Goal: Task Accomplishment & Management: Use online tool/utility

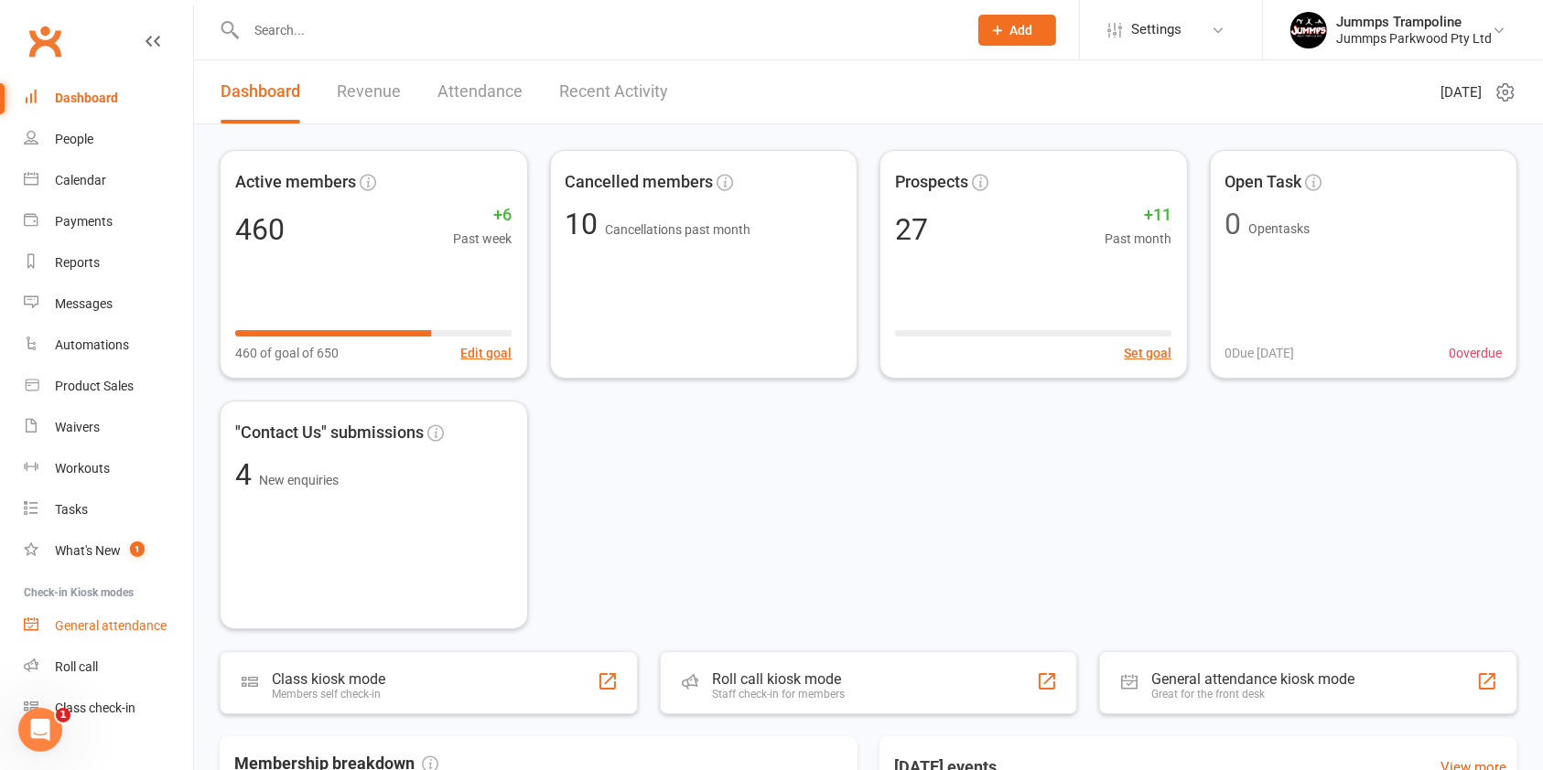
click at [112, 626] on div "General attendance" at bounding box center [111, 625] width 112 height 15
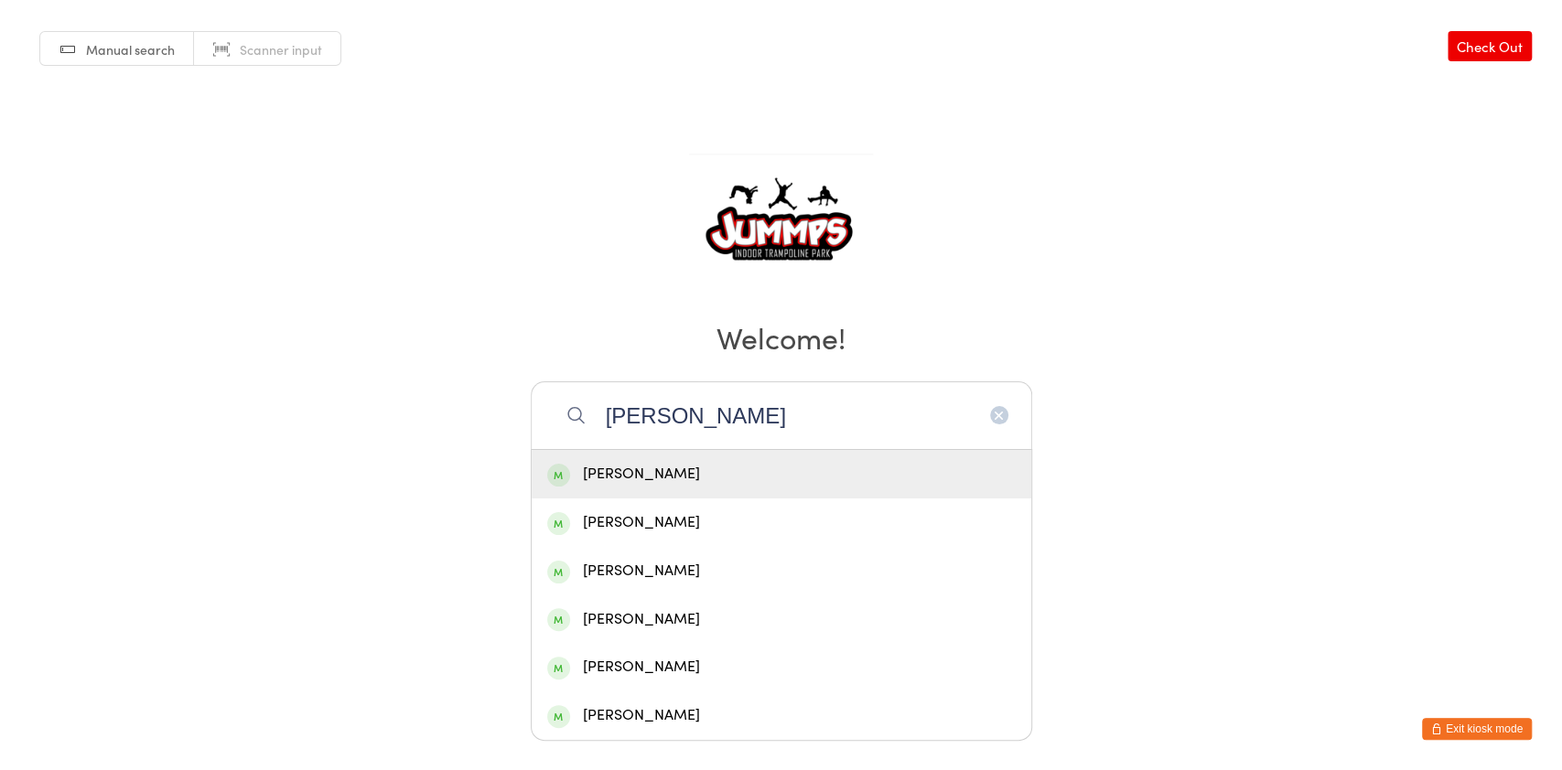
type input "cole"
click at [651, 471] on div "Cole MacNab" at bounding box center [781, 474] width 468 height 25
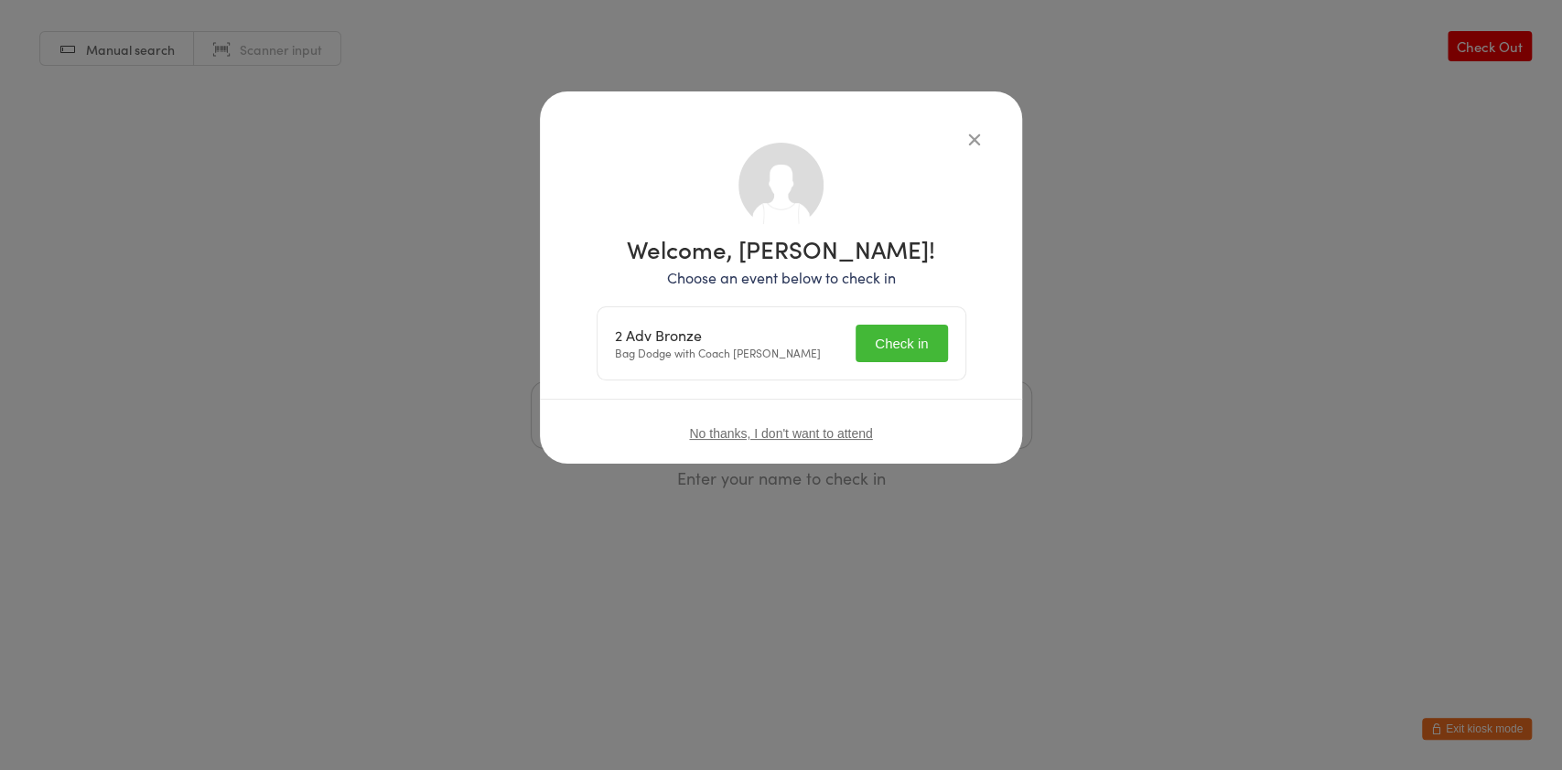
click at [916, 333] on button "Check in" at bounding box center [900, 344] width 91 height 38
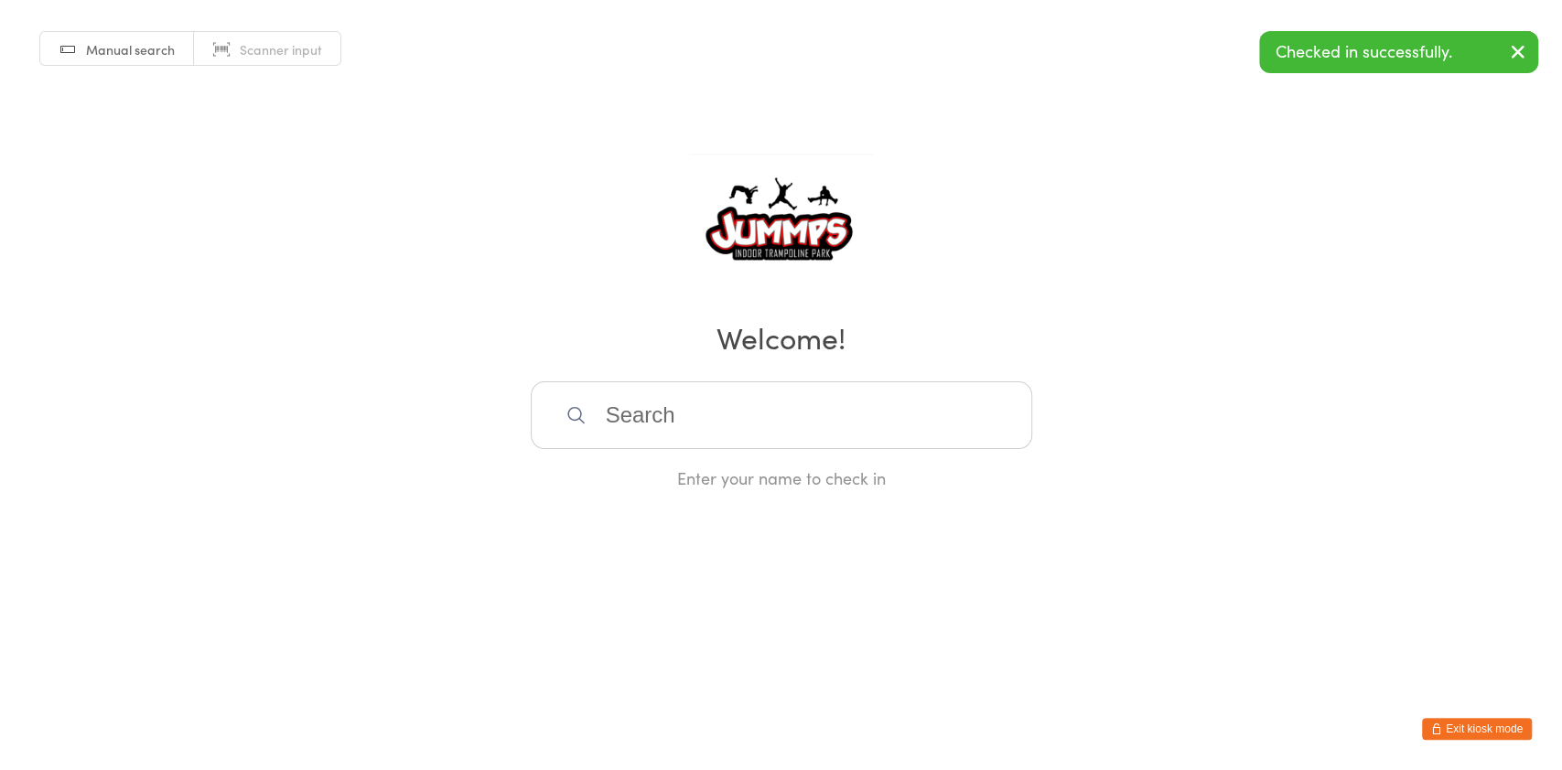
click at [1074, 348] on h2 "Welcome!" at bounding box center [780, 337] width 1525 height 41
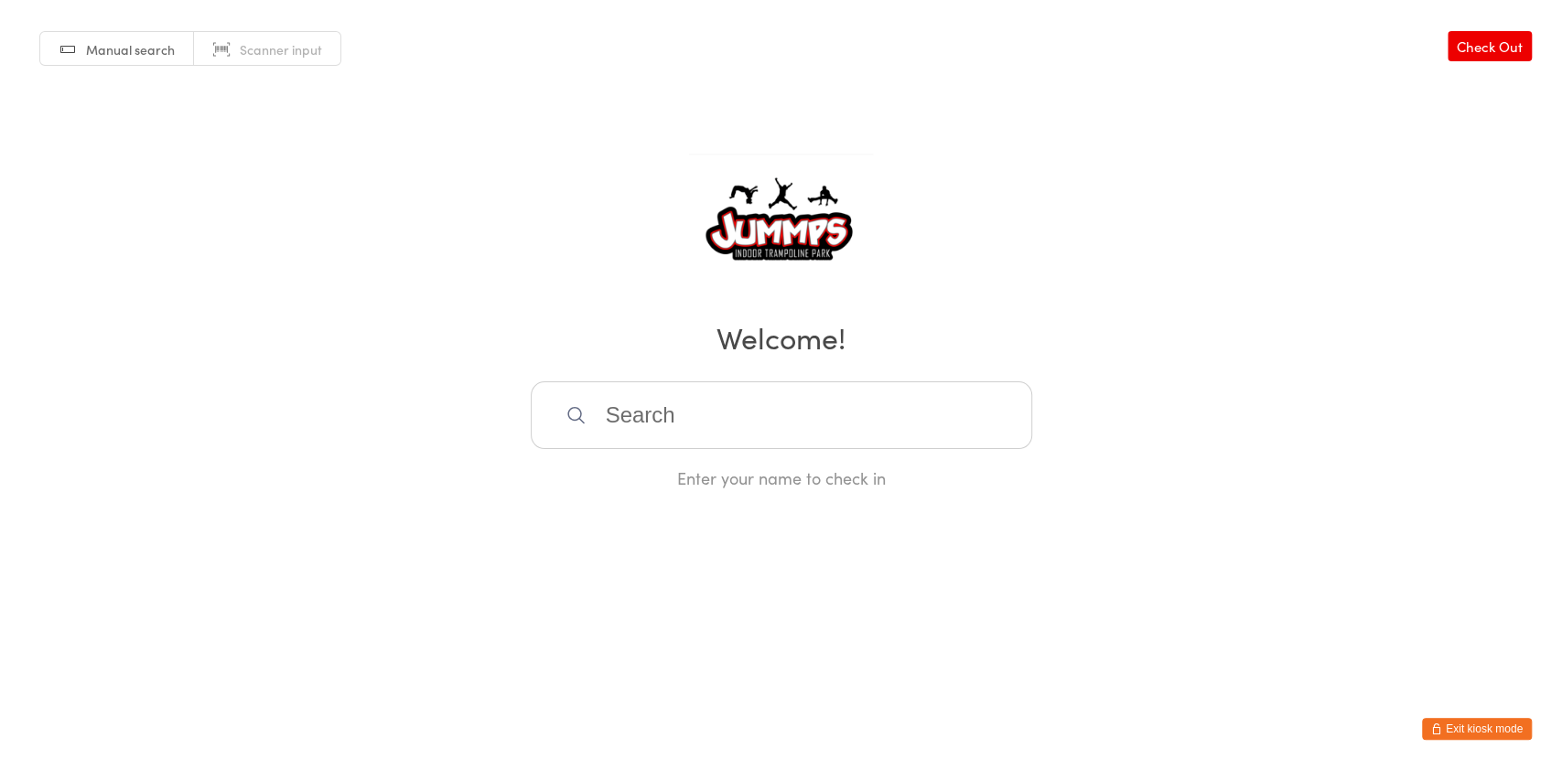
click at [884, 435] on input "search" at bounding box center [781, 416] width 501 height 68
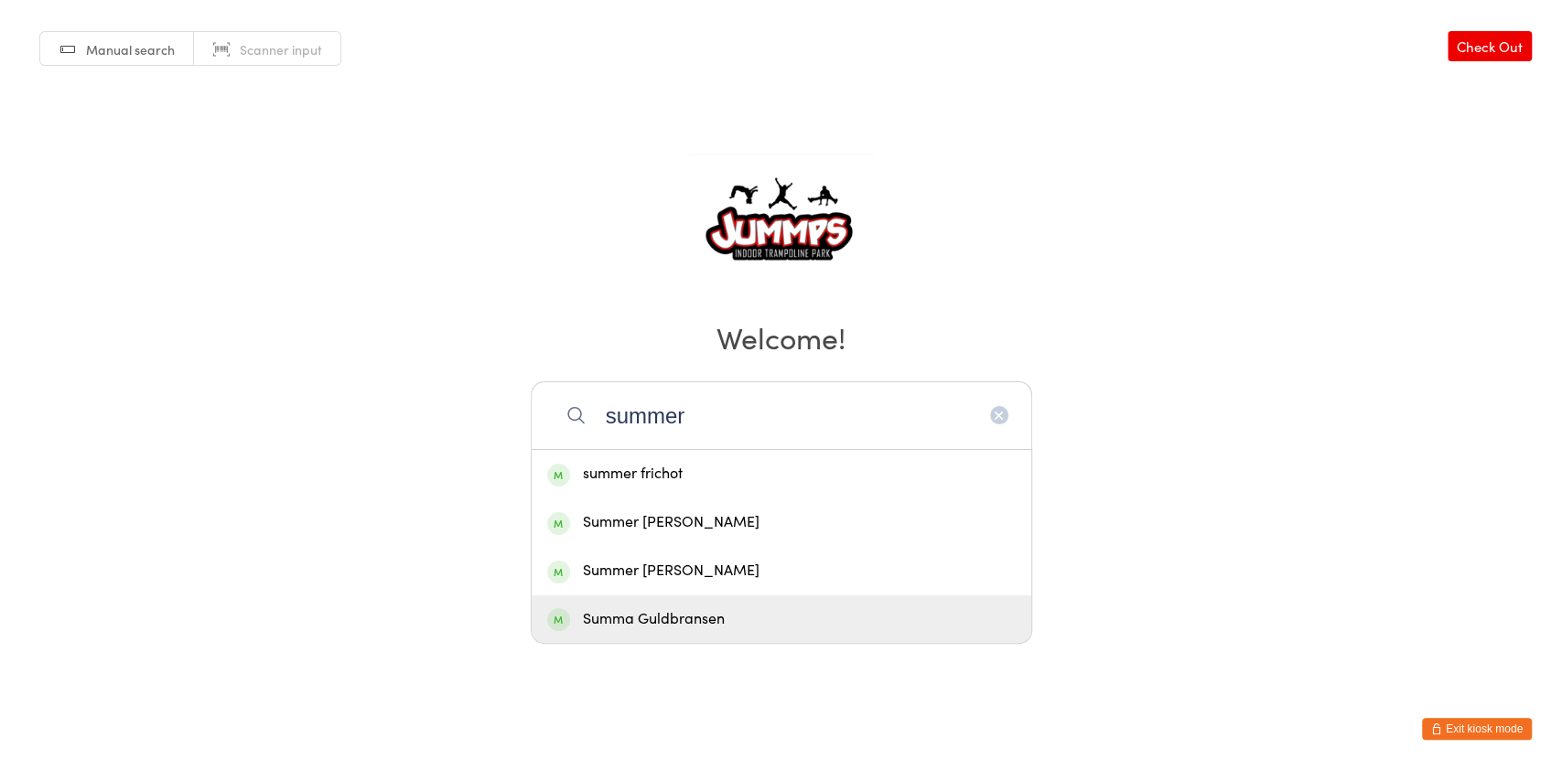
type input "summer"
click at [754, 612] on div "Summa Guldbransen" at bounding box center [781, 619] width 468 height 25
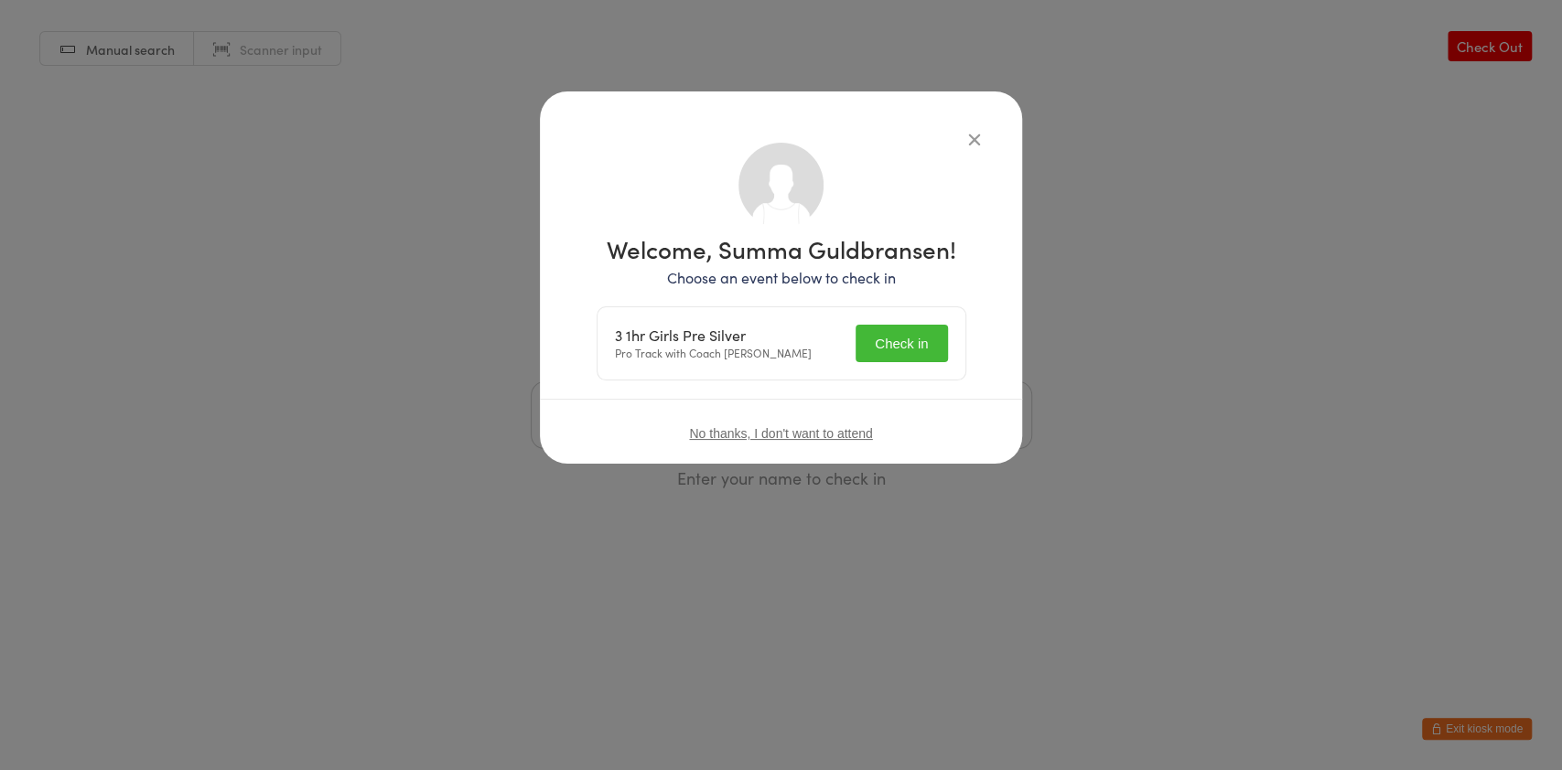
click at [900, 352] on button "Check in" at bounding box center [900, 344] width 91 height 38
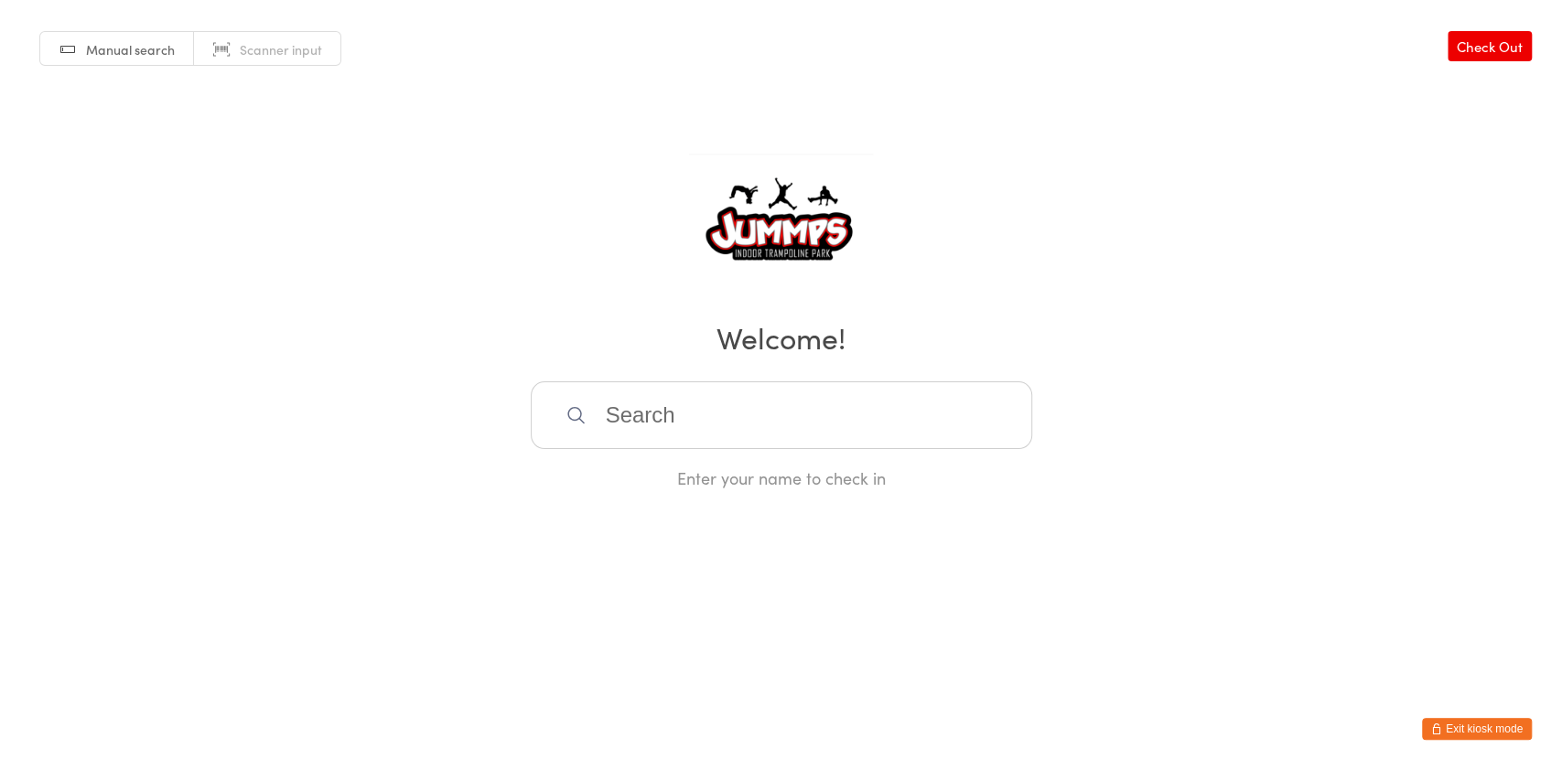
click at [859, 392] on input "search" at bounding box center [781, 416] width 501 height 68
type input "violet"
click at [777, 457] on div "Violet Durban" at bounding box center [782, 474] width 500 height 48
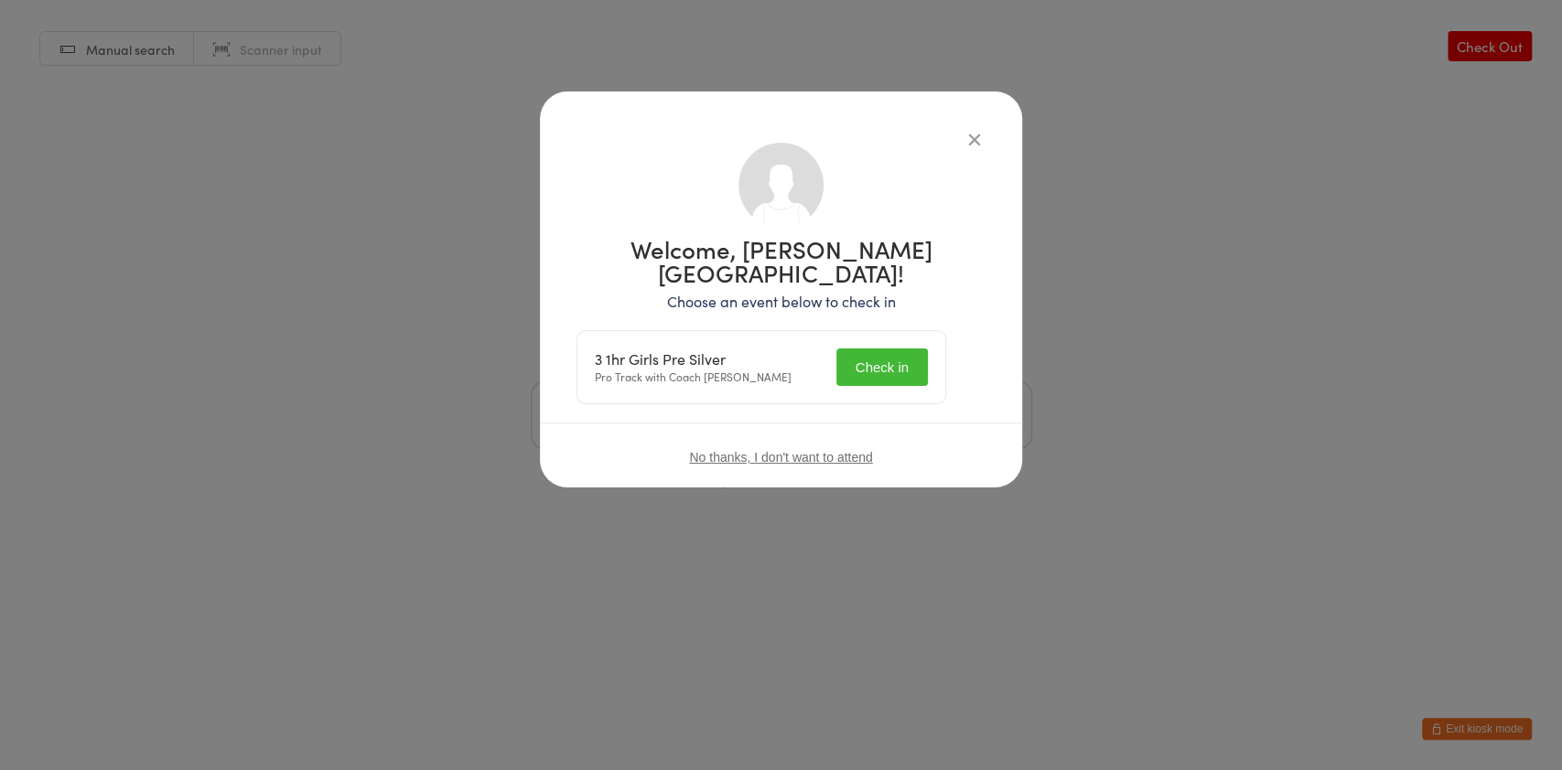
click at [900, 349] on button "Check in" at bounding box center [881, 368] width 91 height 38
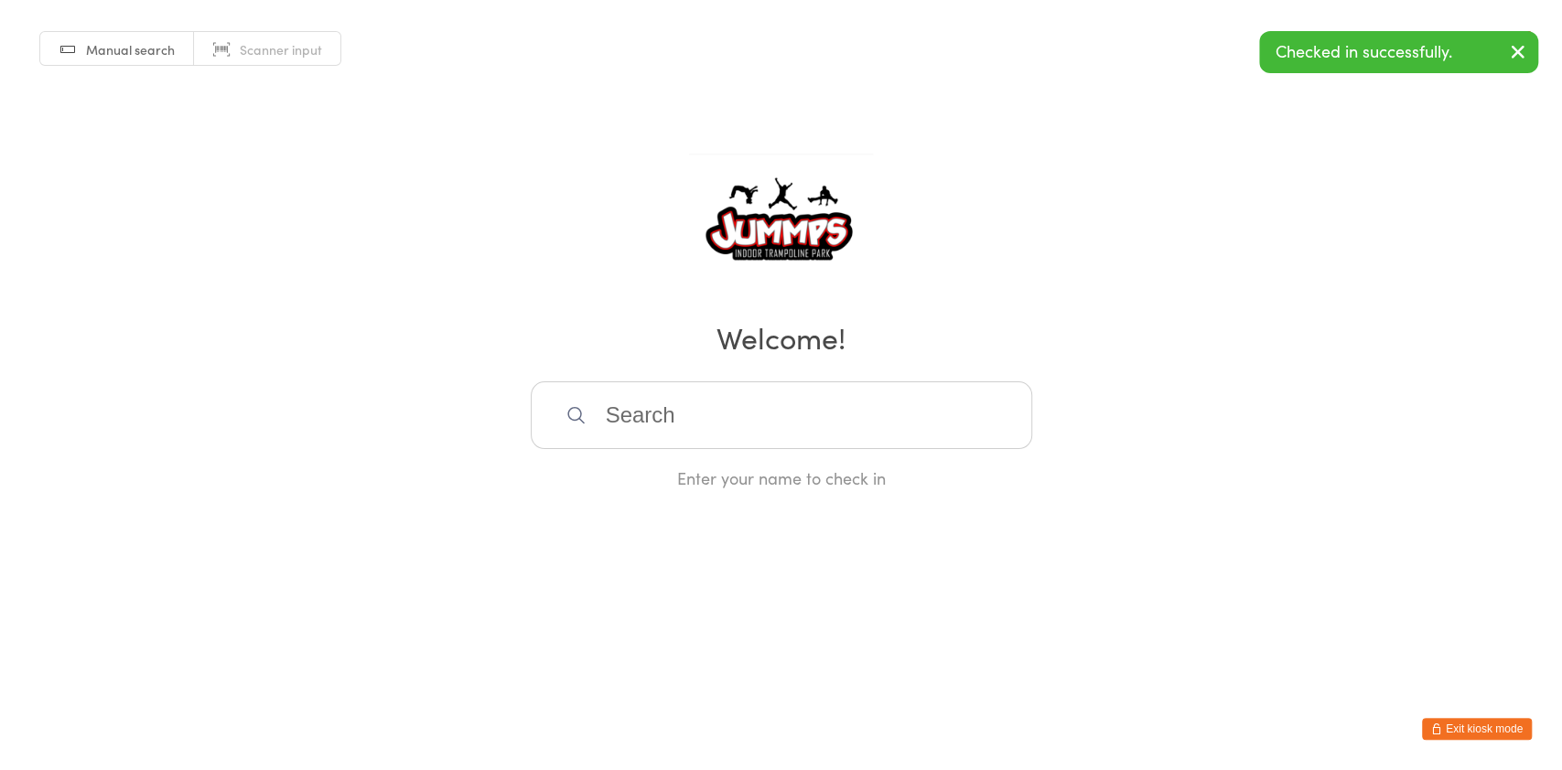
click at [805, 406] on input "search" at bounding box center [781, 416] width 501 height 68
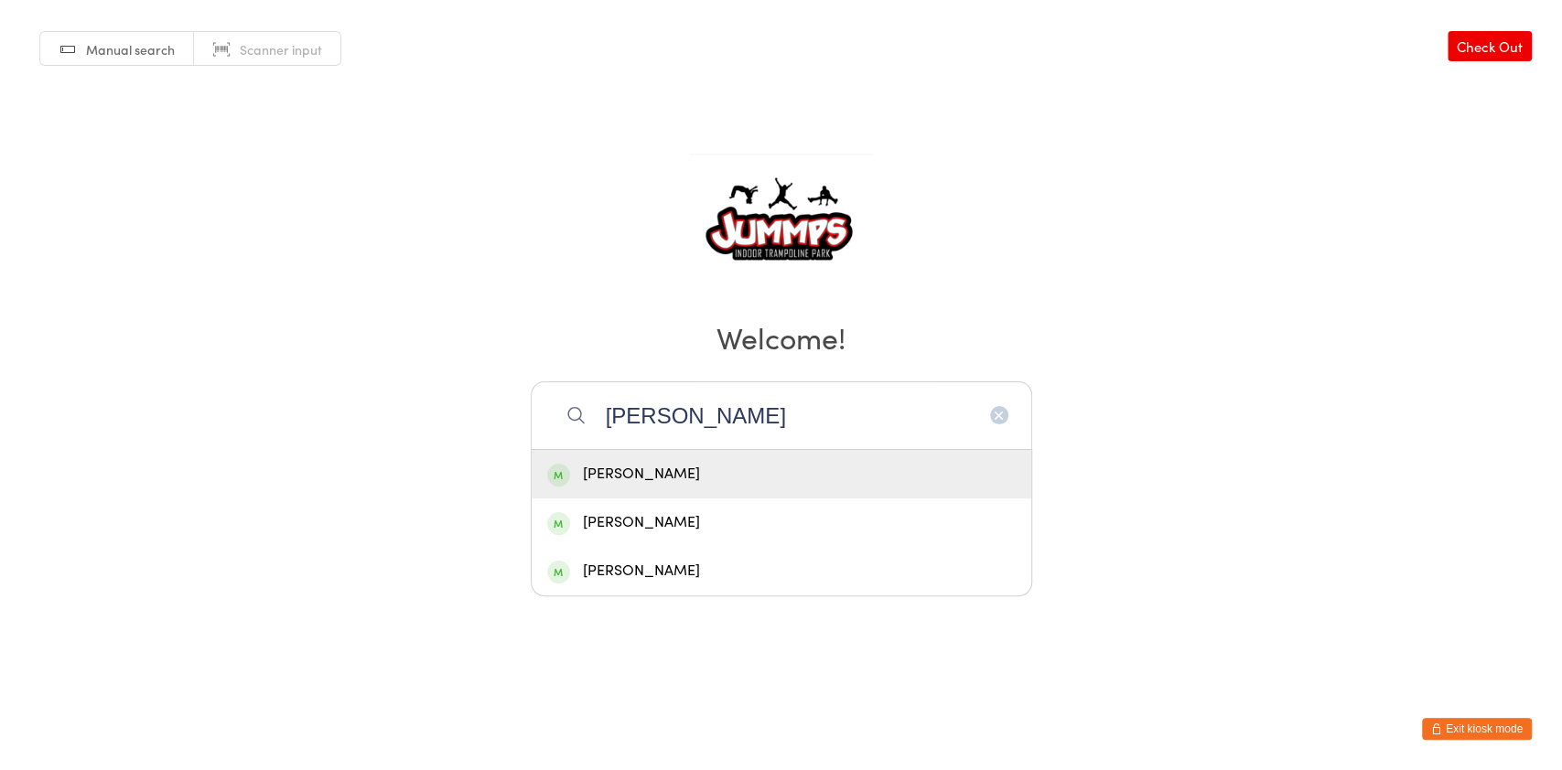
type input "griffin"
click at [694, 475] on div "Anabela Griffin" at bounding box center [781, 474] width 468 height 25
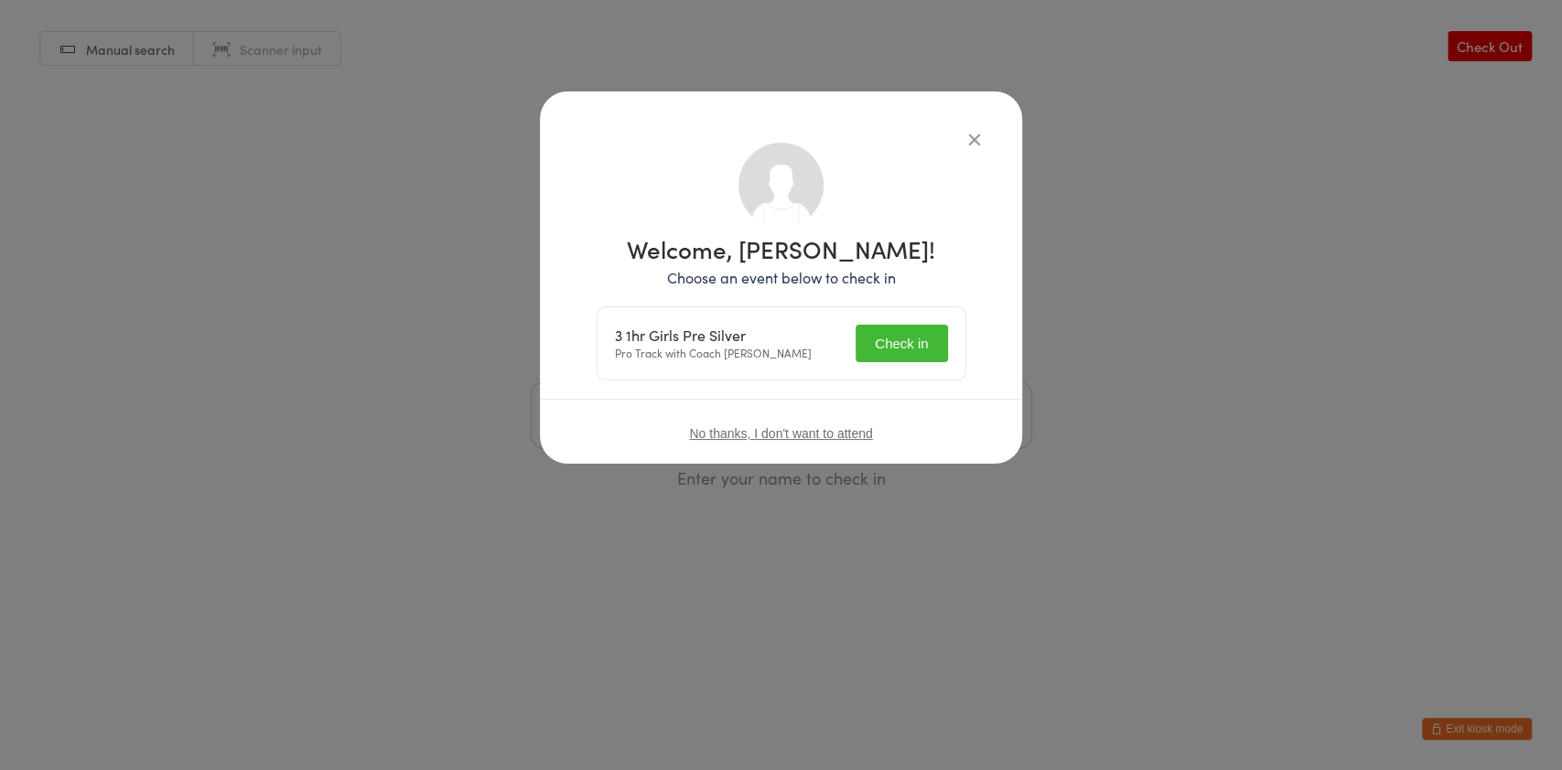
click at [871, 347] on button "Check in" at bounding box center [900, 344] width 91 height 38
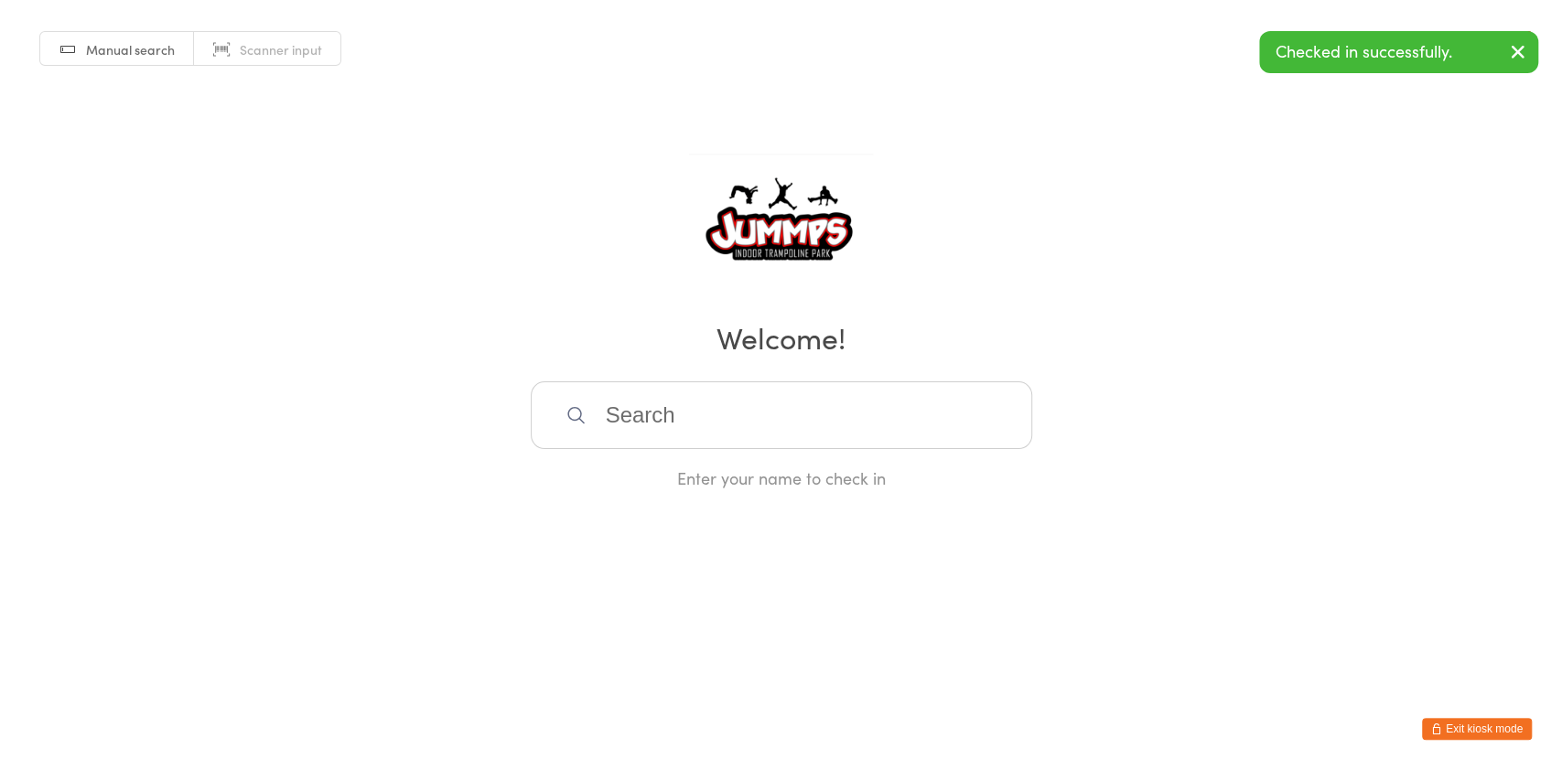
click at [759, 387] on input "search" at bounding box center [781, 416] width 501 height 68
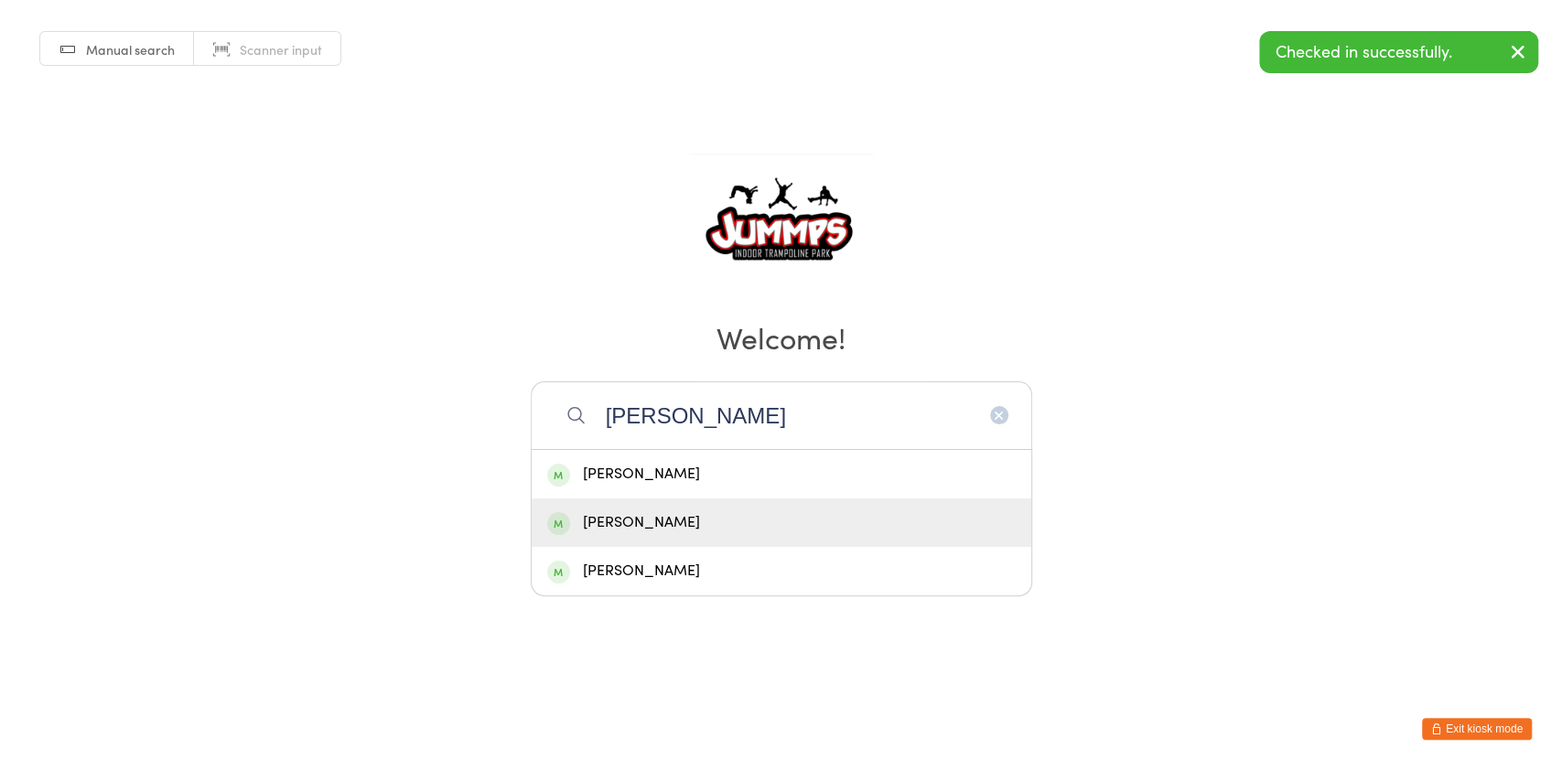
type input "griffin"
click at [709, 516] on div "Mackenzie Griffin" at bounding box center [781, 523] width 468 height 25
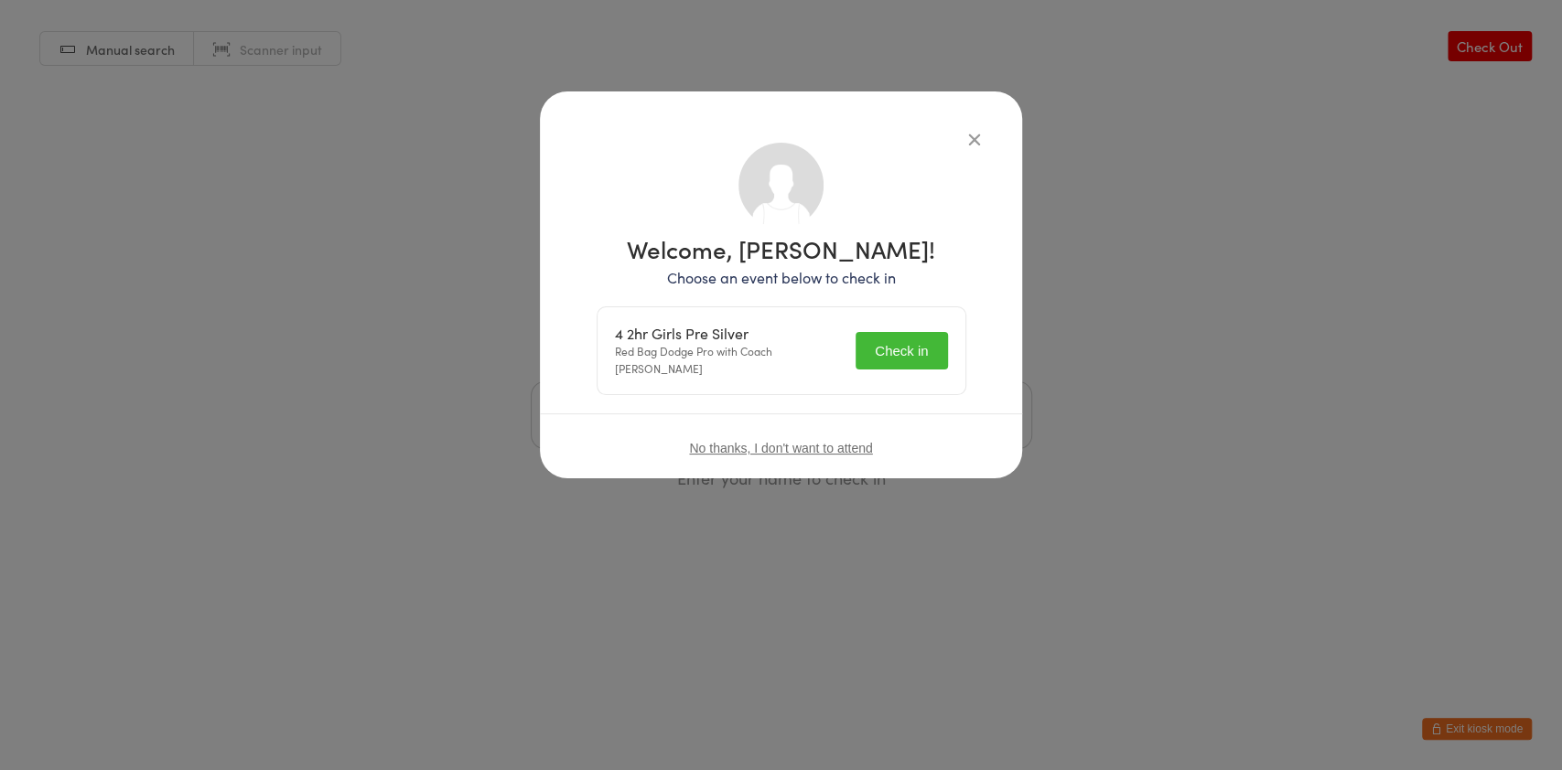
click at [931, 348] on button "Check in" at bounding box center [900, 351] width 91 height 38
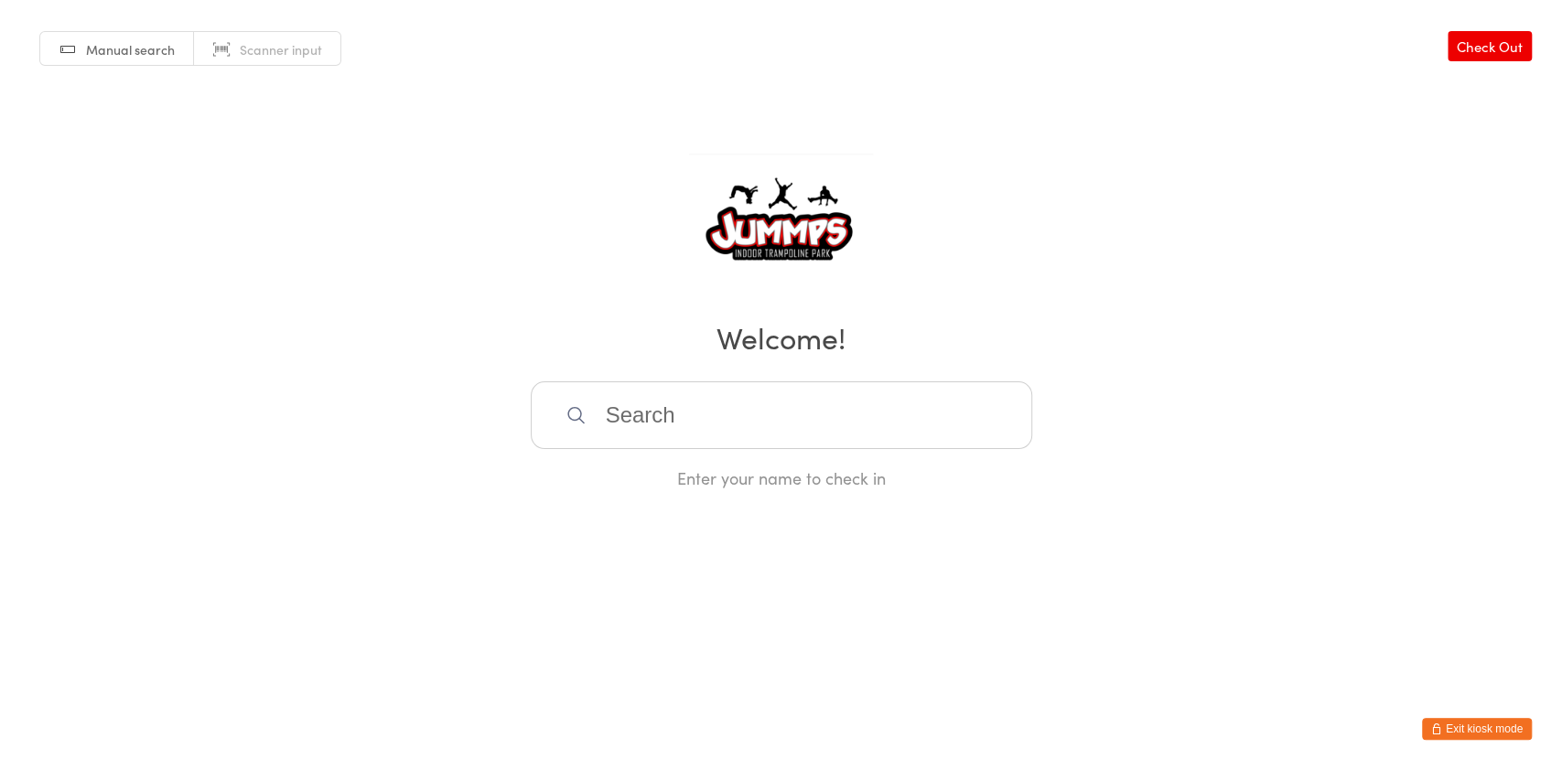
click at [844, 392] on input "search" at bounding box center [781, 416] width 501 height 68
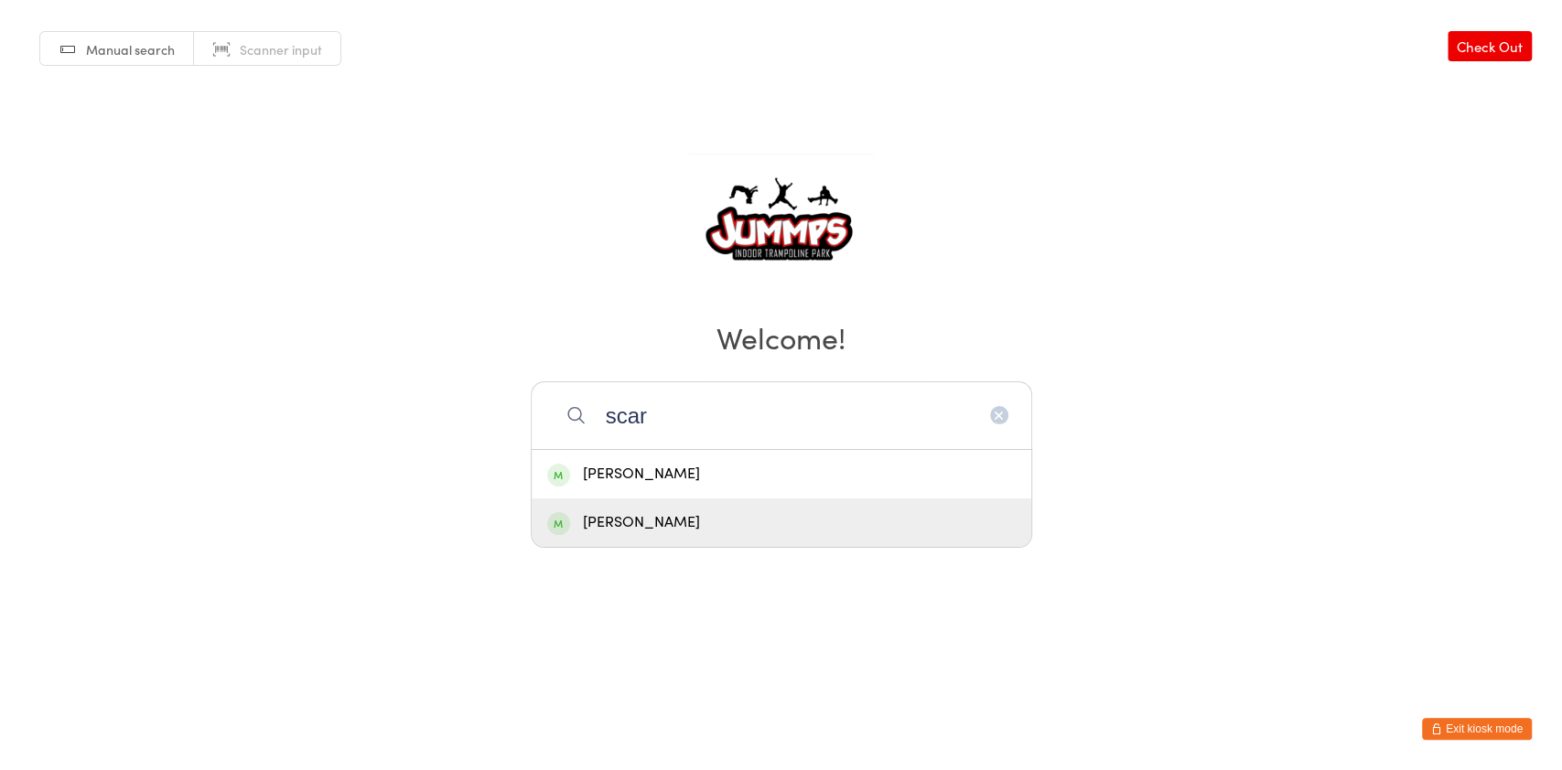
type input "scar"
click at [732, 511] on div "Scarlett Lapthorn" at bounding box center [781, 523] width 468 height 25
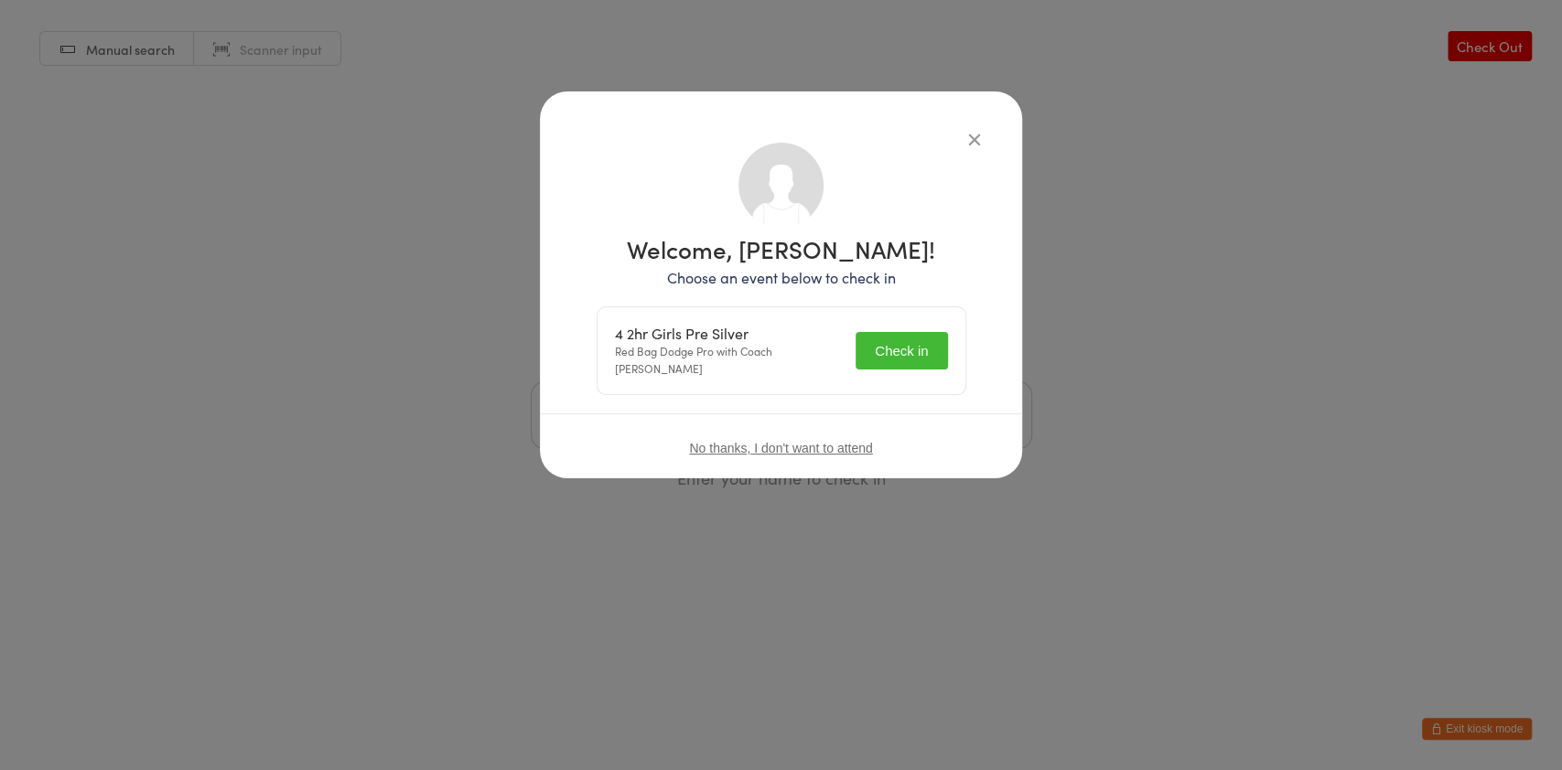
click at [877, 332] on button "Check in" at bounding box center [900, 351] width 91 height 38
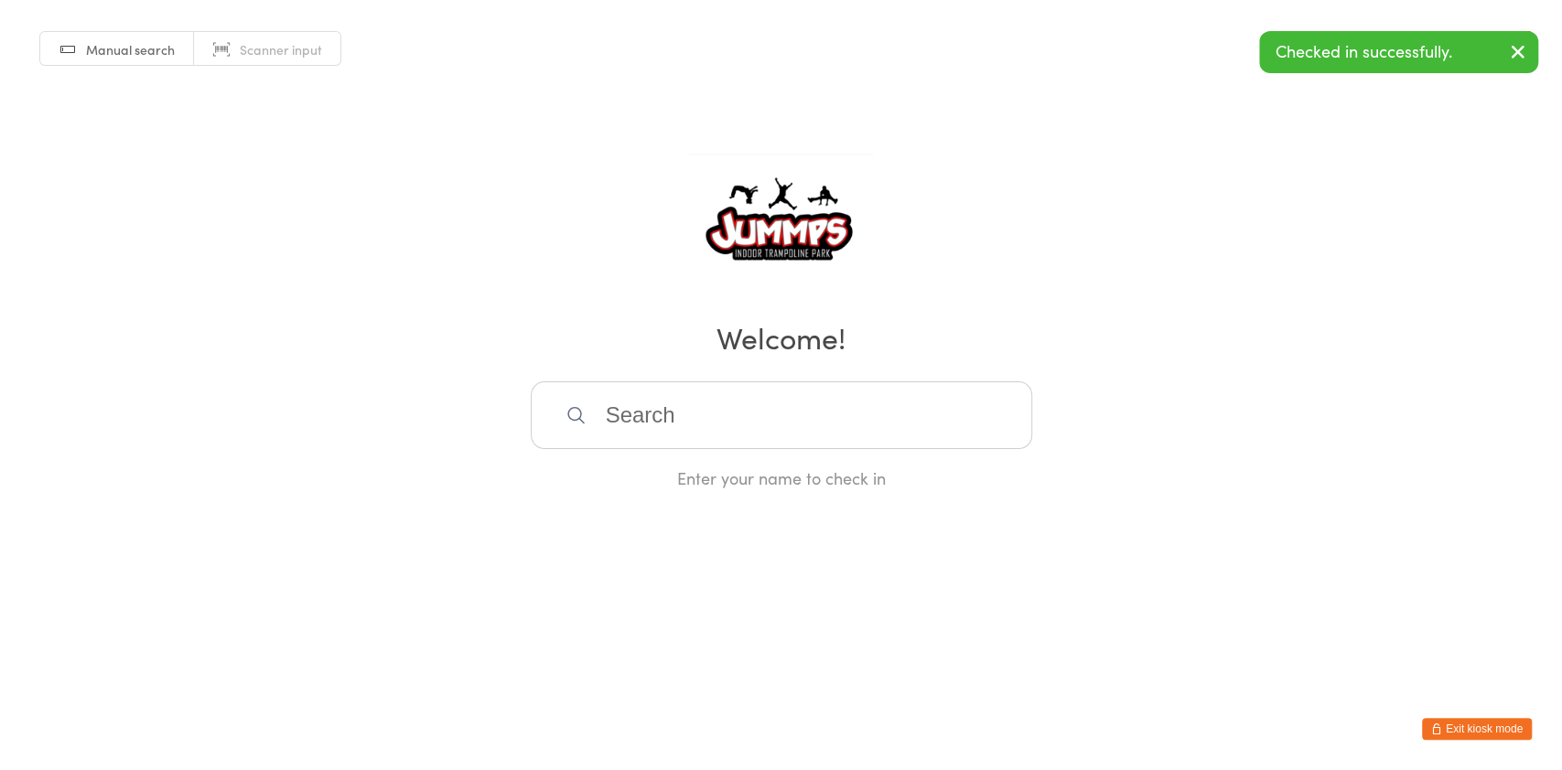
click at [798, 429] on input "search" at bounding box center [781, 416] width 501 height 68
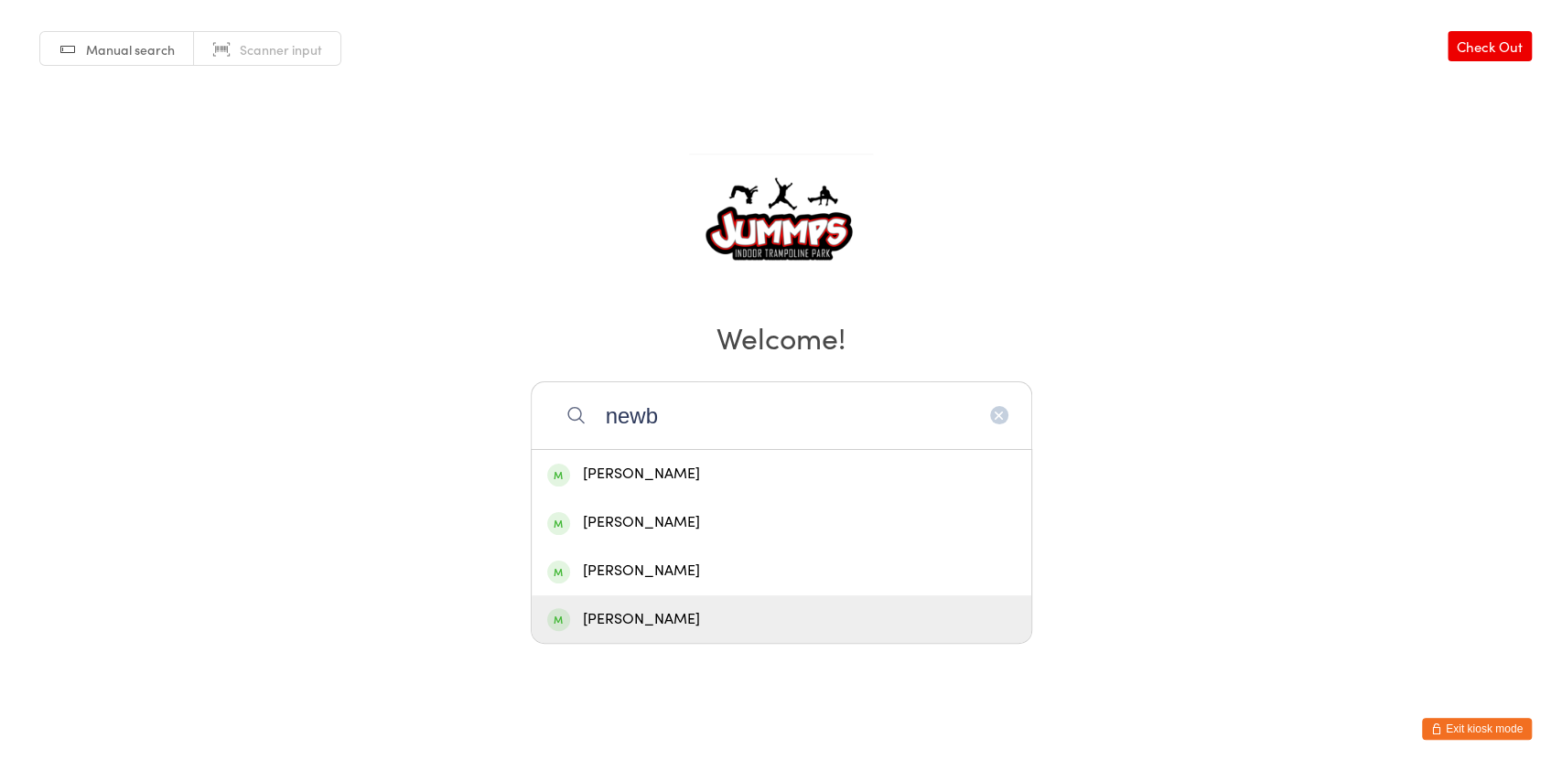
type input "newb"
click at [695, 614] on div "Isabell Newburn" at bounding box center [781, 619] width 468 height 25
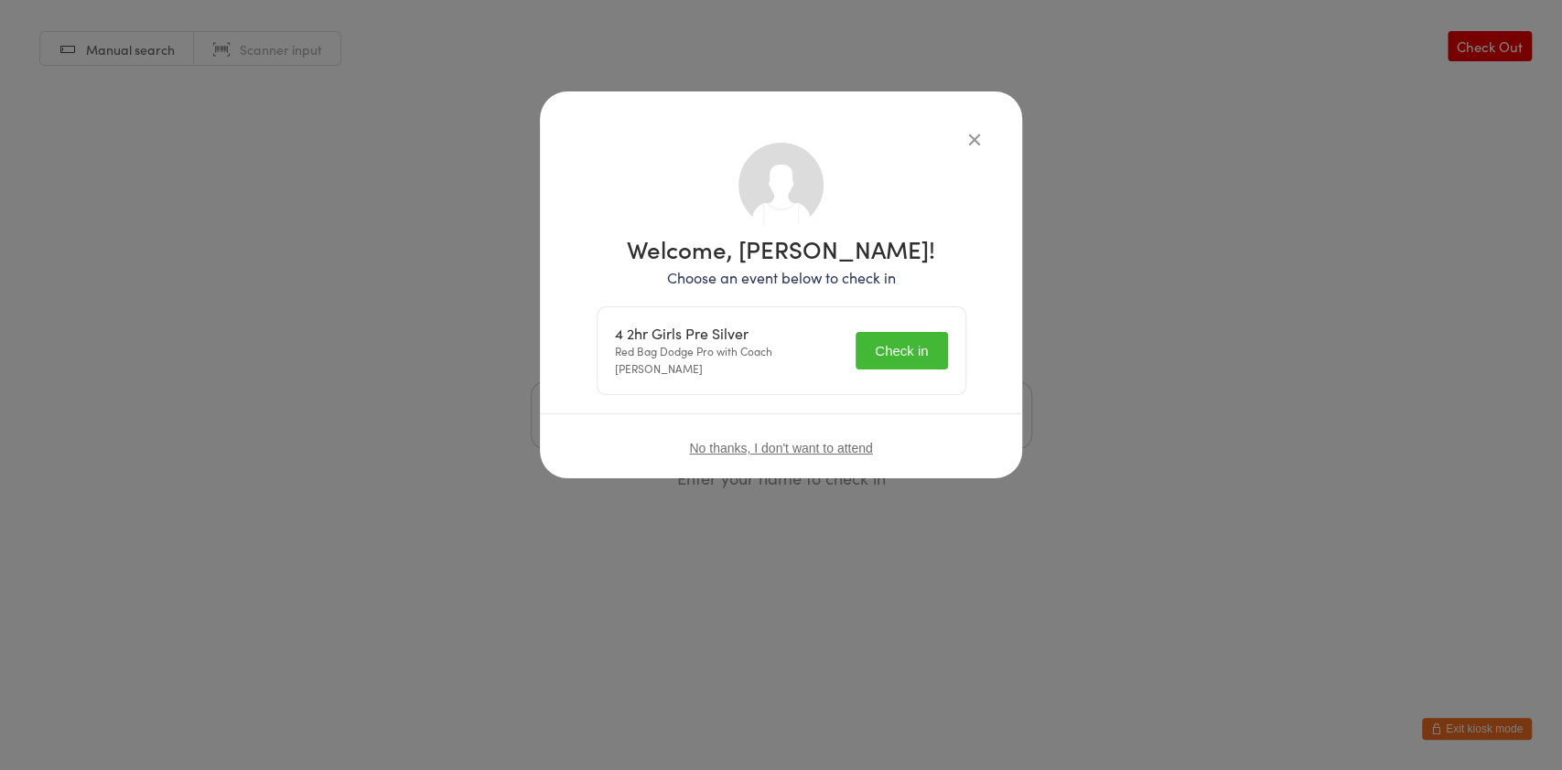
click at [884, 333] on button "Check in" at bounding box center [900, 351] width 91 height 38
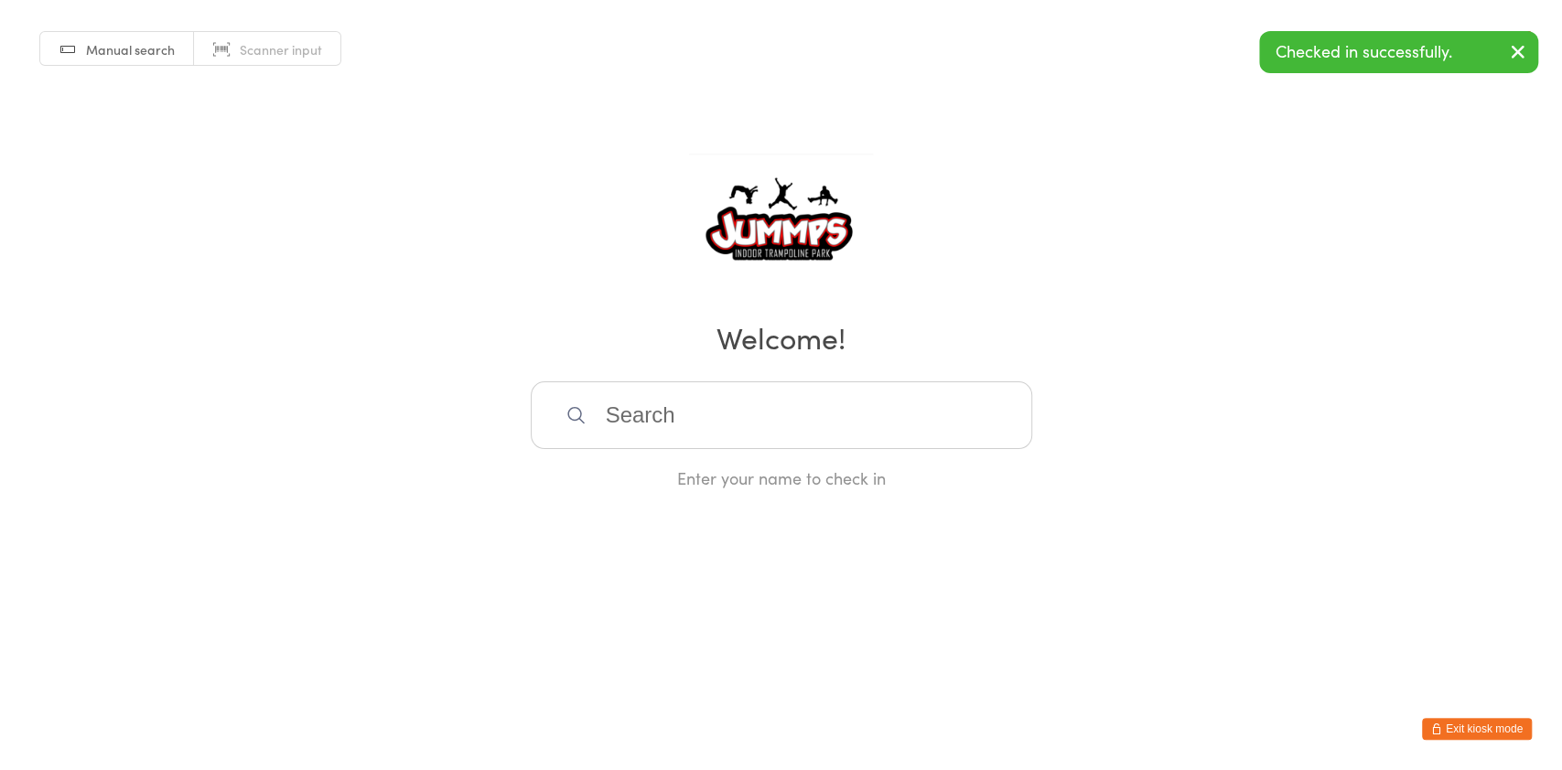
click at [692, 392] on input "search" at bounding box center [781, 416] width 501 height 68
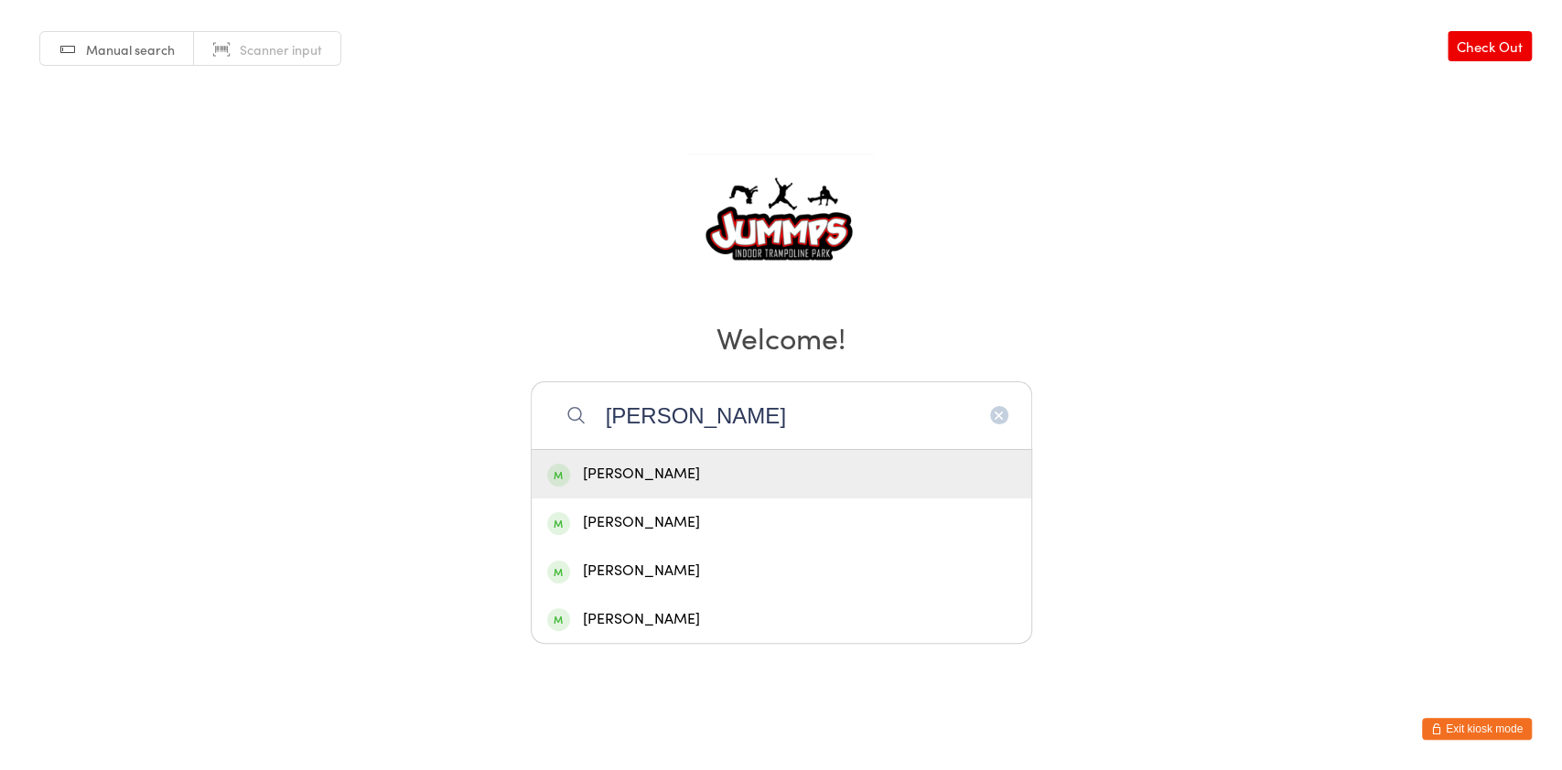
type input "newburn"
click at [648, 480] on div "Madison Newburn" at bounding box center [781, 474] width 468 height 25
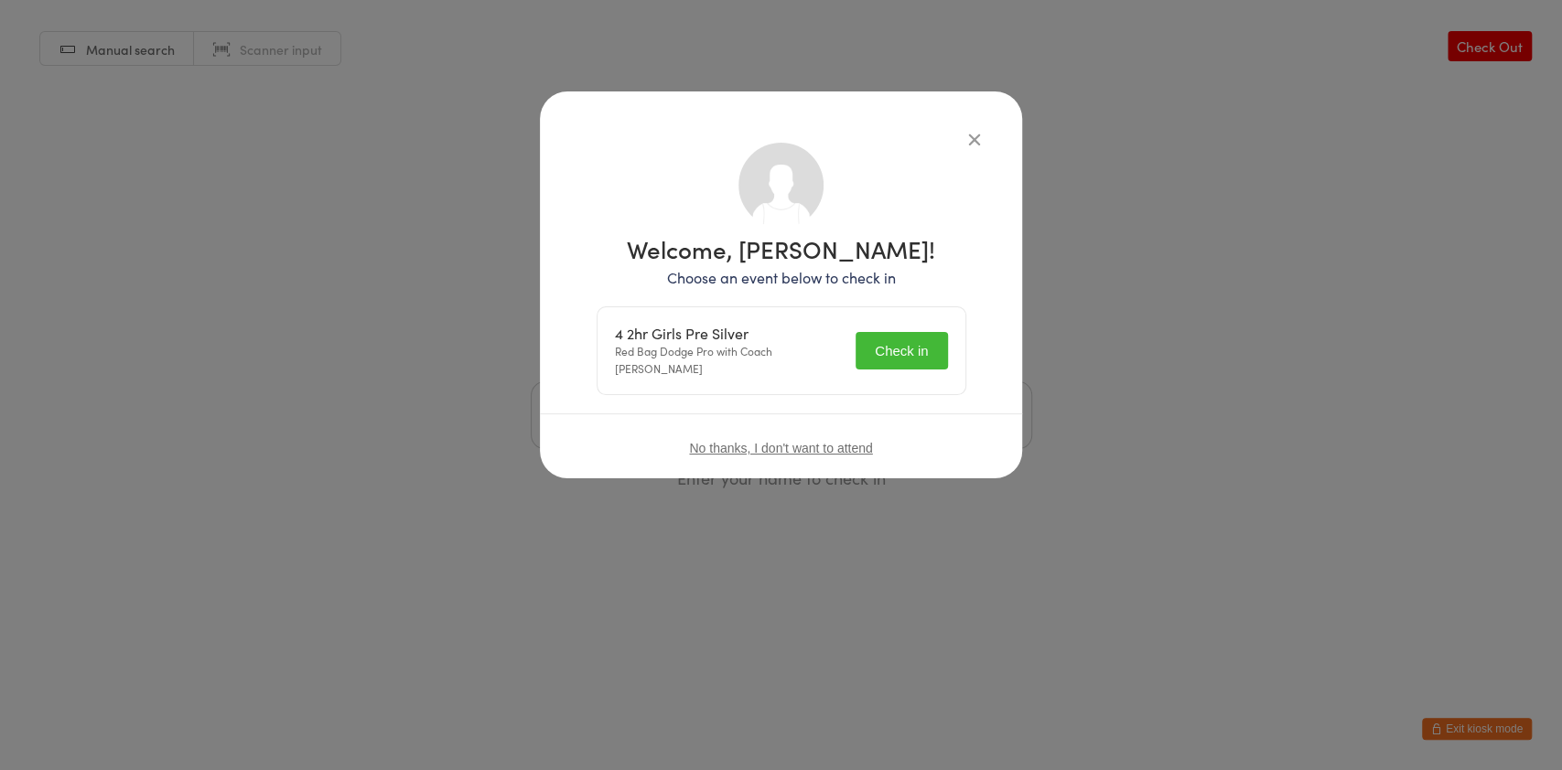
click at [878, 342] on button "Check in" at bounding box center [900, 351] width 91 height 38
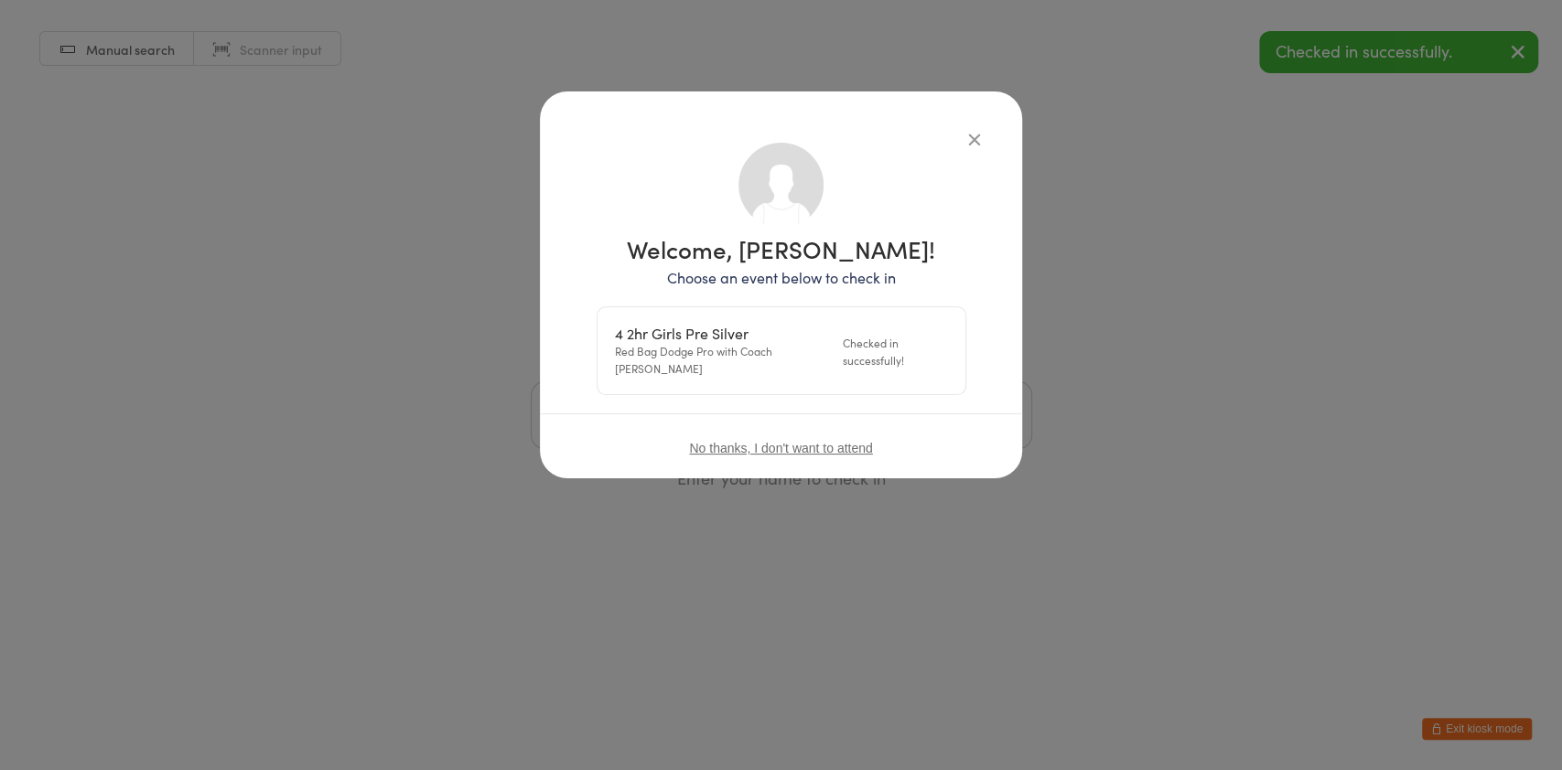
click at [256, 274] on div "Welcome, Madison Newburn! Choose an event below to check in 4 2hr Girls Pre Sil…" at bounding box center [781, 385] width 1562 height 770
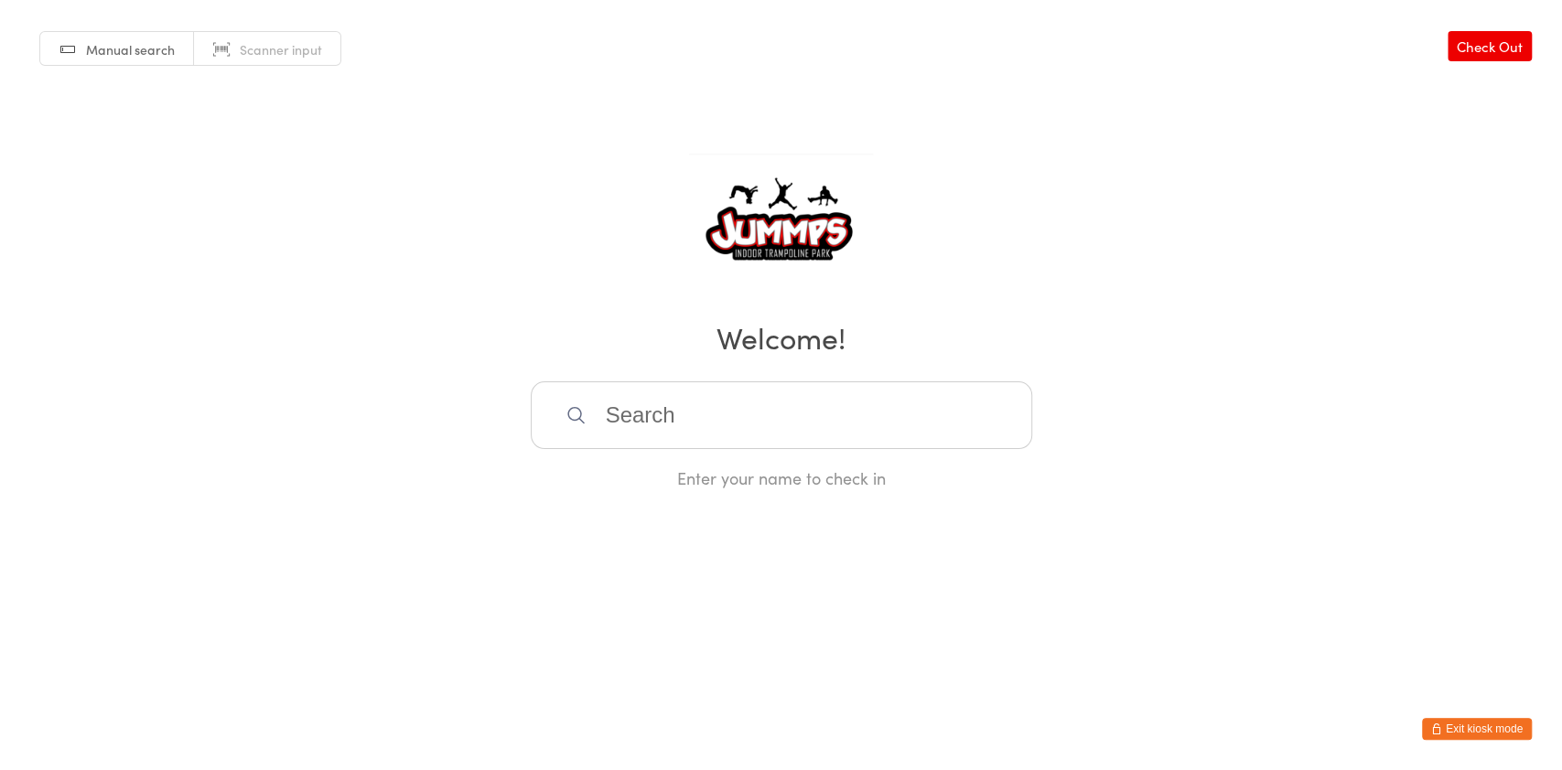
click at [725, 408] on input "search" at bounding box center [781, 416] width 501 height 68
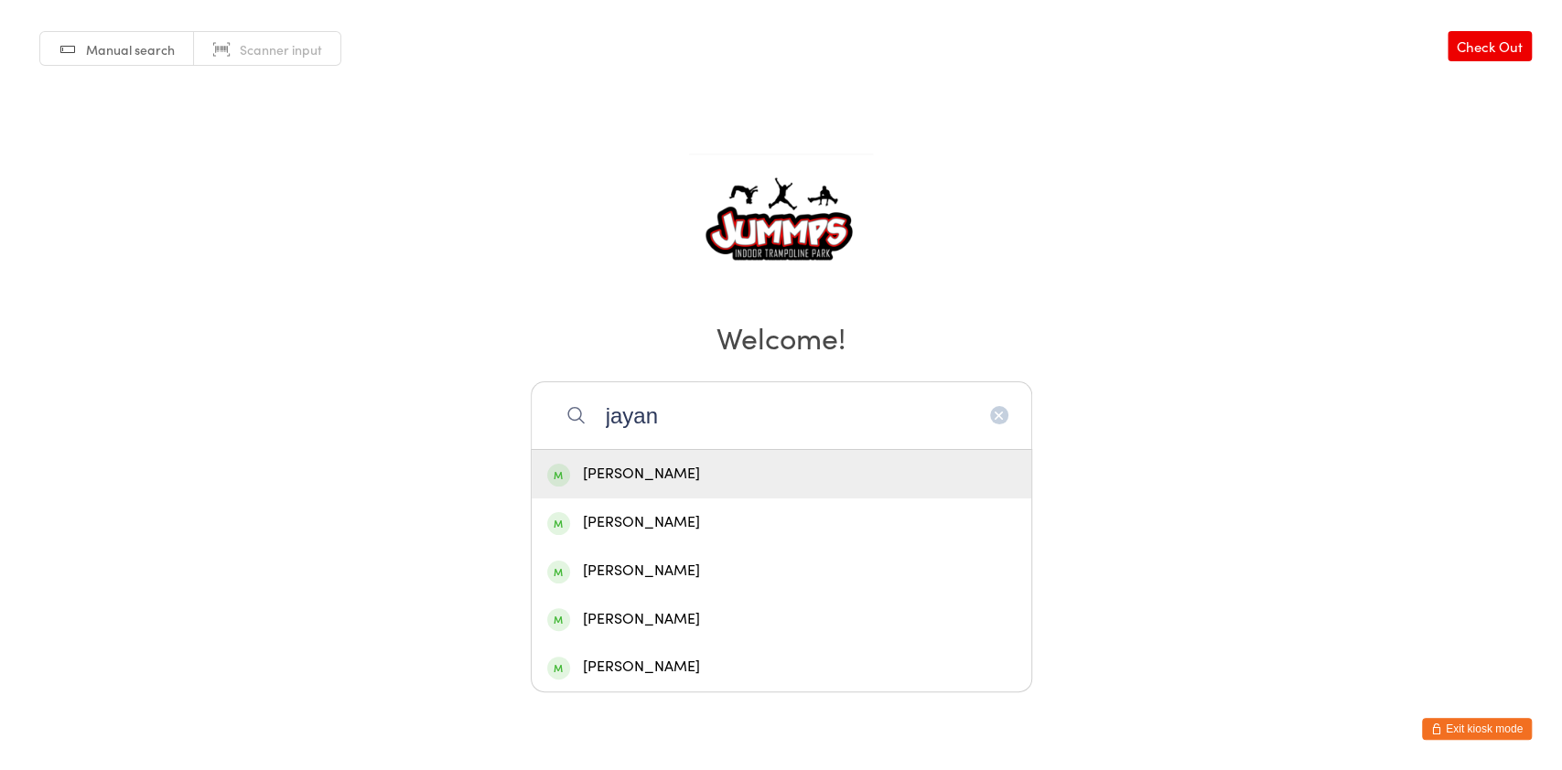
type input "jayan"
click at [691, 463] on div "Jayana Shrestha" at bounding box center [781, 474] width 468 height 25
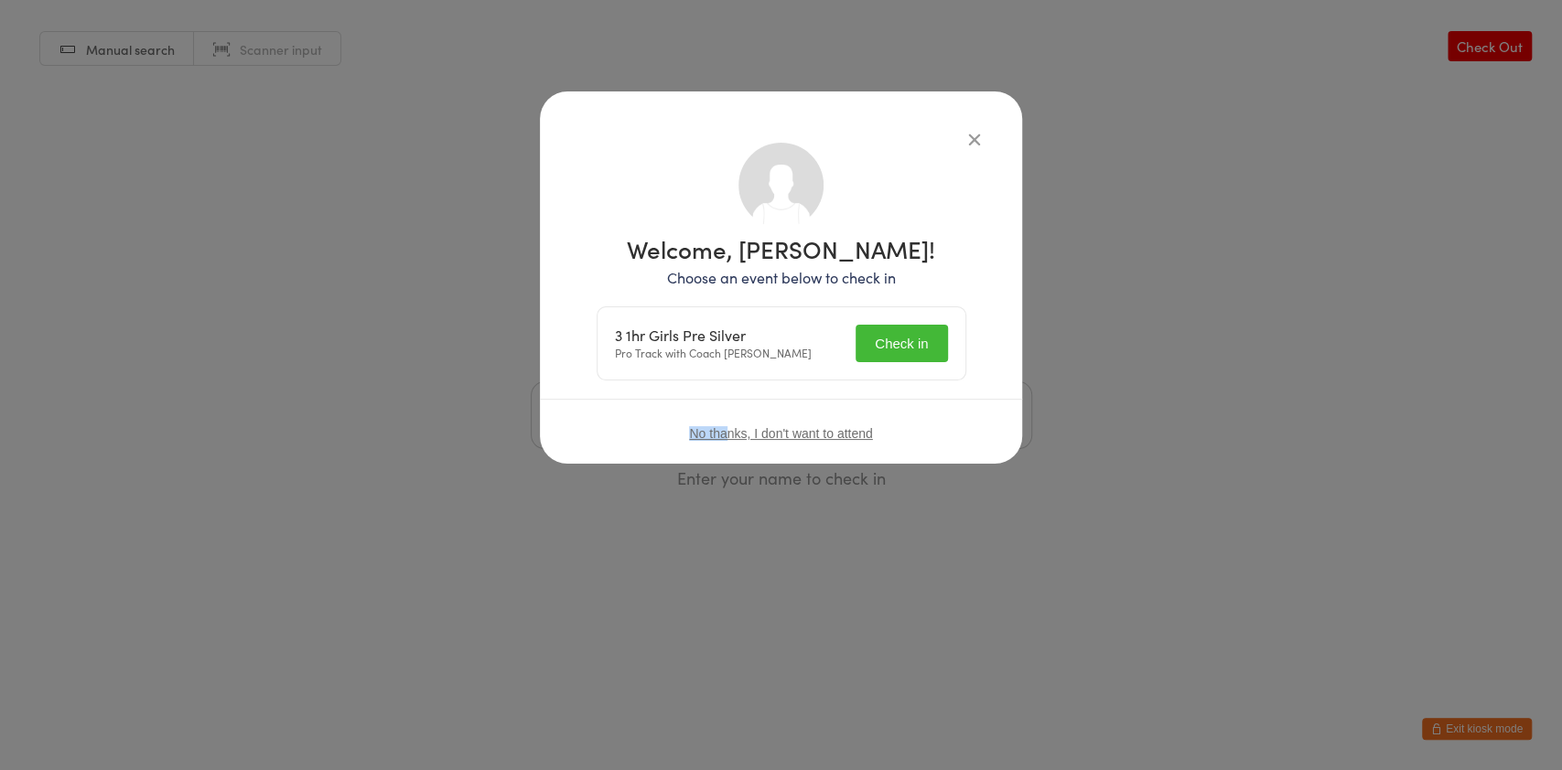
click at [745, 385] on div "Welcome, Jayana Shrestha! Choose an event below to check in 3 1hr Girls Pre Sil…" at bounding box center [780, 305] width 409 height 325
click at [919, 348] on button "Check in" at bounding box center [900, 344] width 91 height 38
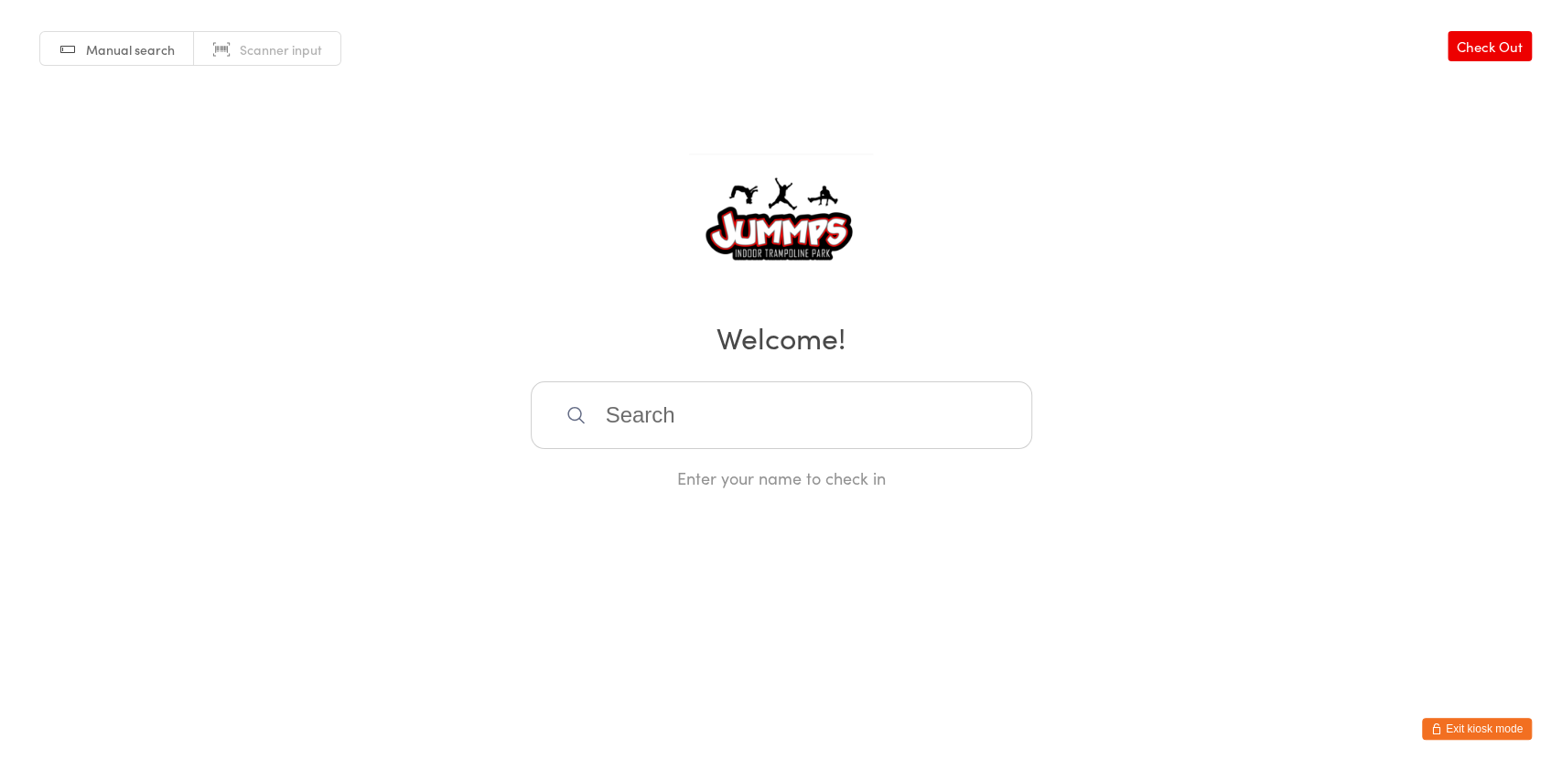
click at [797, 436] on input "search" at bounding box center [781, 416] width 501 height 68
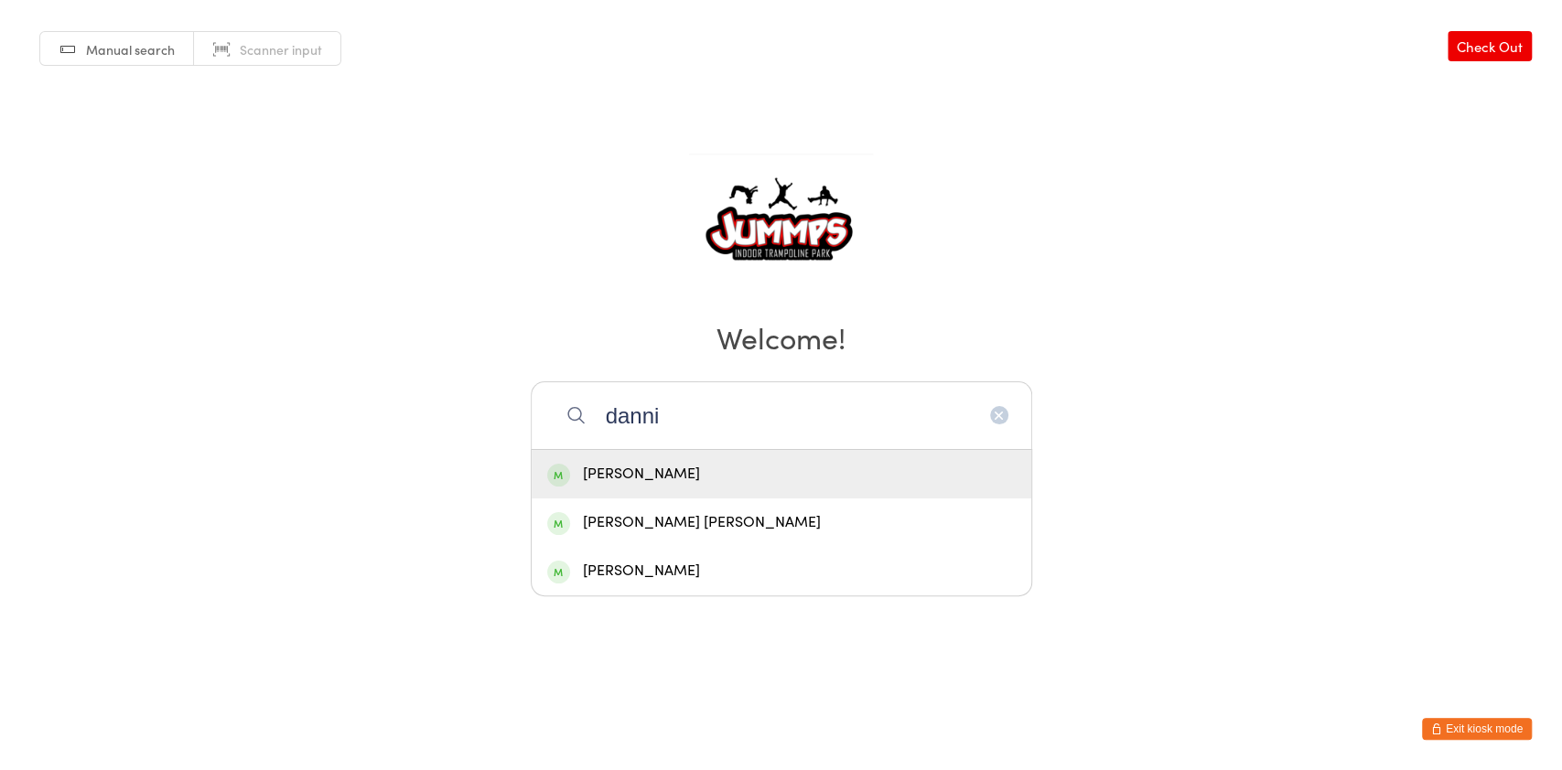
type input "danni"
click at [684, 462] on div "Danni Manning" at bounding box center [781, 474] width 468 height 25
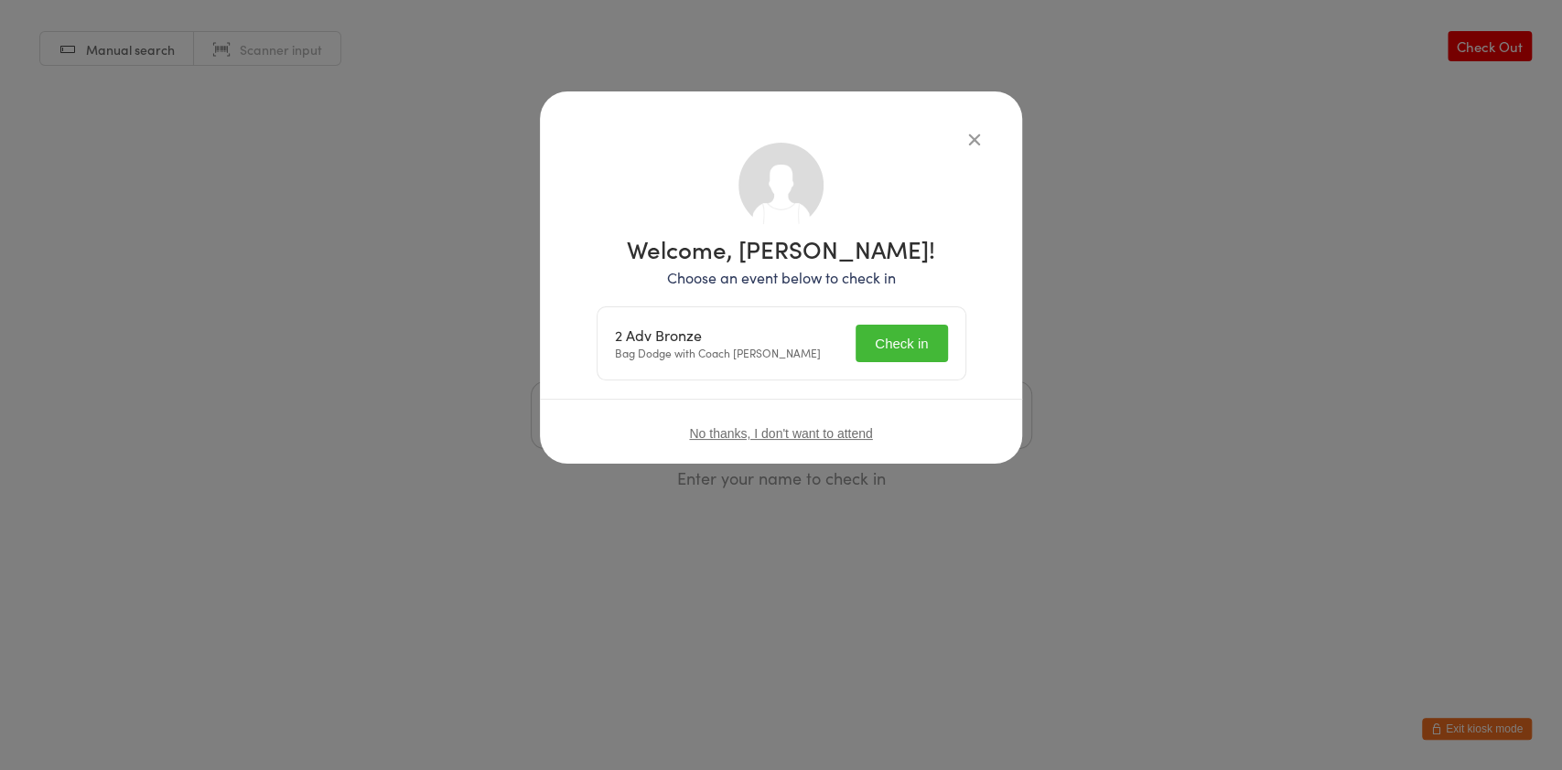
click at [896, 337] on button "Check in" at bounding box center [900, 344] width 91 height 38
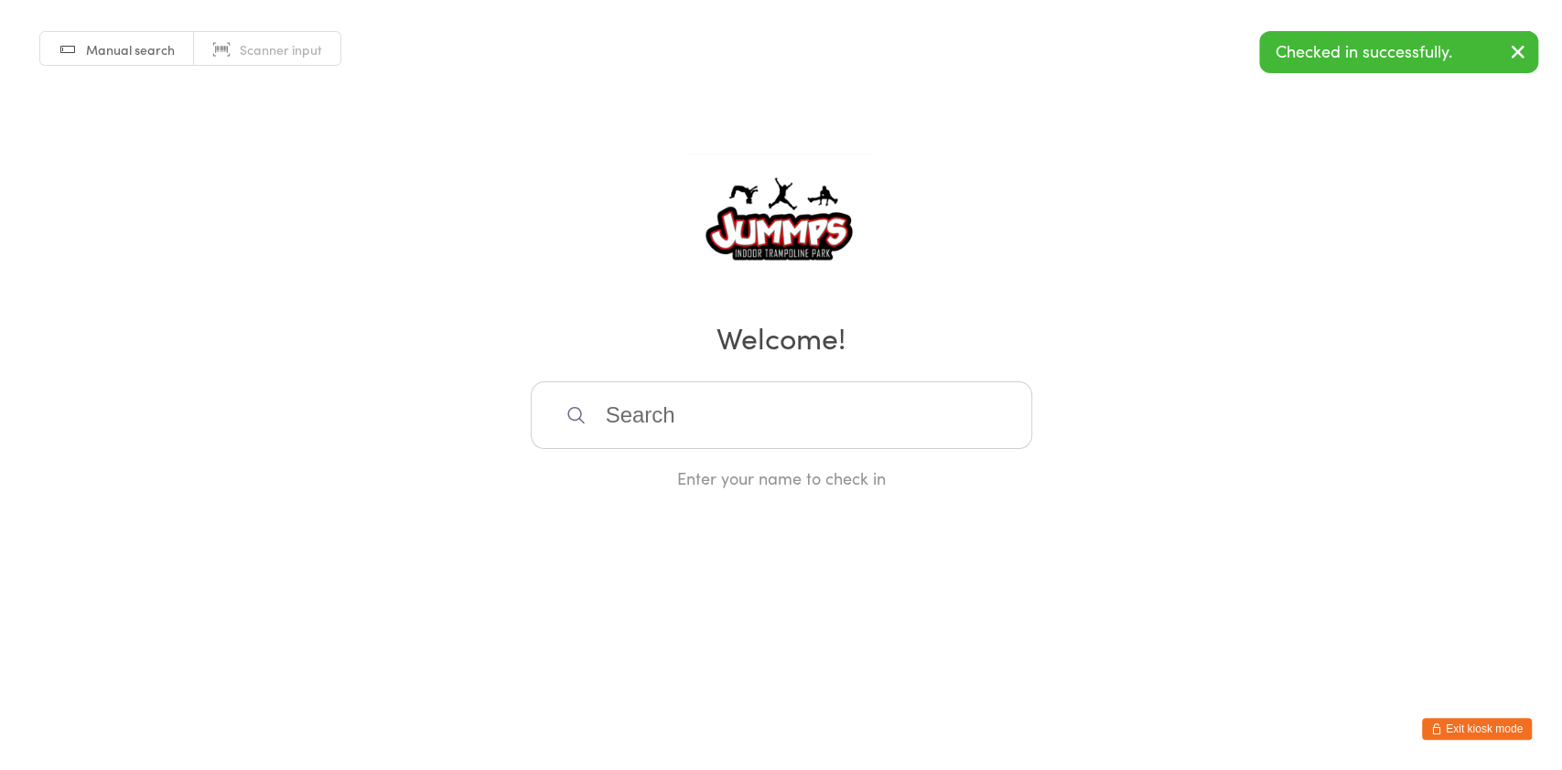
click at [799, 421] on input "search" at bounding box center [781, 416] width 501 height 68
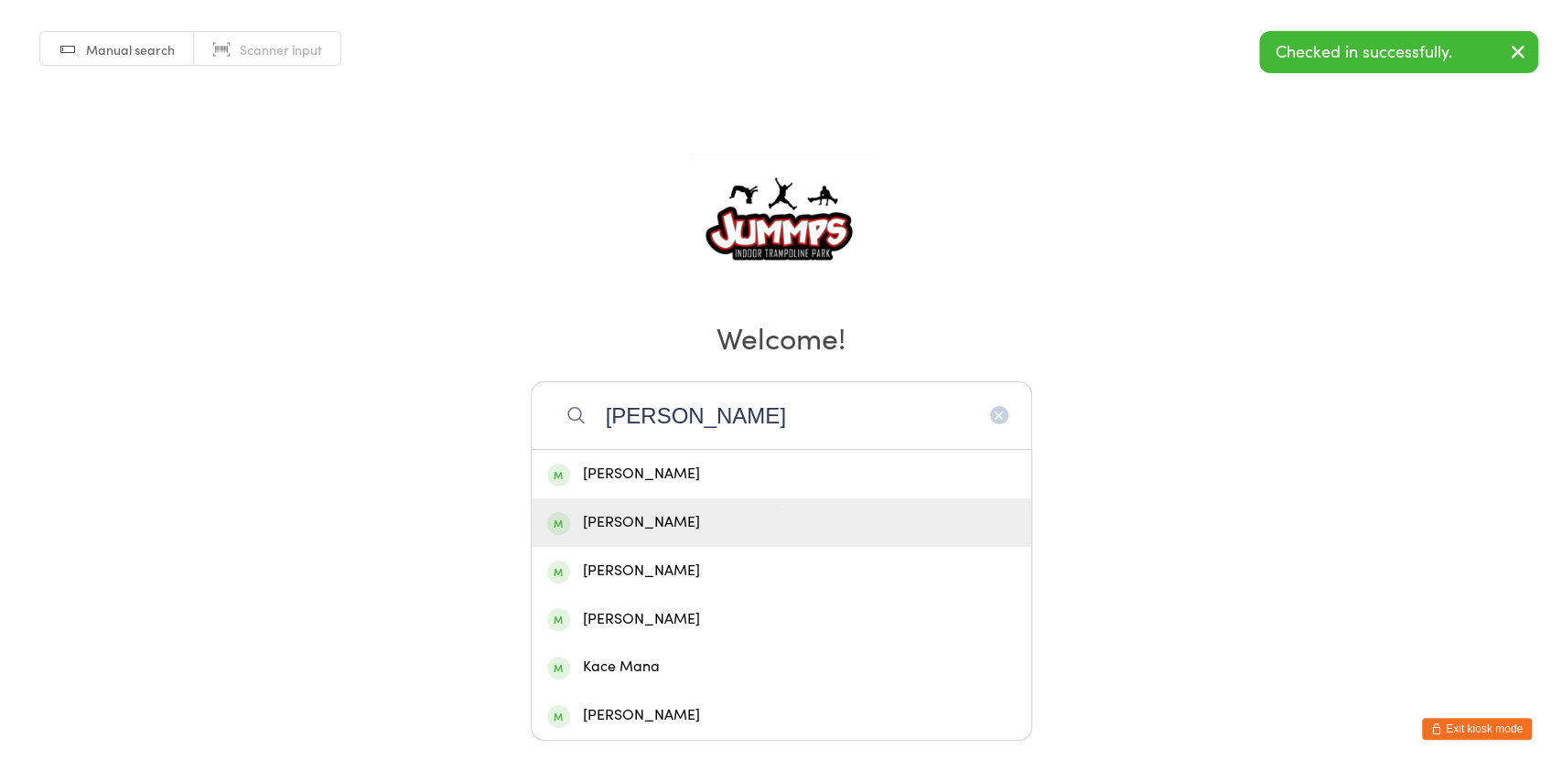
type input "manning"
click at [696, 530] on div "Gabby Manning" at bounding box center [781, 523] width 468 height 25
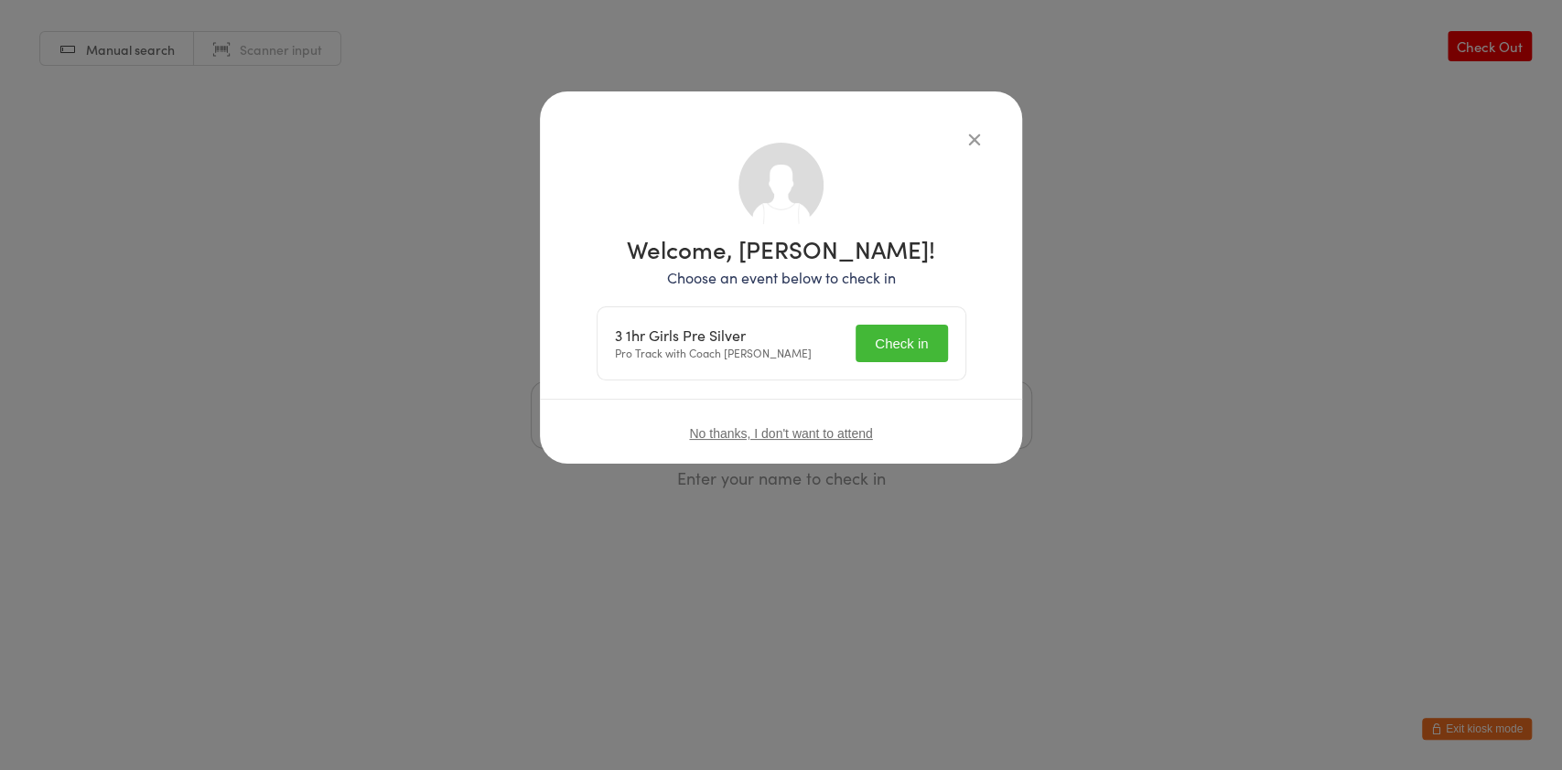
click at [883, 332] on button "Check in" at bounding box center [900, 344] width 91 height 38
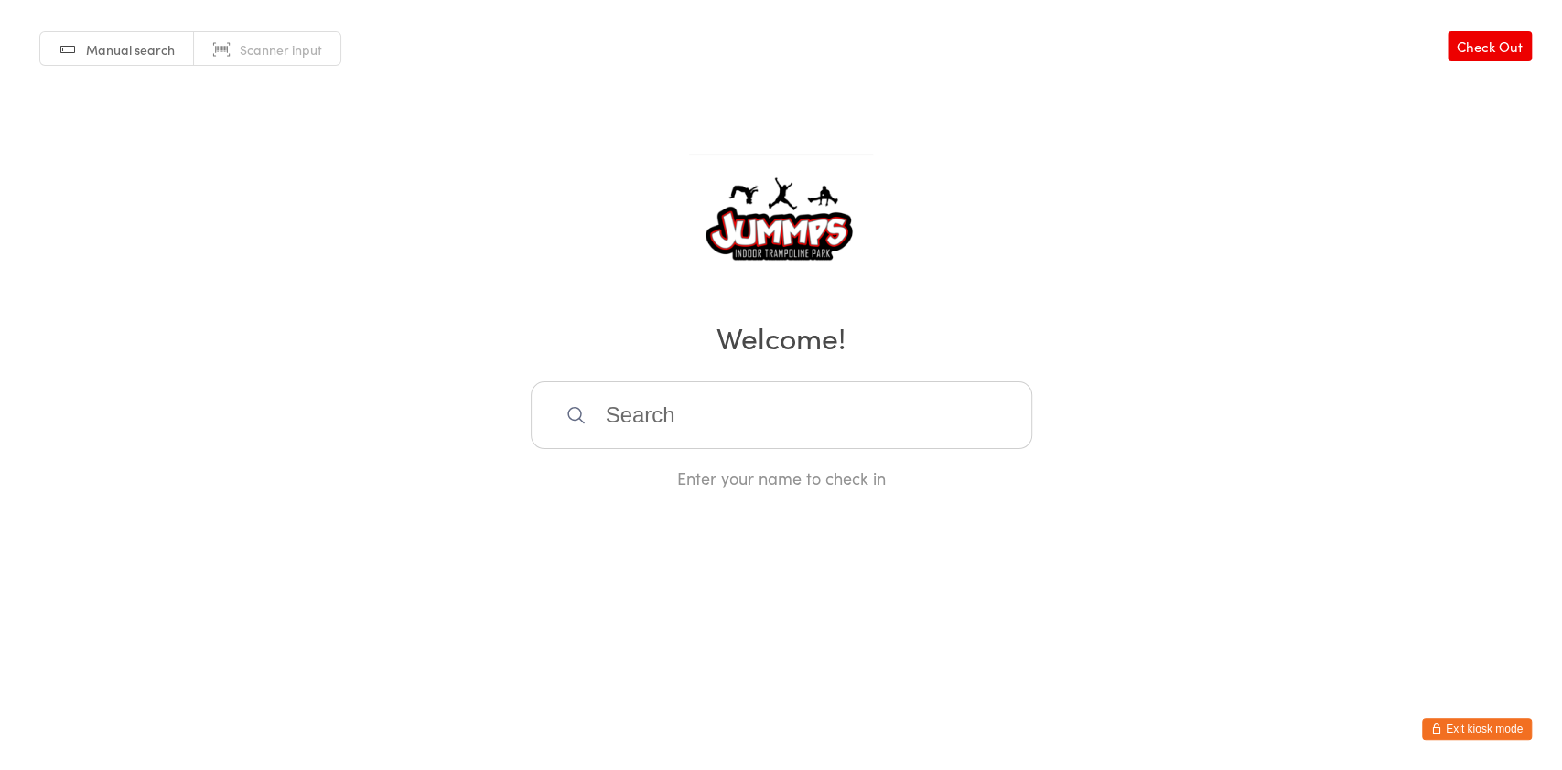
click at [808, 387] on input "search" at bounding box center [781, 416] width 501 height 68
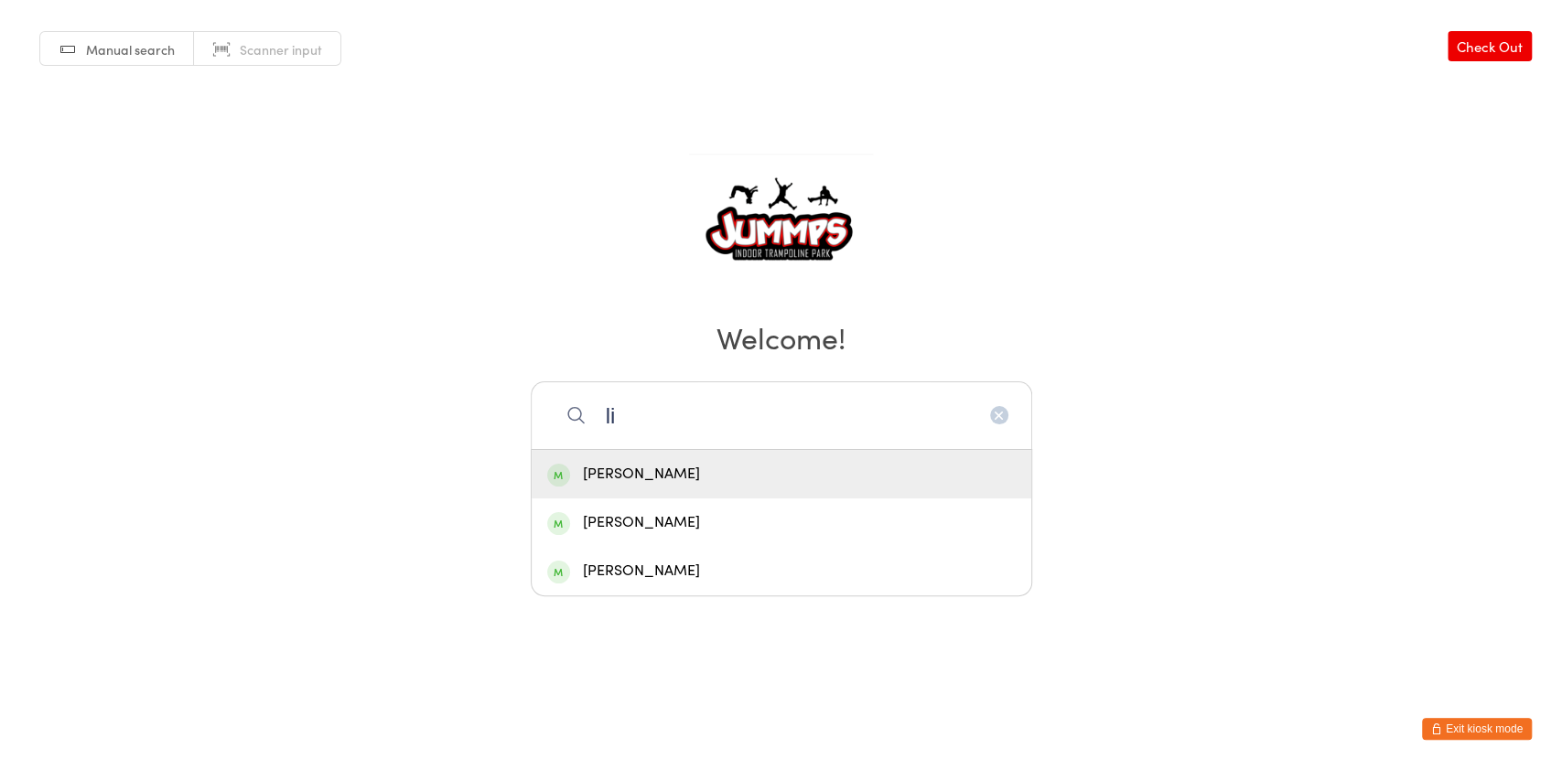
type input "l"
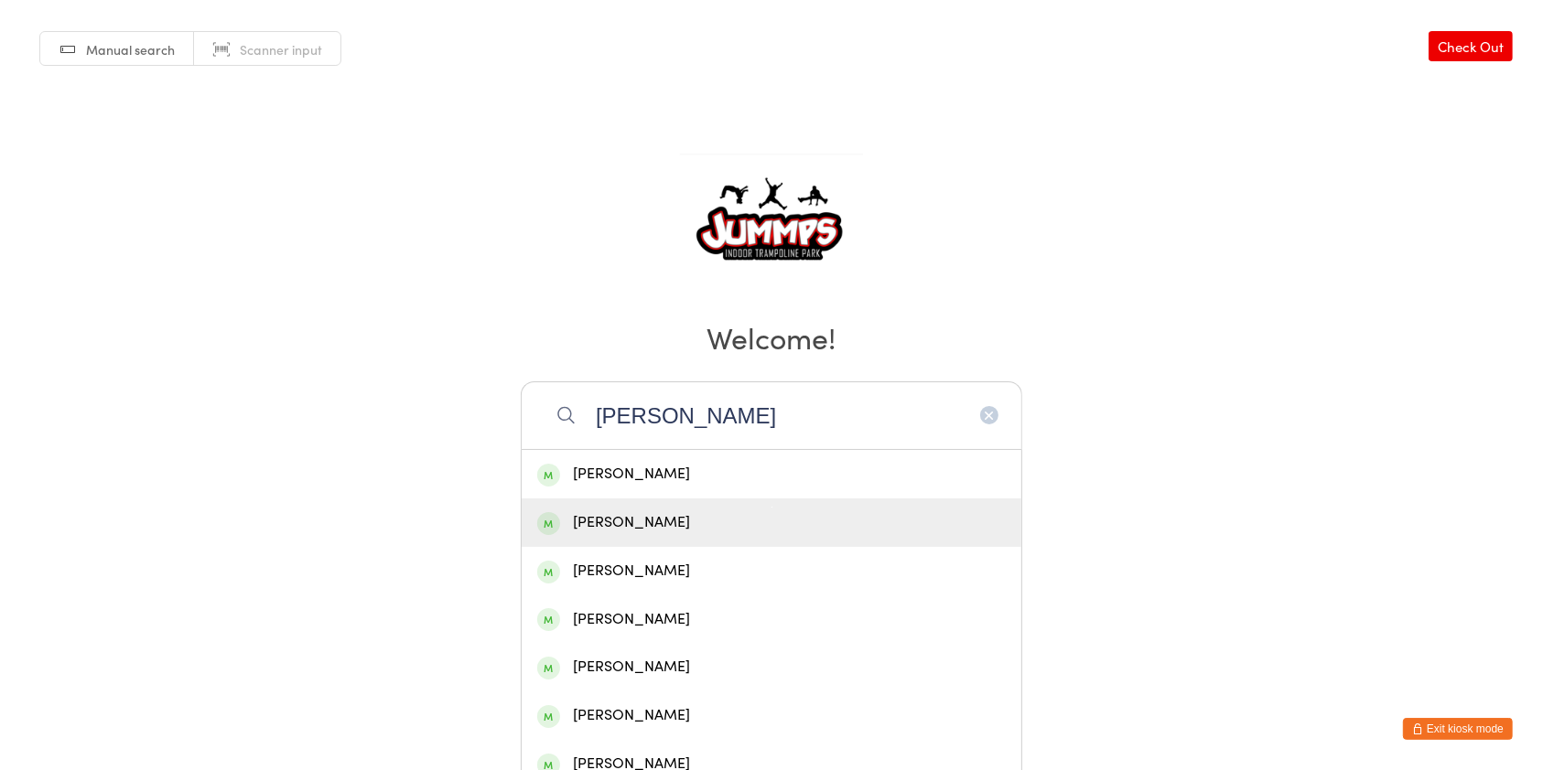
type input "carson"
click at [701, 519] on div "Lillie Carson" at bounding box center [771, 523] width 468 height 25
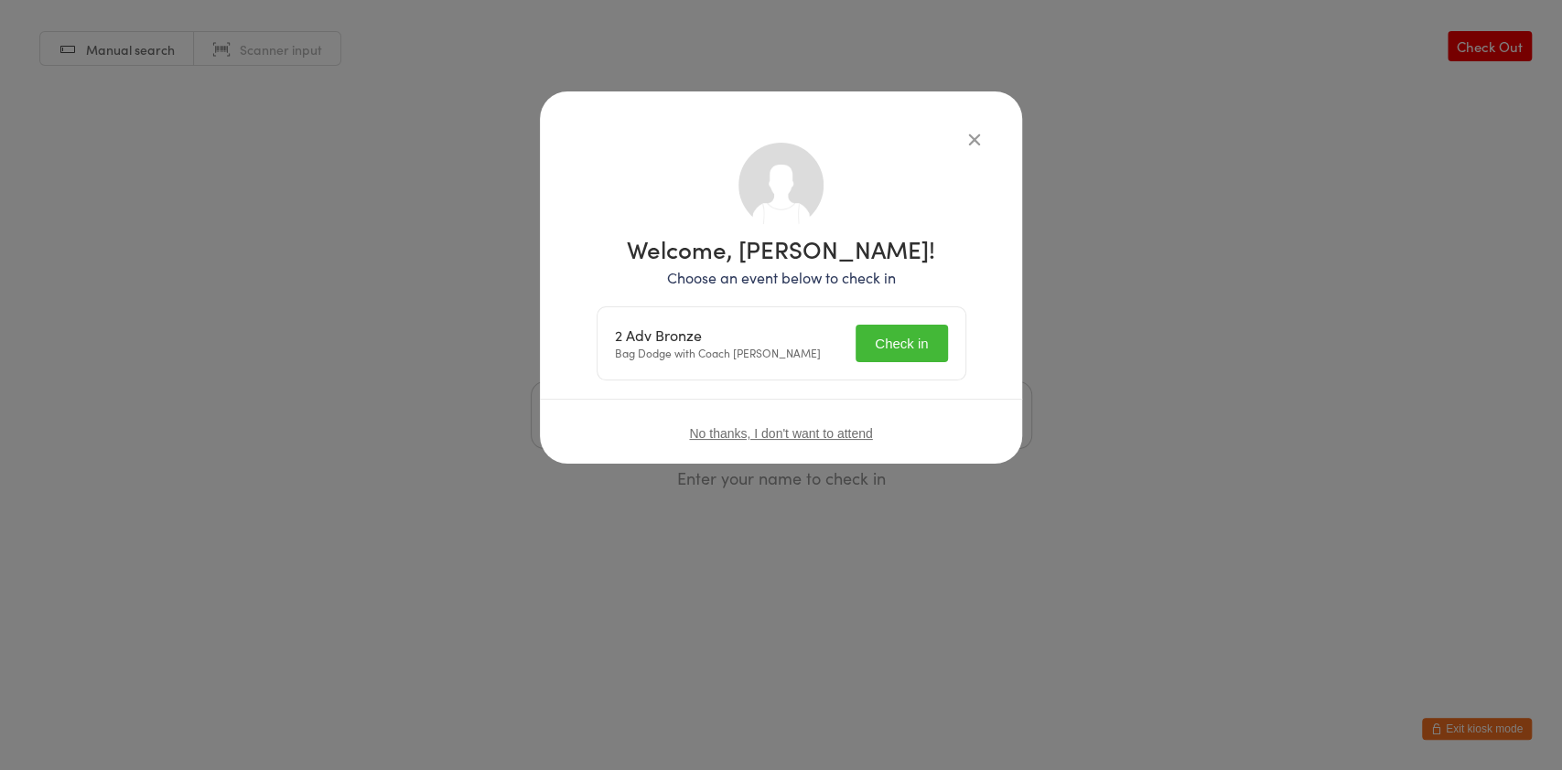
click at [897, 332] on button "Check in" at bounding box center [900, 344] width 91 height 38
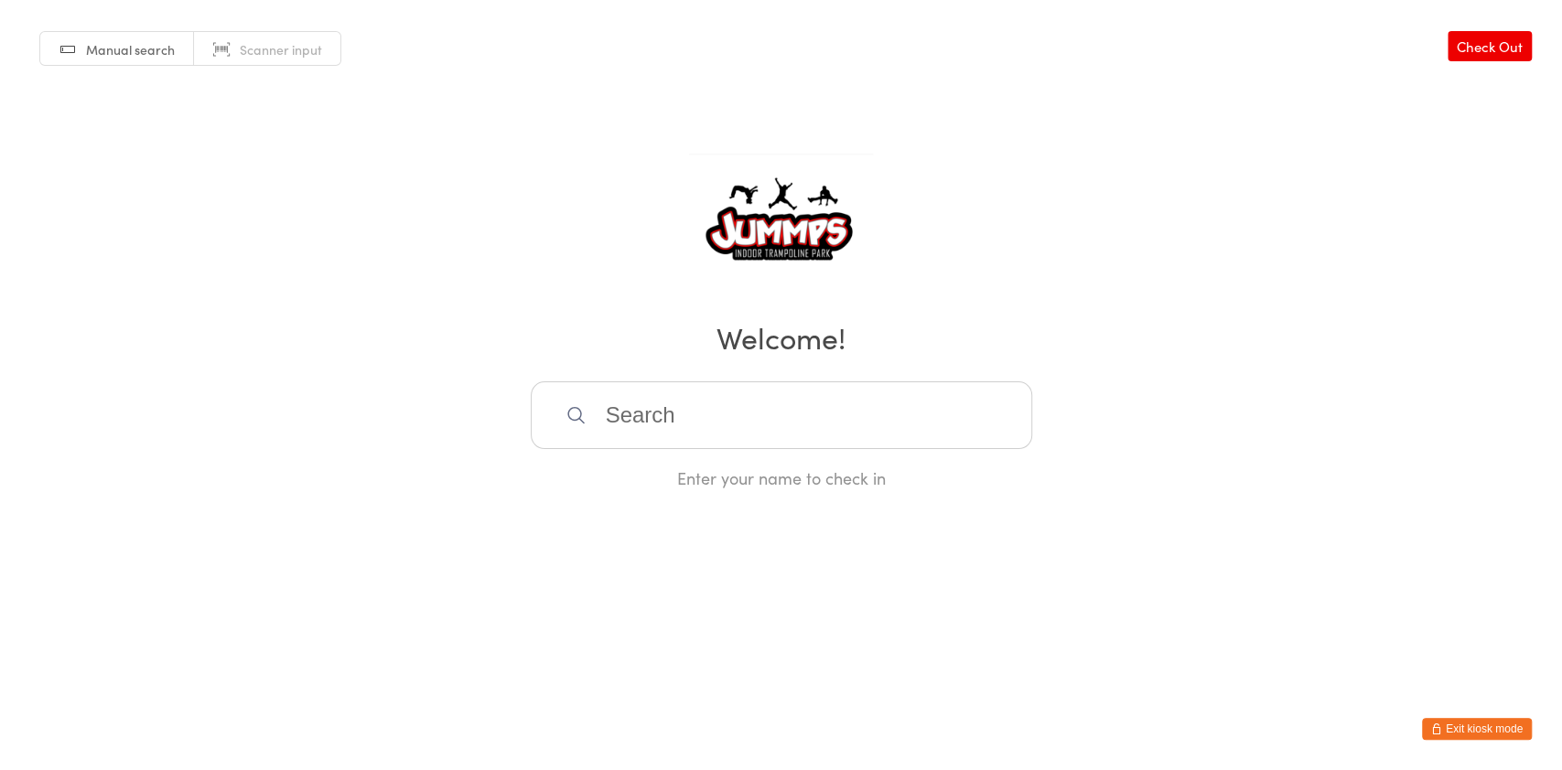
click at [807, 414] on input "search" at bounding box center [781, 416] width 501 height 68
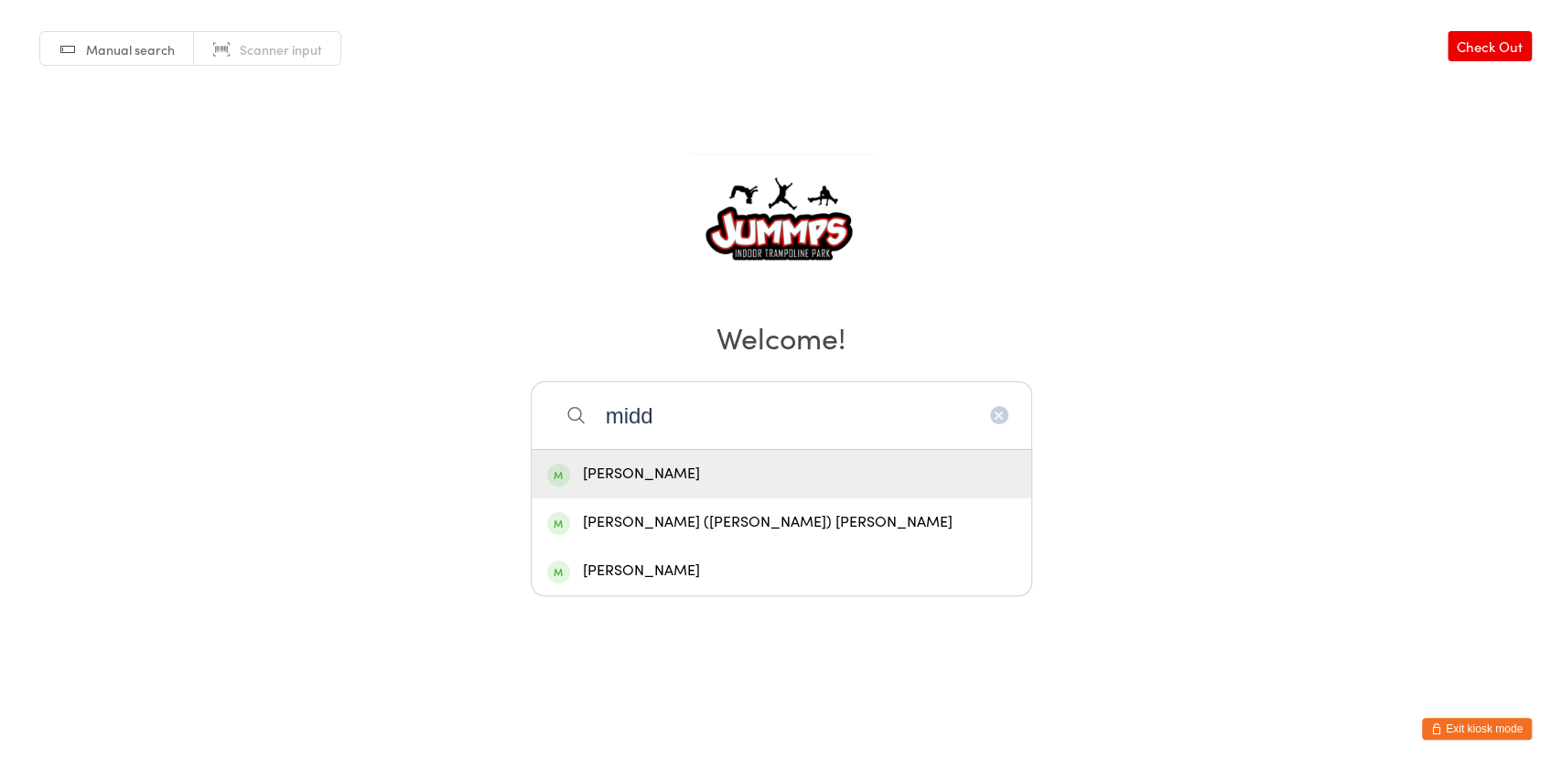
type input "midd"
click at [725, 465] on div "Noah Middleton" at bounding box center [781, 474] width 468 height 25
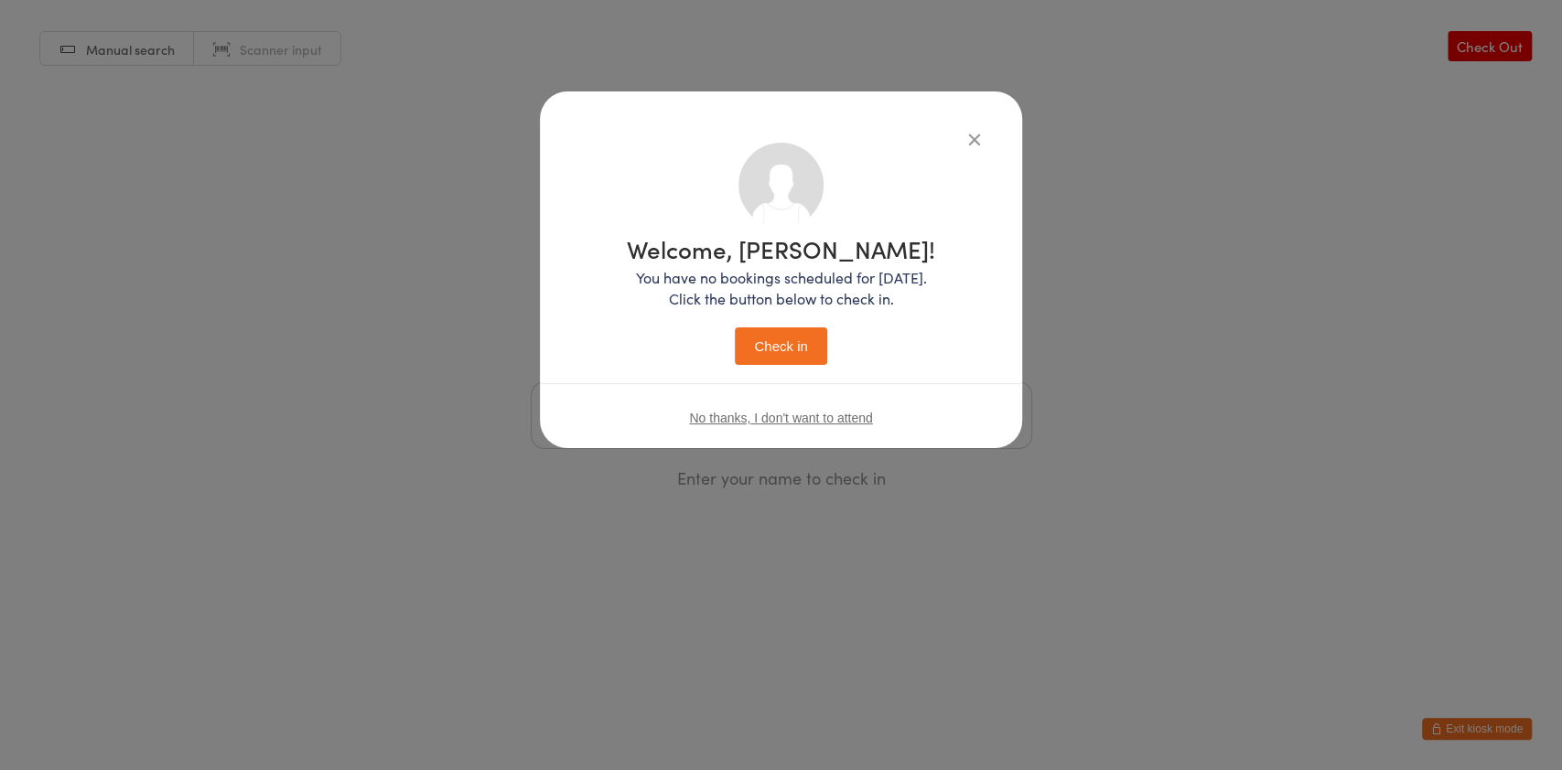
click at [979, 141] on icon "button" at bounding box center [974, 139] width 20 height 20
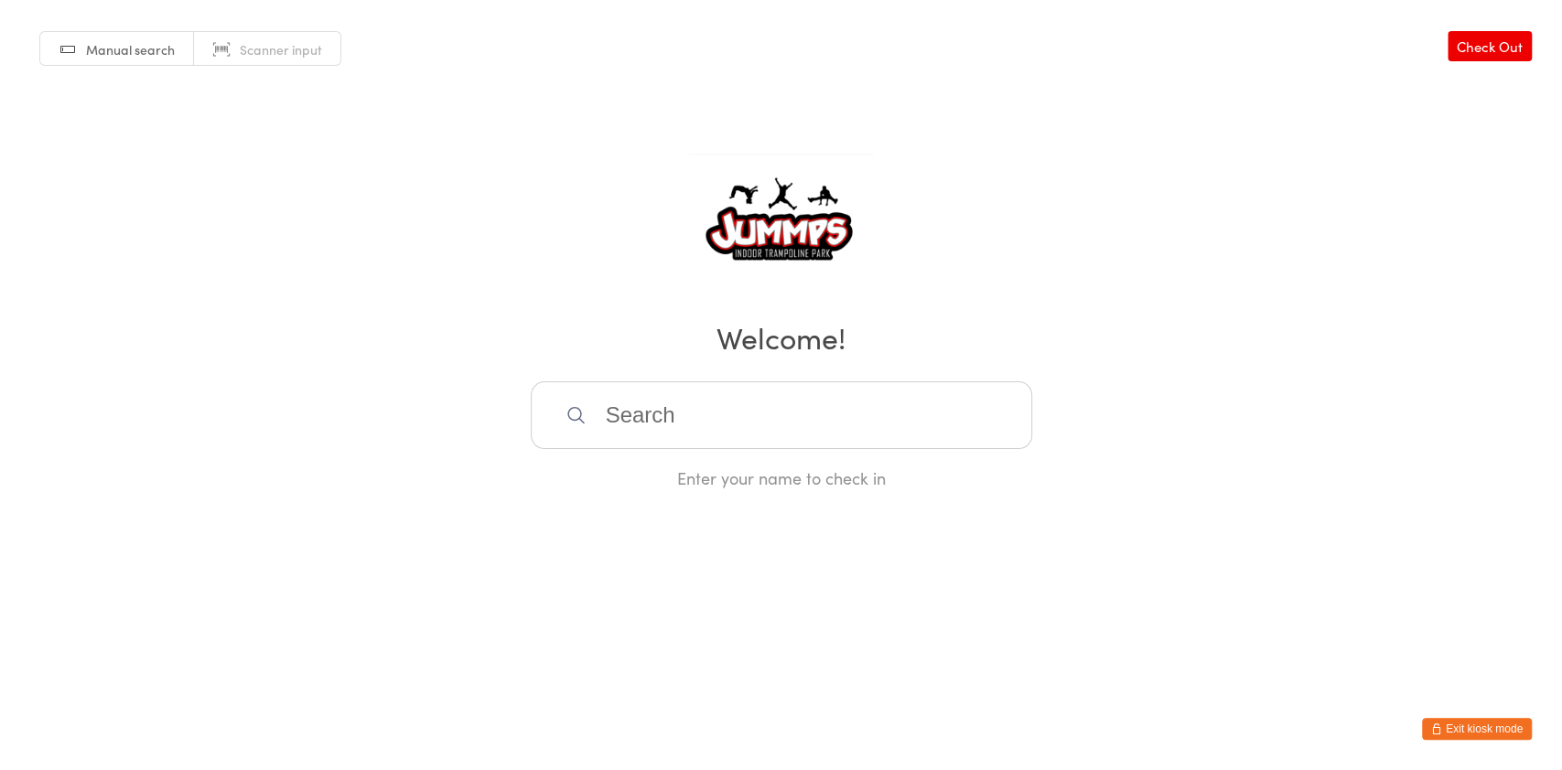
click at [1103, 181] on div "Manual search Scanner input Check Out Welcome! Enter your name to check in" at bounding box center [781, 244] width 1562 height 489
click at [737, 443] on input "search" at bounding box center [781, 416] width 501 height 68
type input "fabian"
click at [629, 487] on div "Bella Fabian" at bounding box center [782, 474] width 500 height 48
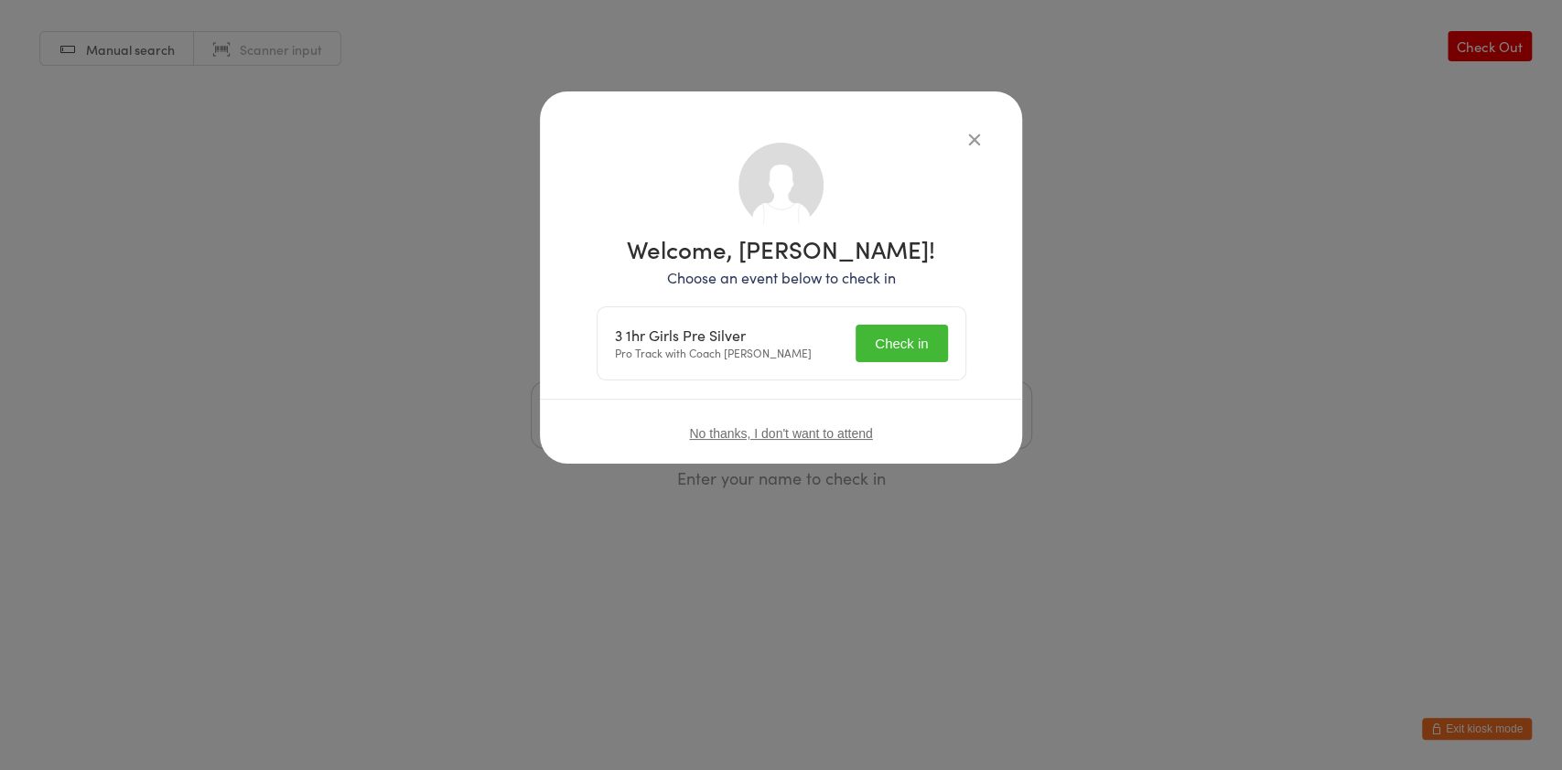
click at [884, 343] on button "Check in" at bounding box center [900, 344] width 91 height 38
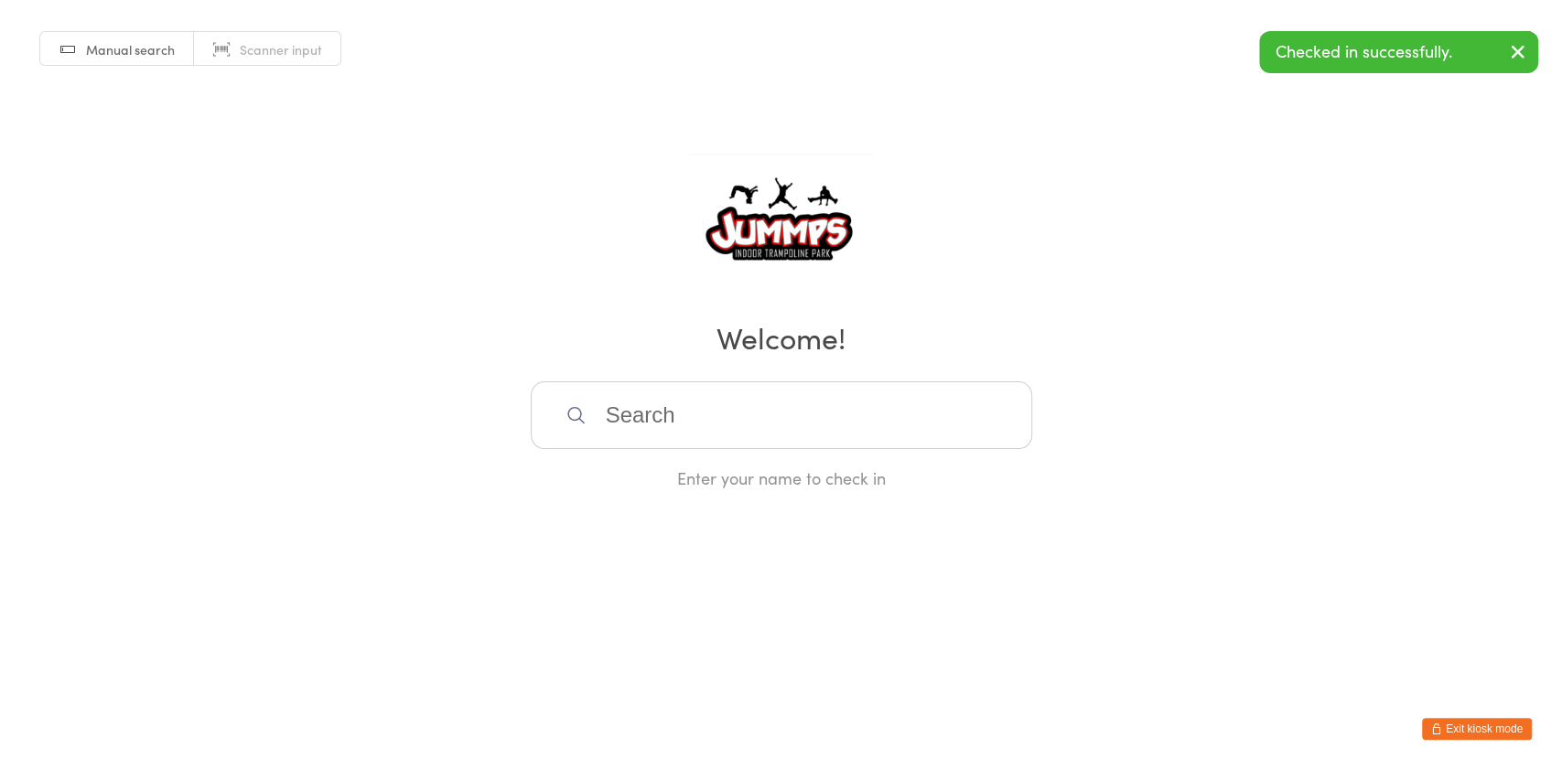
click at [827, 392] on input "search" at bounding box center [781, 416] width 501 height 68
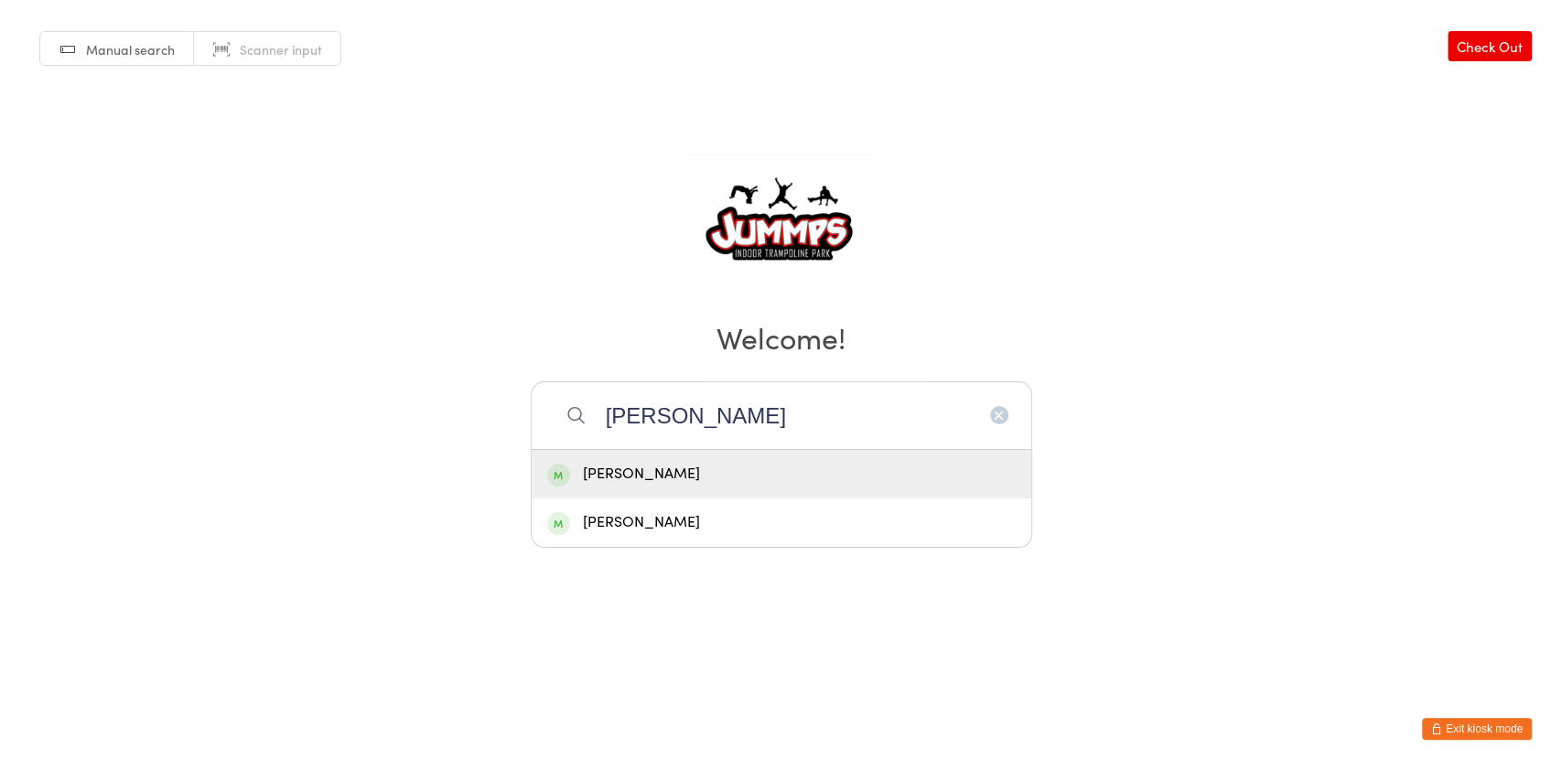
type input "dylan"
click at [672, 464] on div "Dylan Xu" at bounding box center [781, 474] width 468 height 25
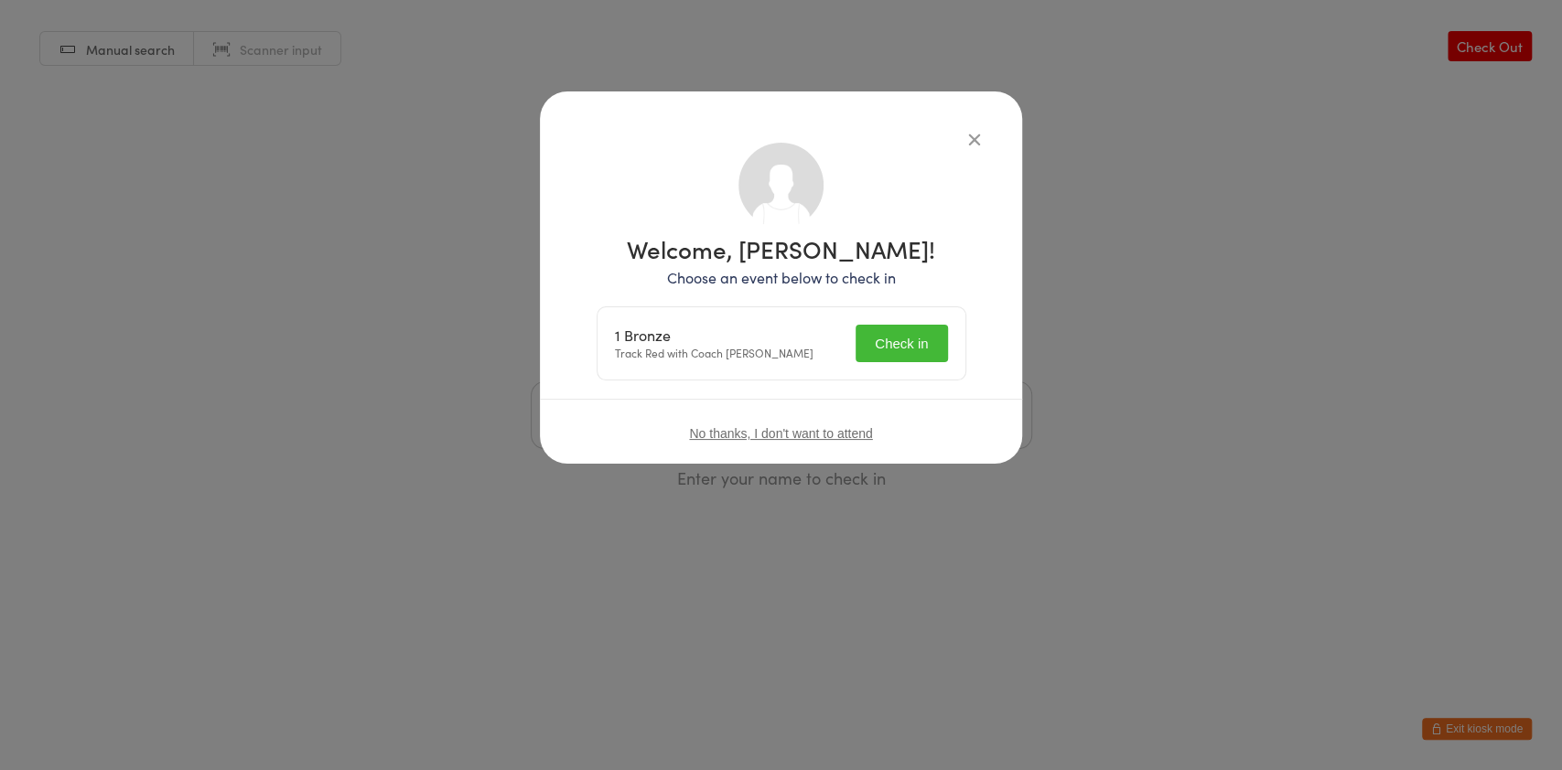
click at [865, 349] on button "Check in" at bounding box center [900, 344] width 91 height 38
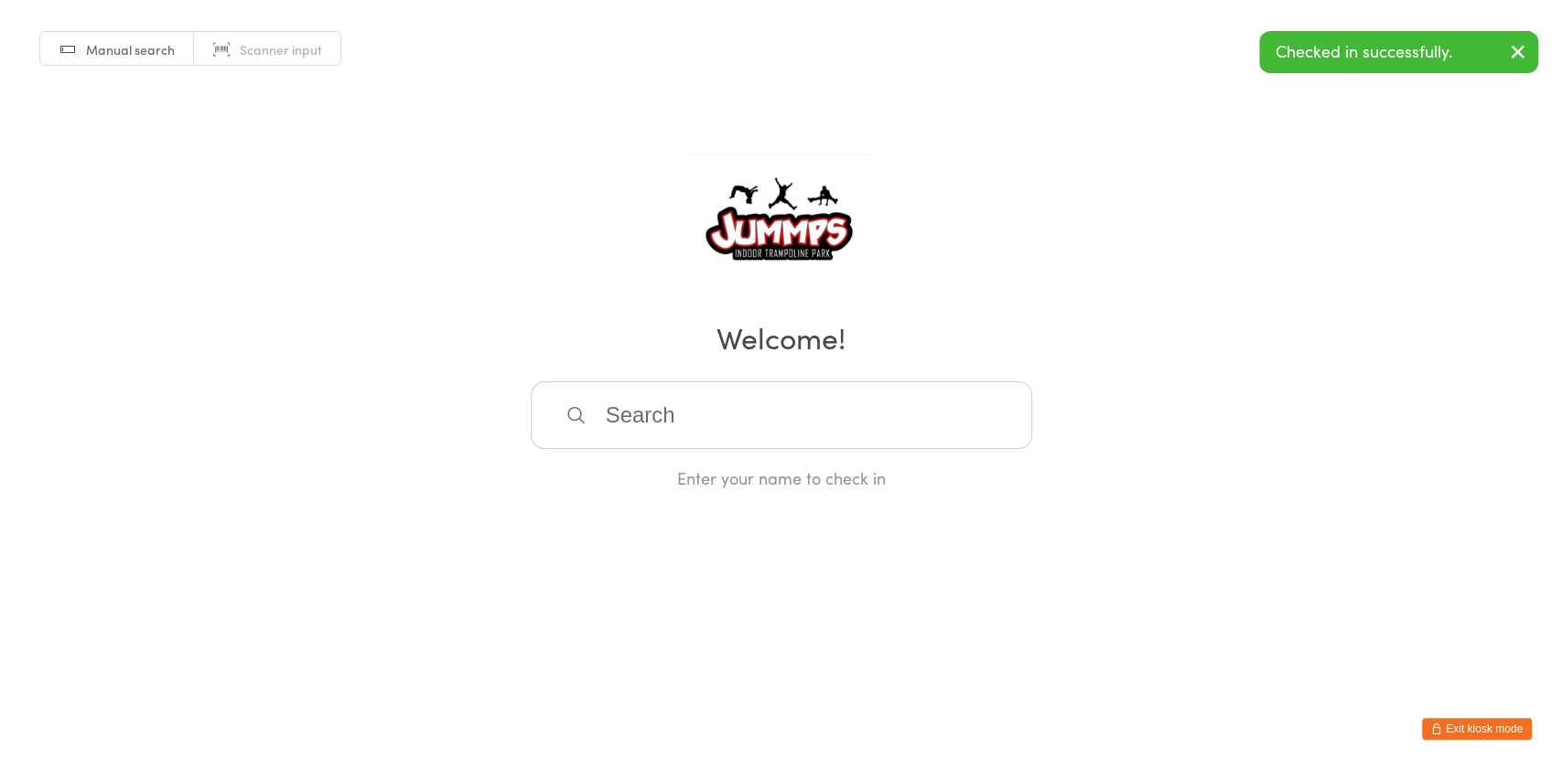
click at [646, 421] on input "search" at bounding box center [781, 416] width 501 height 68
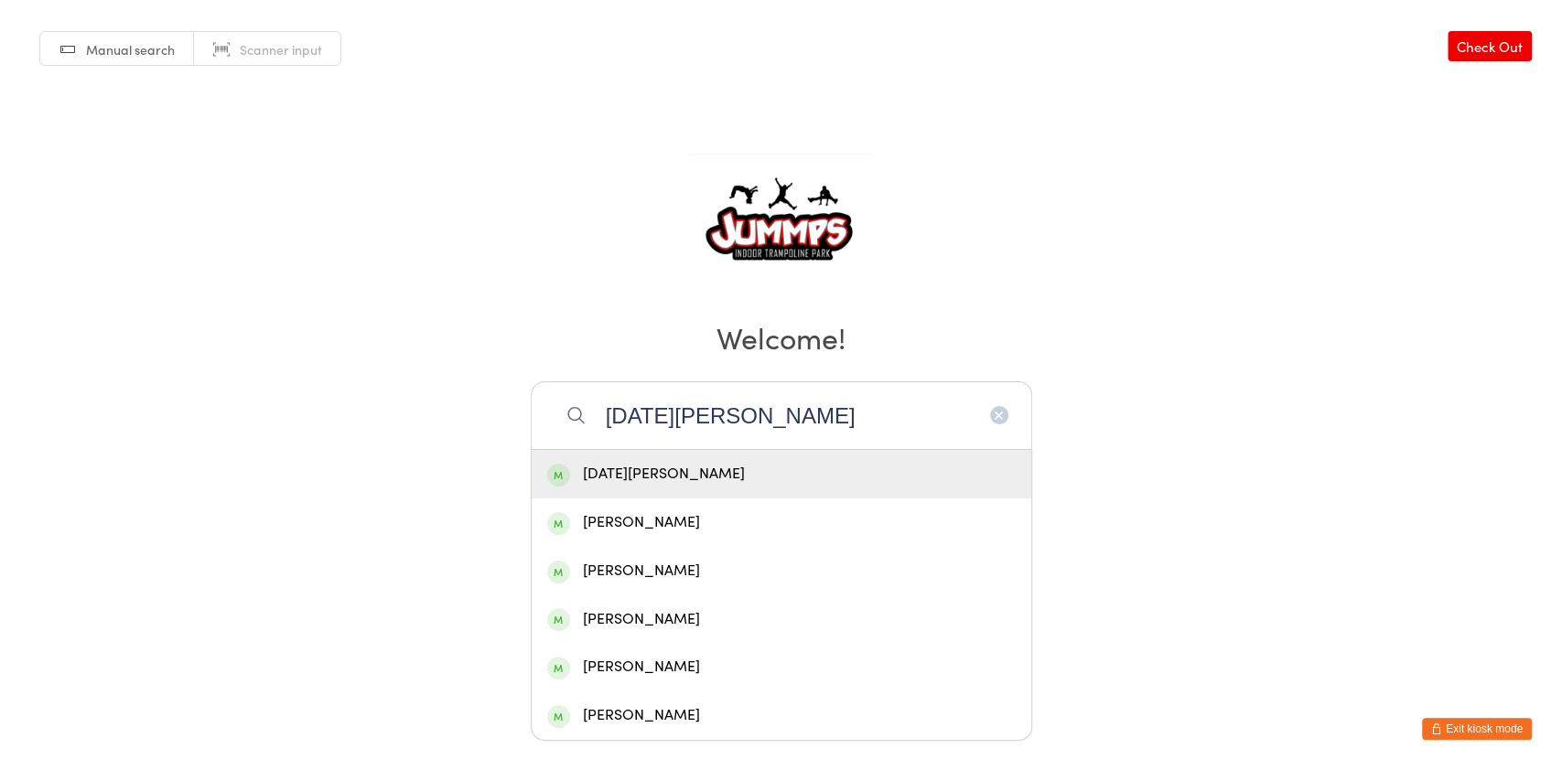
type input "lucia h"
click at [652, 482] on div "Lucia Hooper" at bounding box center [781, 474] width 468 height 25
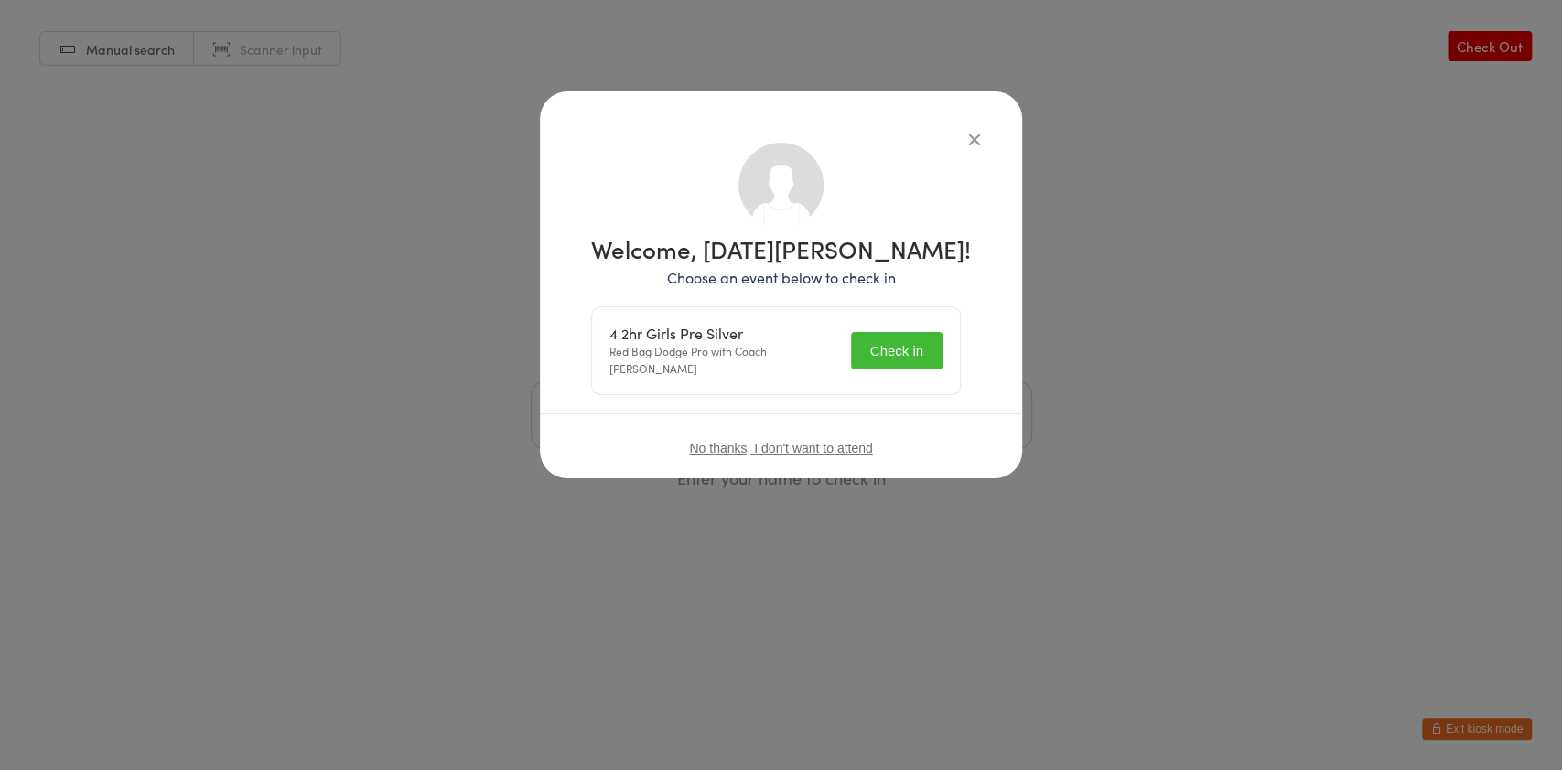
click at [905, 332] on button "Check in" at bounding box center [896, 351] width 91 height 38
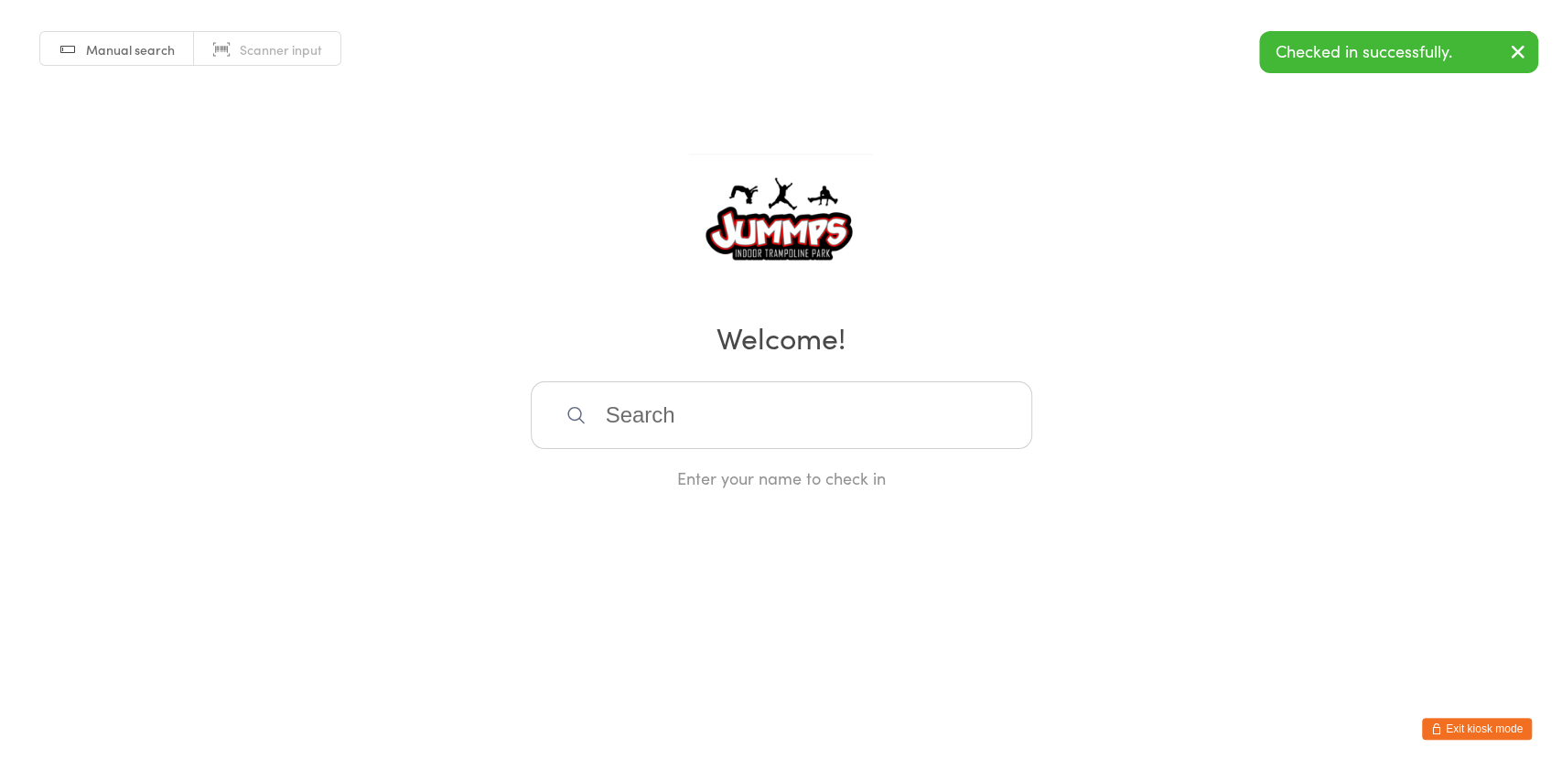
click at [769, 412] on input "search" at bounding box center [781, 416] width 501 height 68
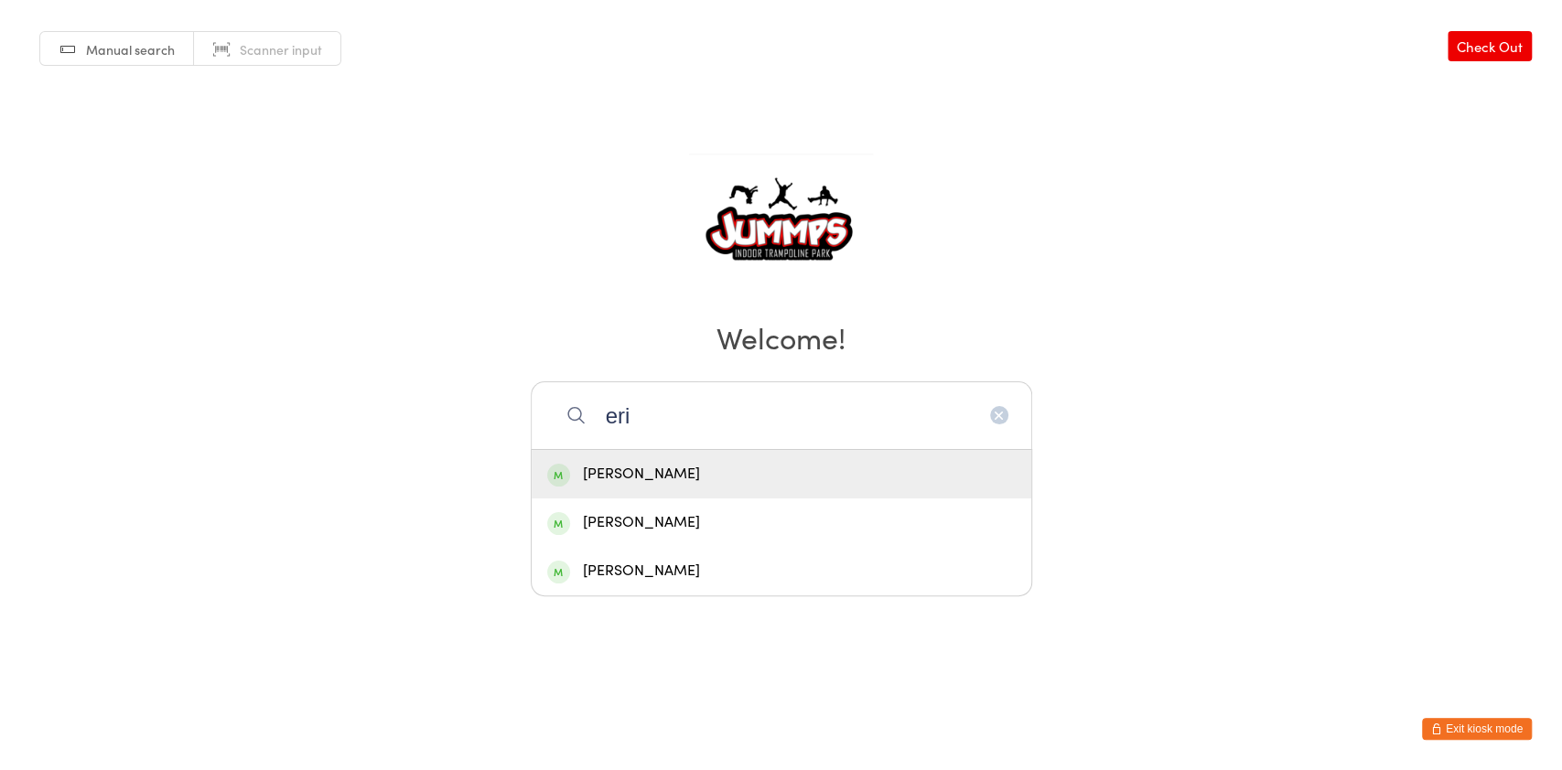
type input "eri"
click at [735, 459] on div "Erik Zizek" at bounding box center [782, 474] width 500 height 48
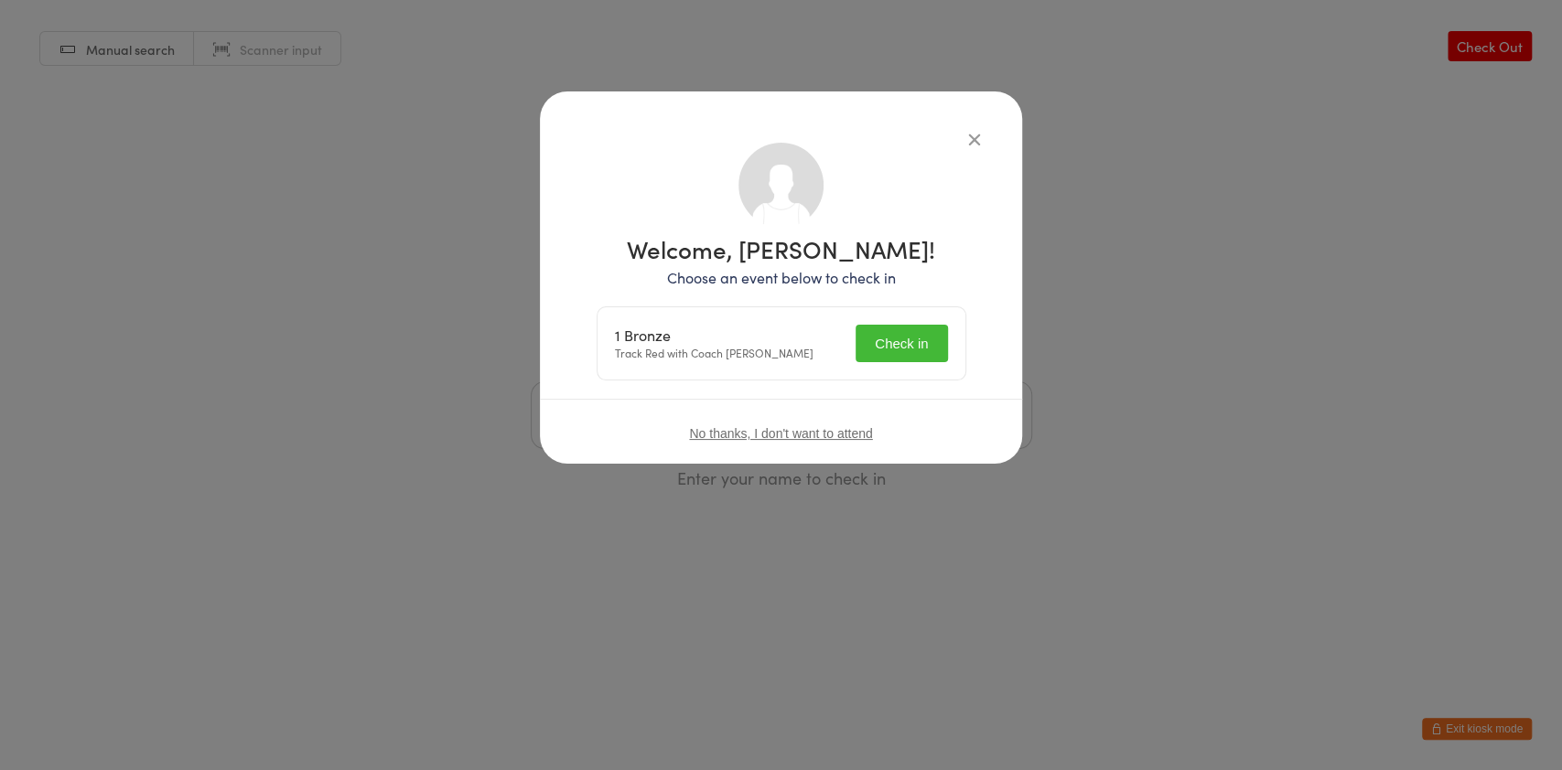
click at [896, 347] on button "Check in" at bounding box center [900, 344] width 91 height 38
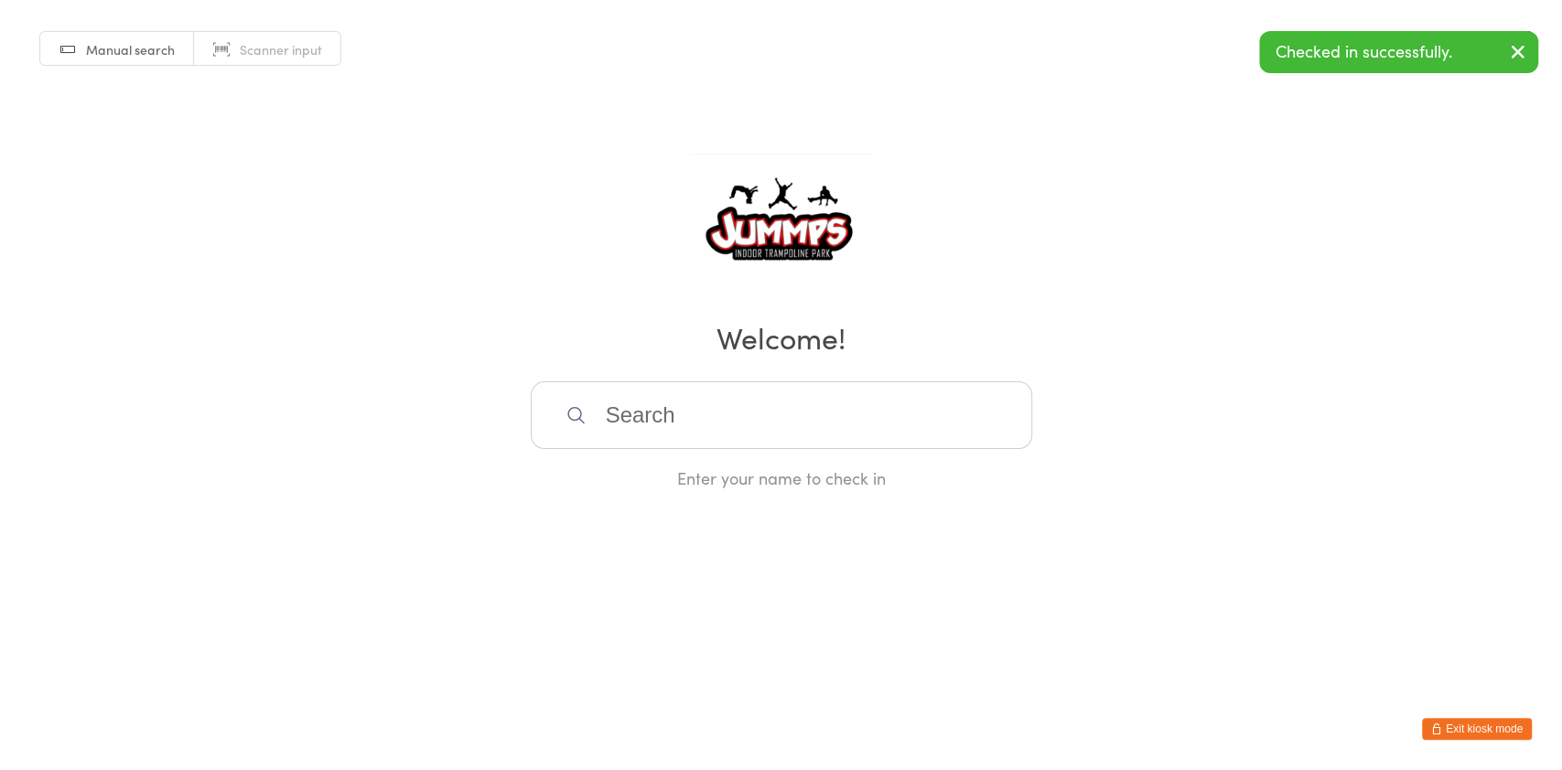
click at [871, 406] on input "search" at bounding box center [781, 416] width 501 height 68
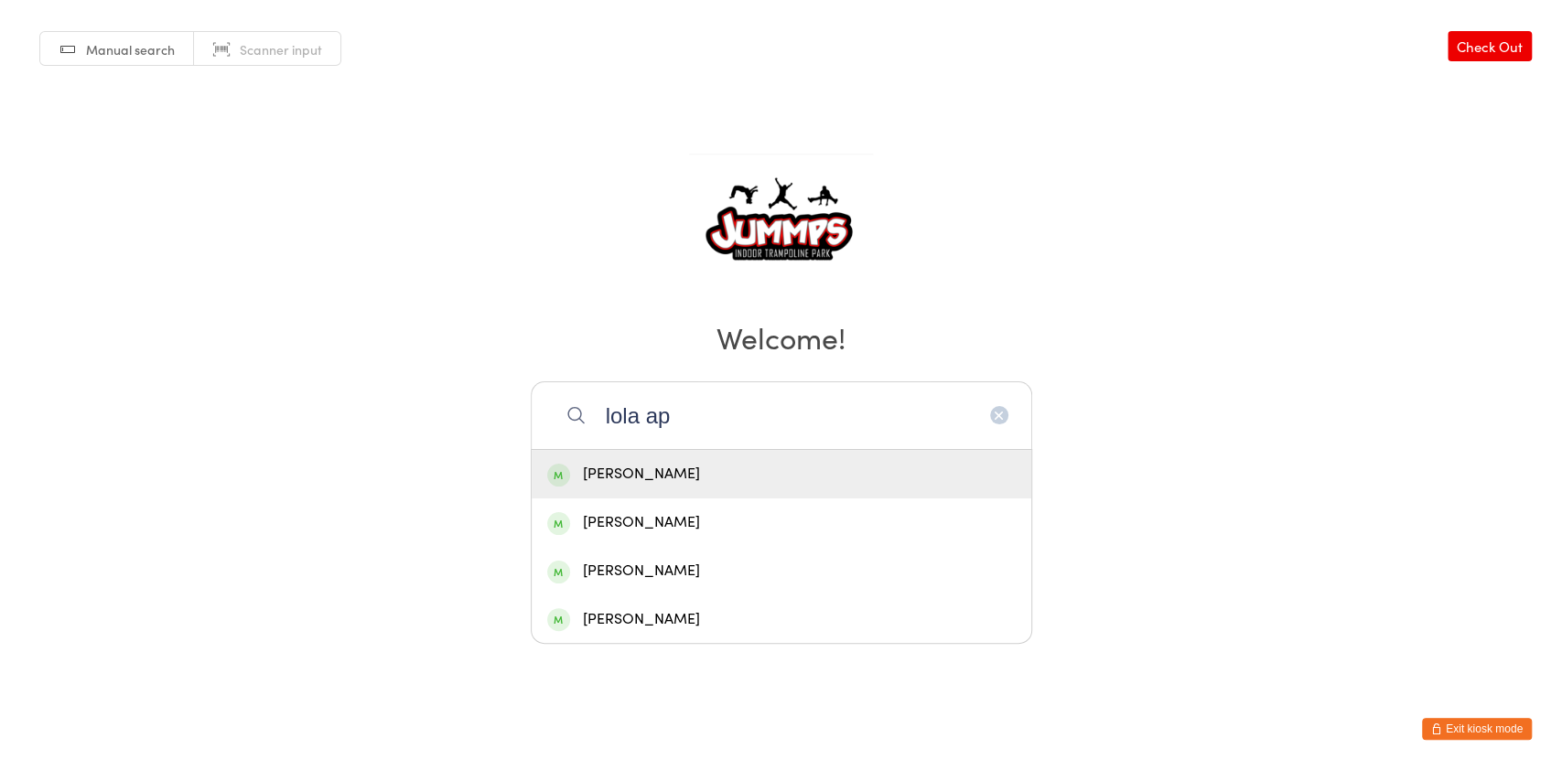
type input "lola ap"
click at [725, 462] on div "Lola Apfel" at bounding box center [781, 474] width 468 height 25
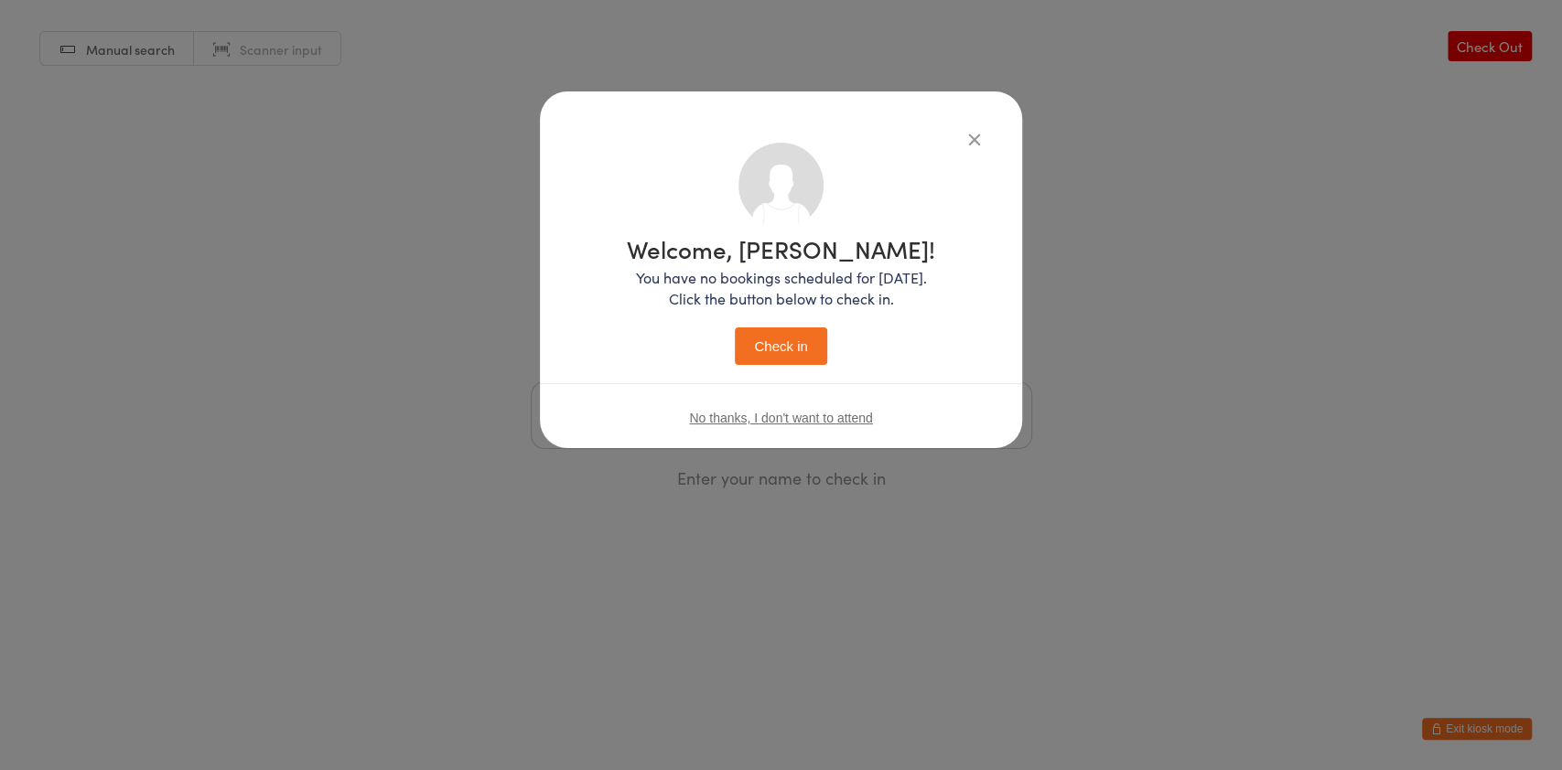
click at [970, 136] on icon "button" at bounding box center [974, 139] width 20 height 20
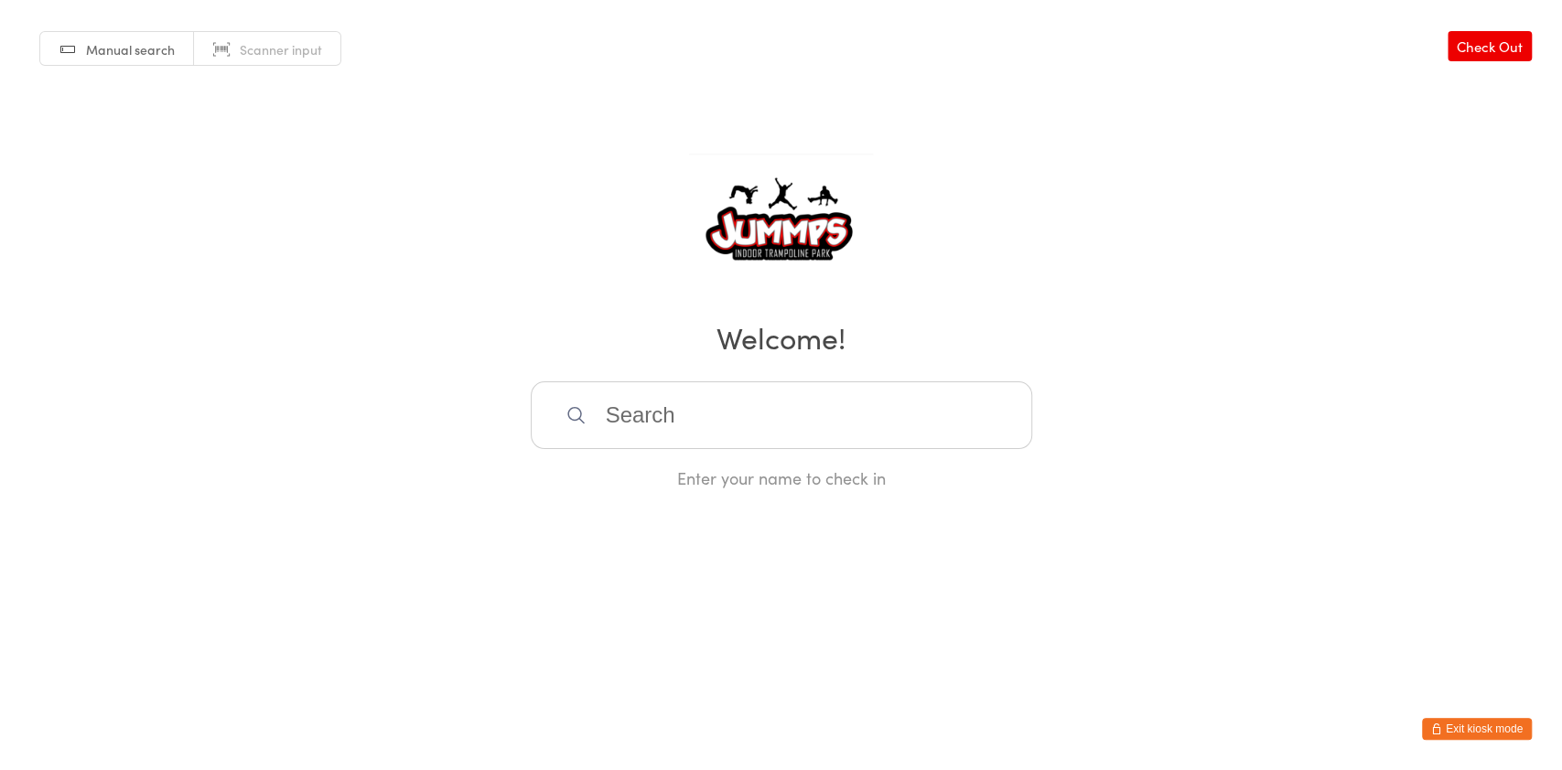
click at [771, 404] on input "search" at bounding box center [781, 416] width 501 height 68
type input "e"
type input "leil"
click at [691, 455] on div "Leila Apfel" at bounding box center [782, 474] width 500 height 48
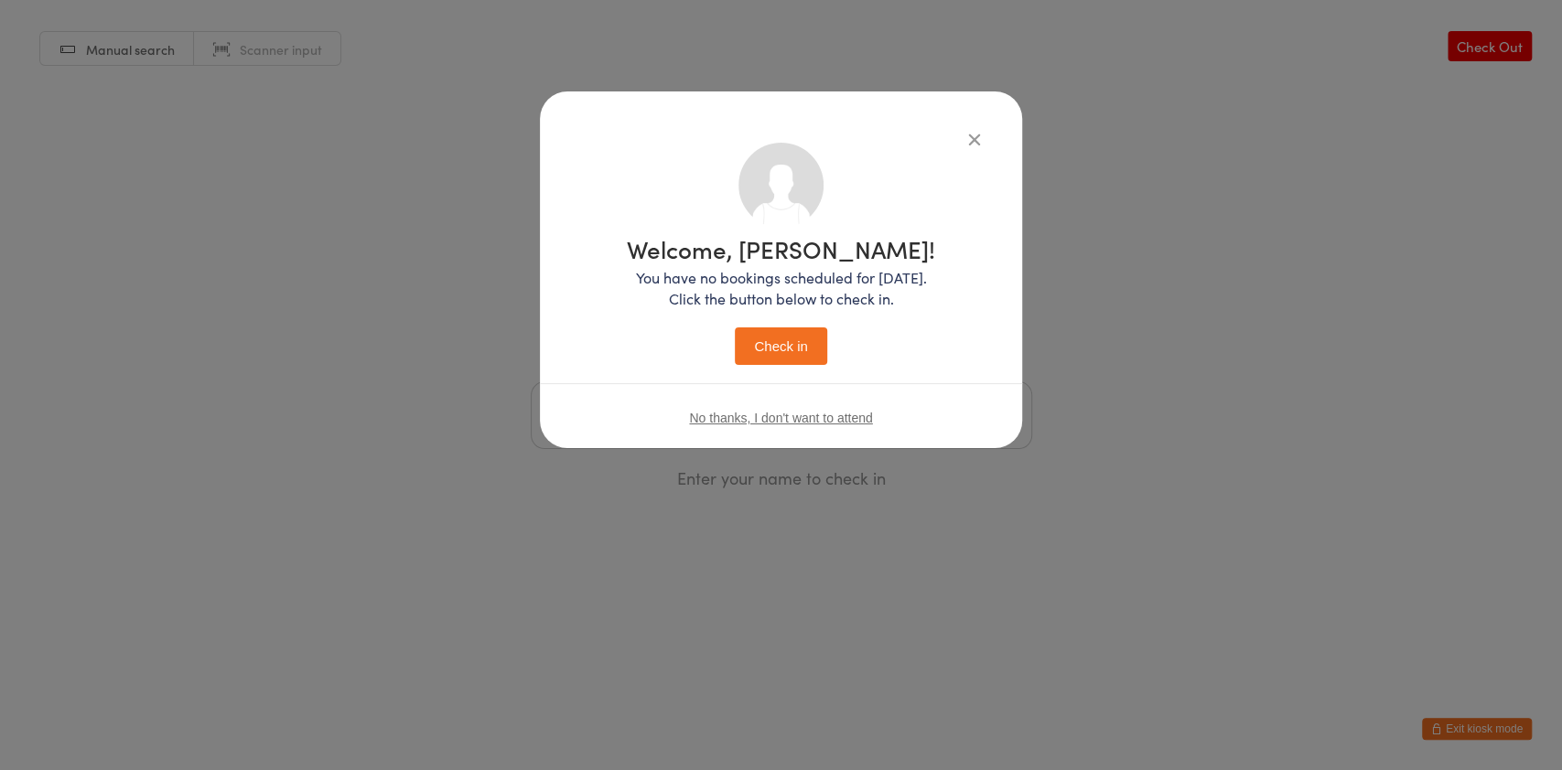
click at [989, 131] on div "Welcome, Leila! You have no bookings scheduled for today. Click the button belo…" at bounding box center [781, 269] width 482 height 357
click at [974, 134] on icon "button" at bounding box center [974, 139] width 20 height 20
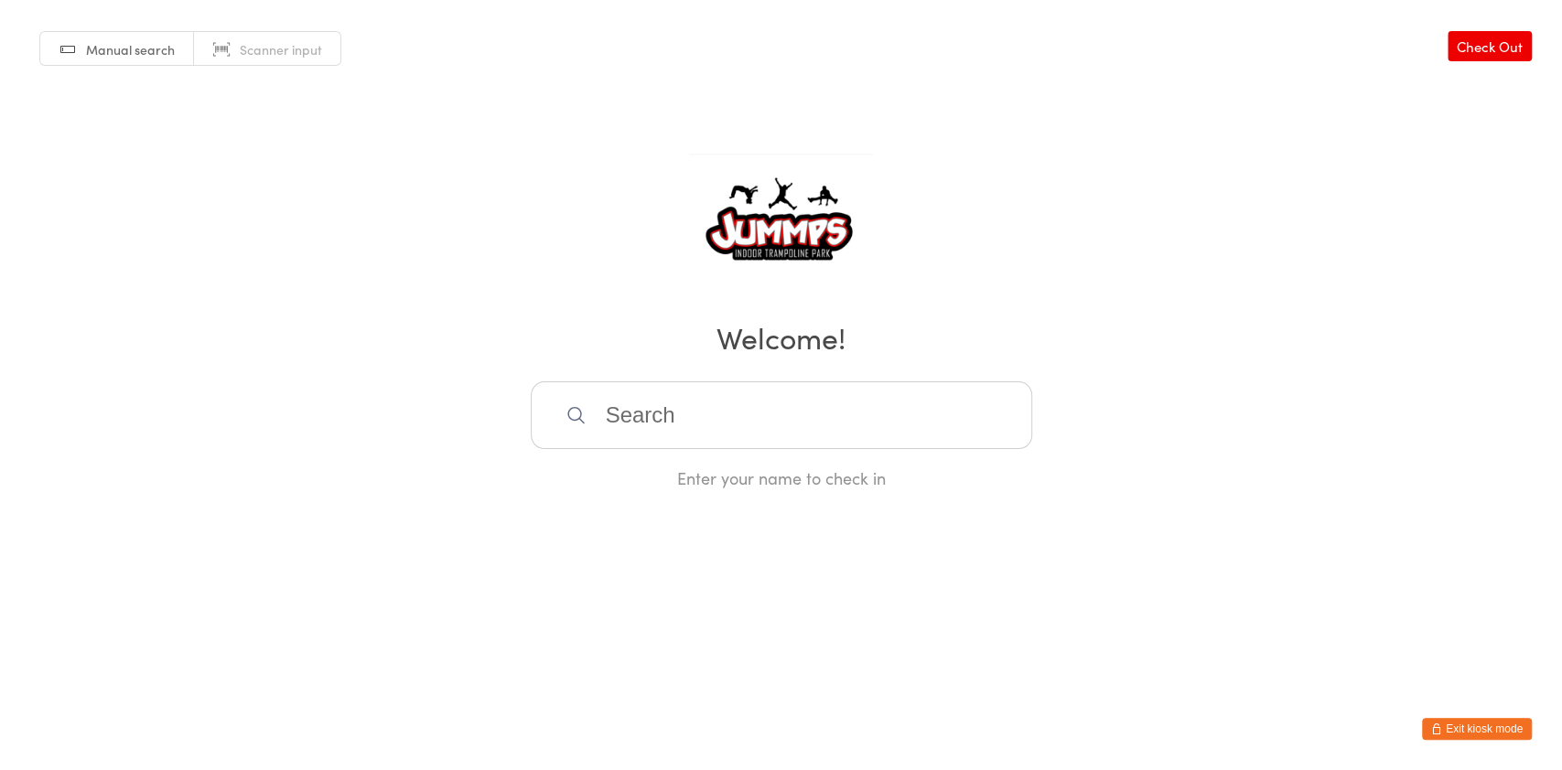
click at [1032, 326] on h2 "Welcome!" at bounding box center [780, 337] width 1525 height 41
click at [911, 413] on input "search" at bounding box center [781, 416] width 501 height 68
type input "stark"
click at [828, 462] on div "alexander stark" at bounding box center [781, 474] width 468 height 25
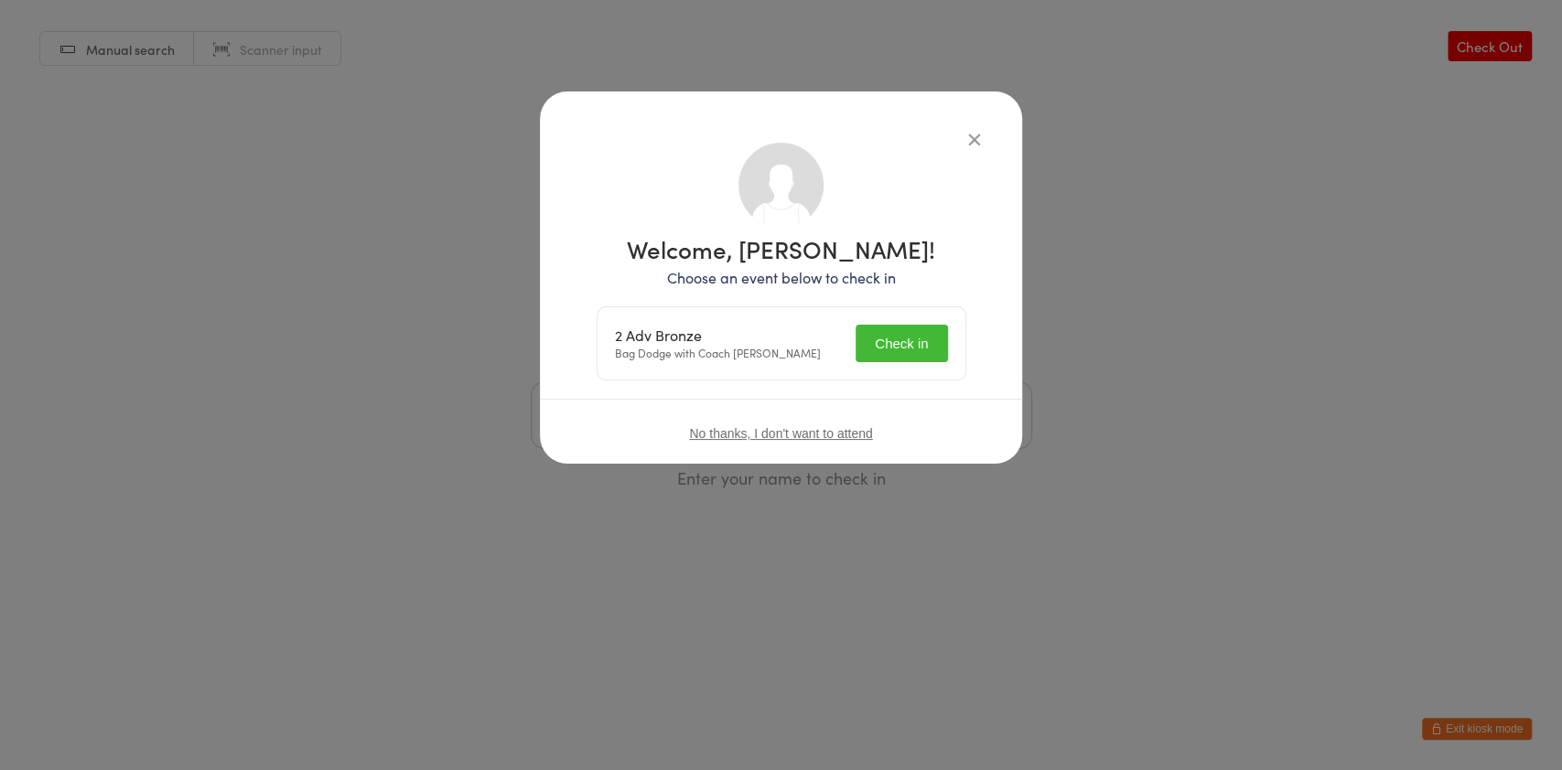
click at [918, 359] on button "Check in" at bounding box center [900, 344] width 91 height 38
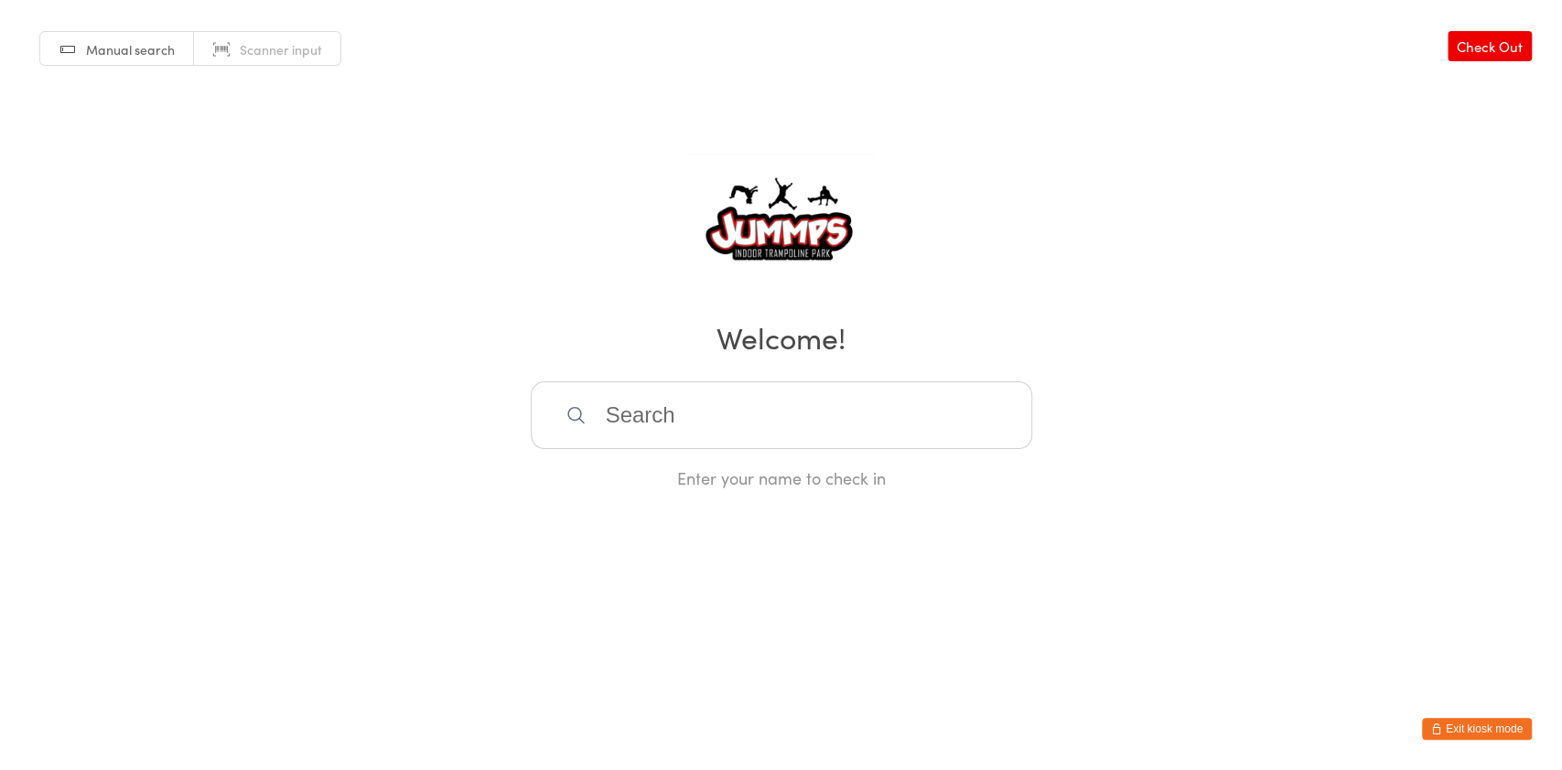
click at [873, 406] on input "search" at bounding box center [781, 416] width 501 height 68
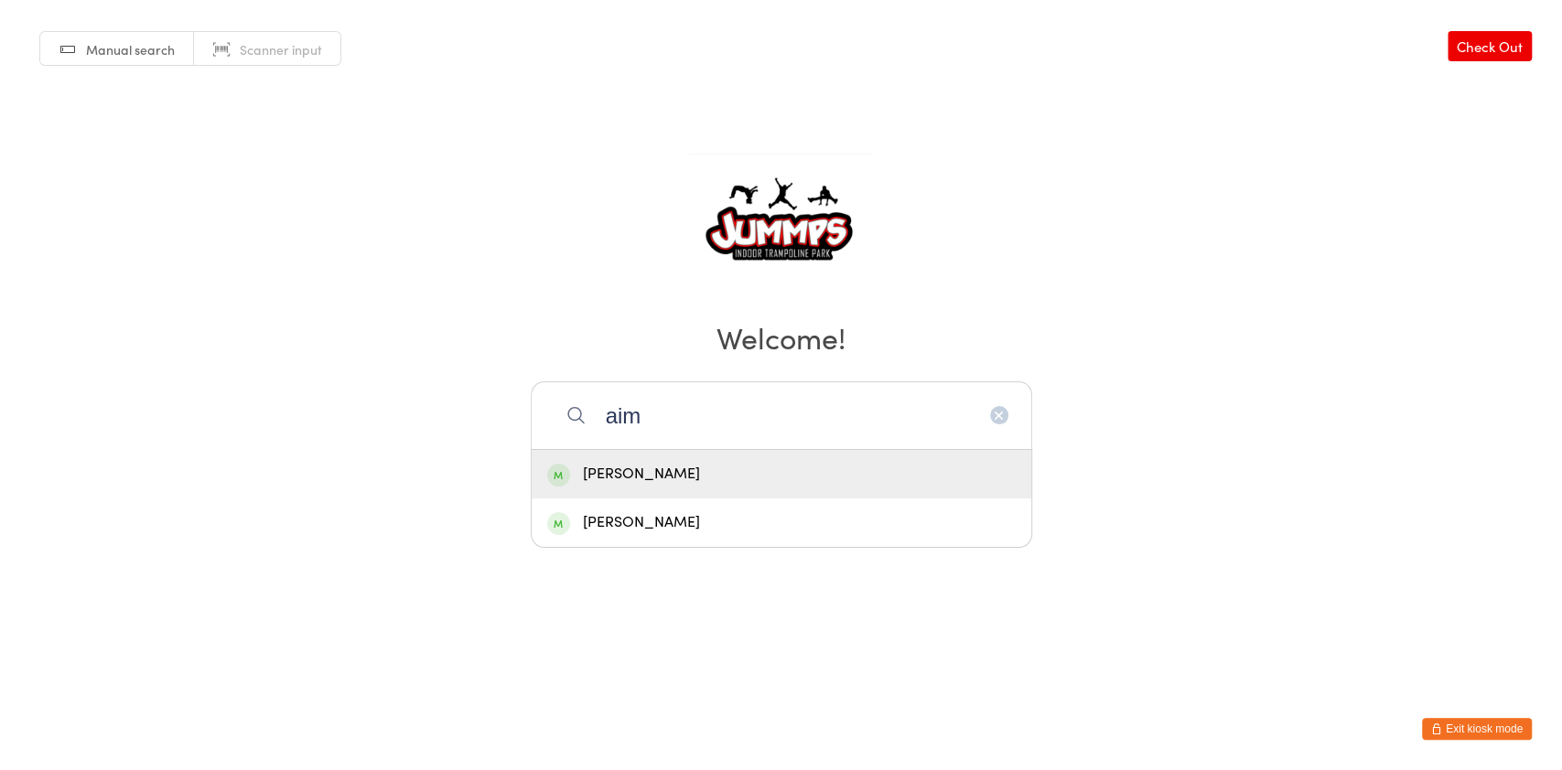
type input "aim"
click at [758, 471] on div "Aimee Zhang" at bounding box center [781, 474] width 468 height 25
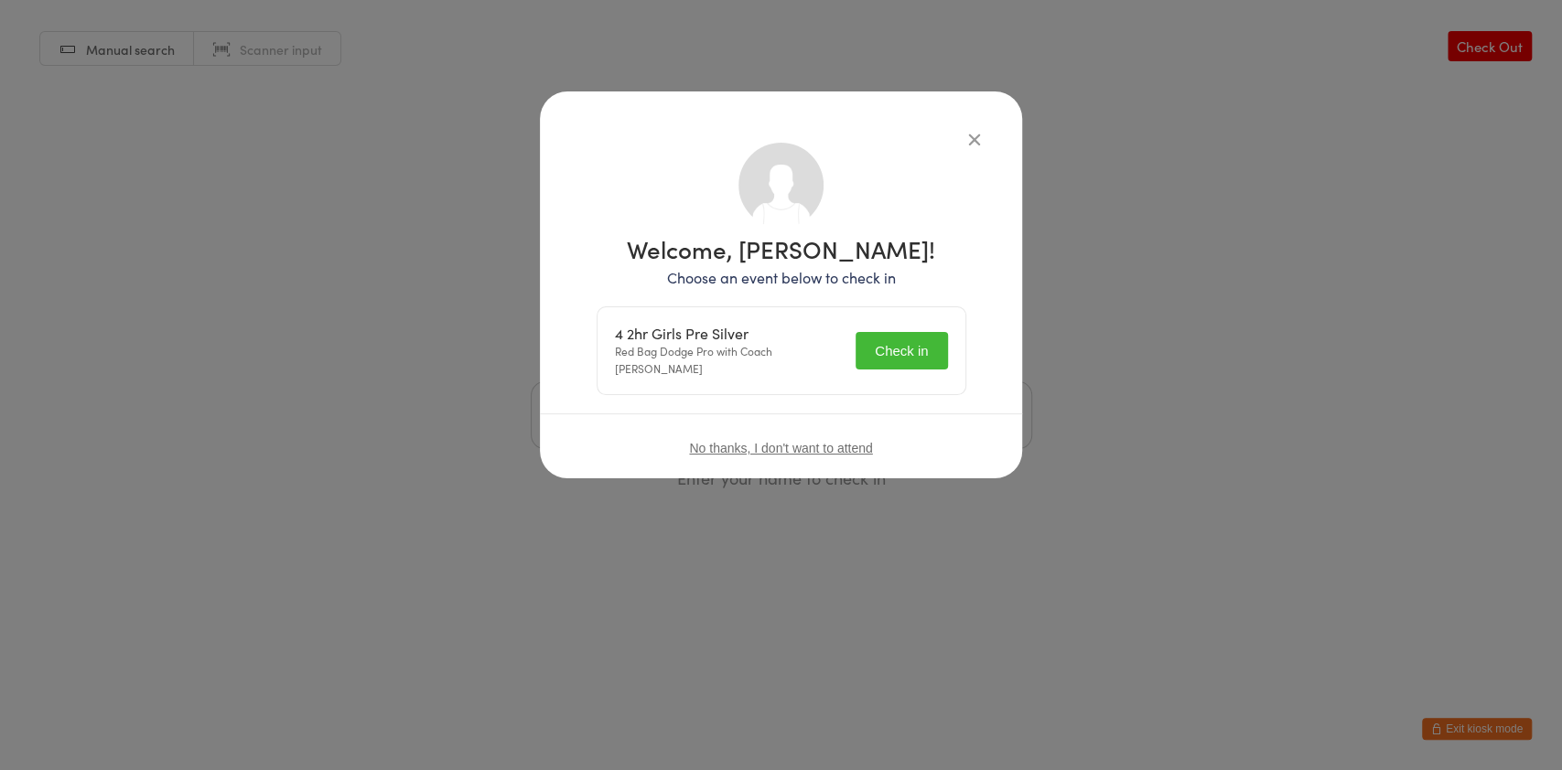
click at [902, 340] on button "Check in" at bounding box center [900, 351] width 91 height 38
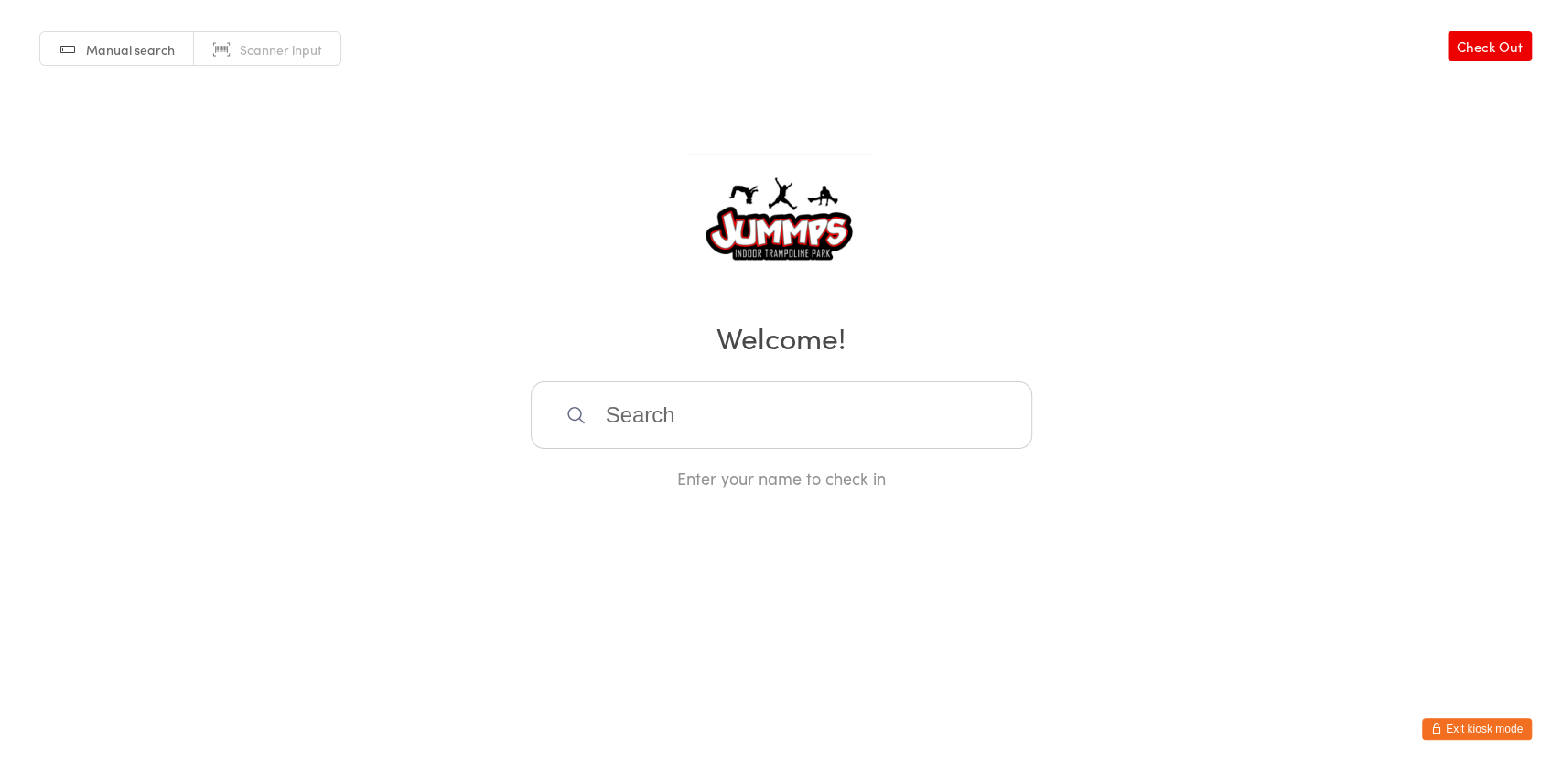
click at [856, 389] on input "search" at bounding box center [781, 416] width 501 height 68
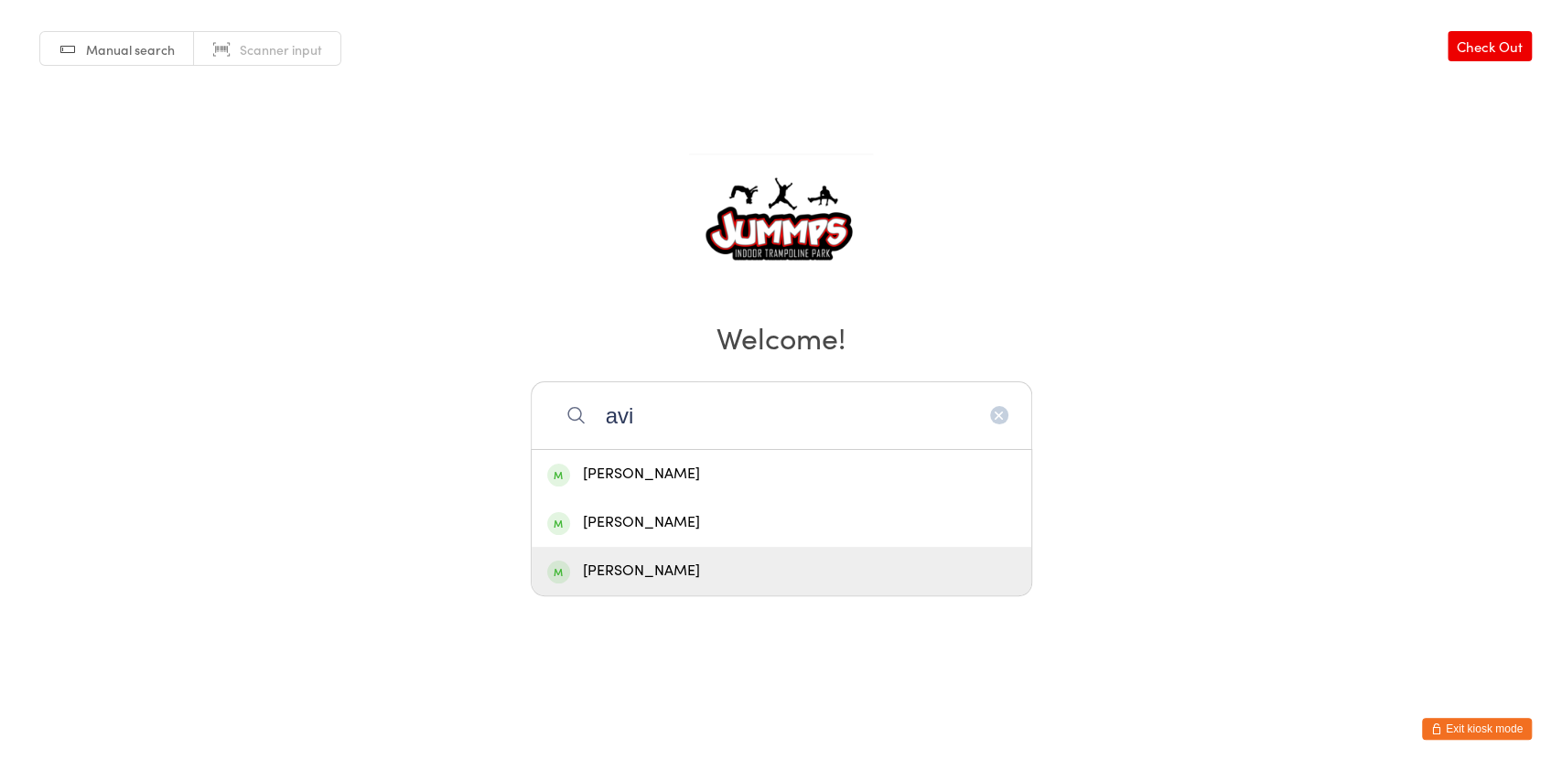
type input "avi"
click at [681, 564] on div "Aviana Nightingale" at bounding box center [781, 571] width 468 height 25
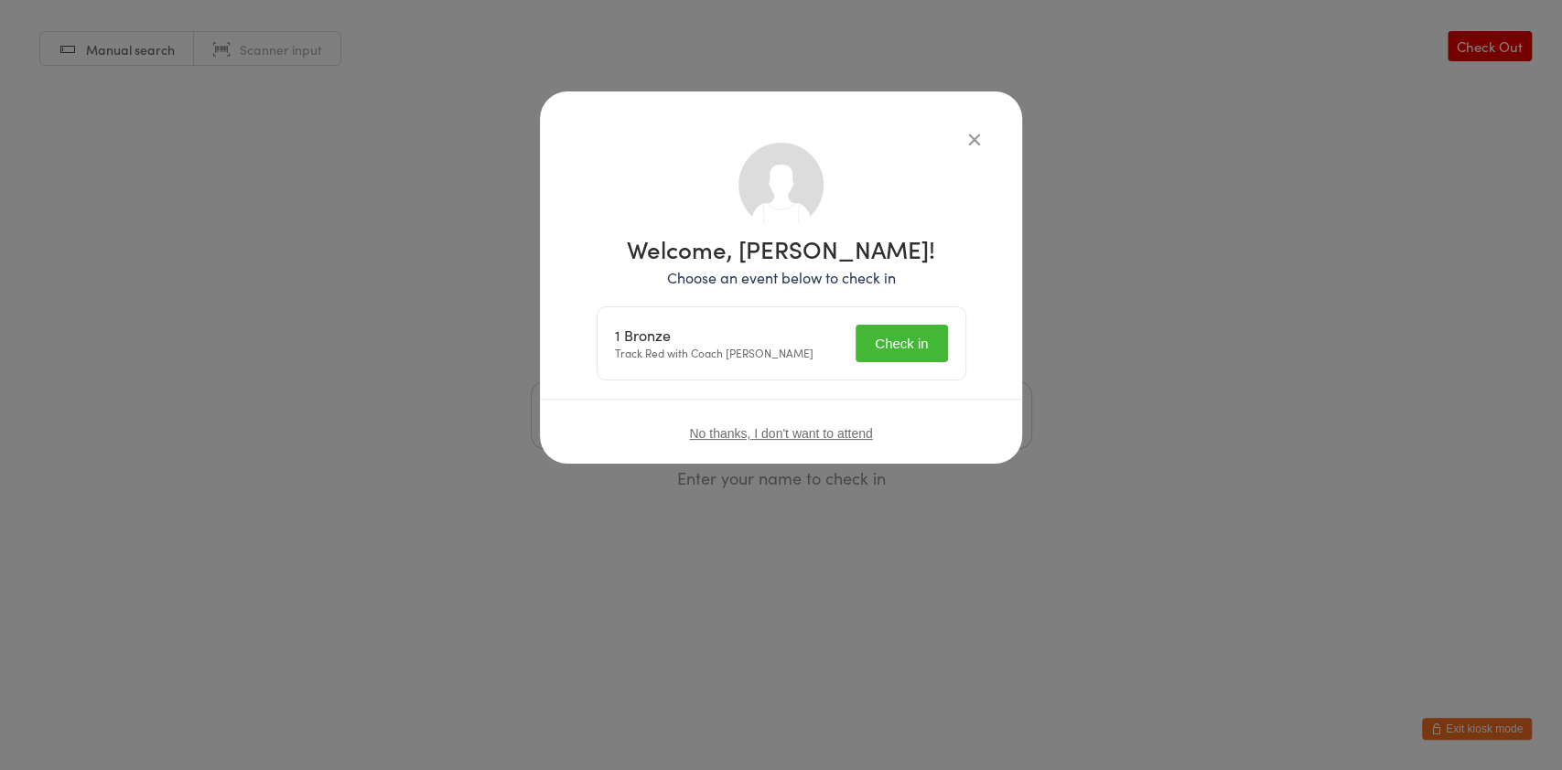
click at [884, 353] on button "Check in" at bounding box center [900, 344] width 91 height 38
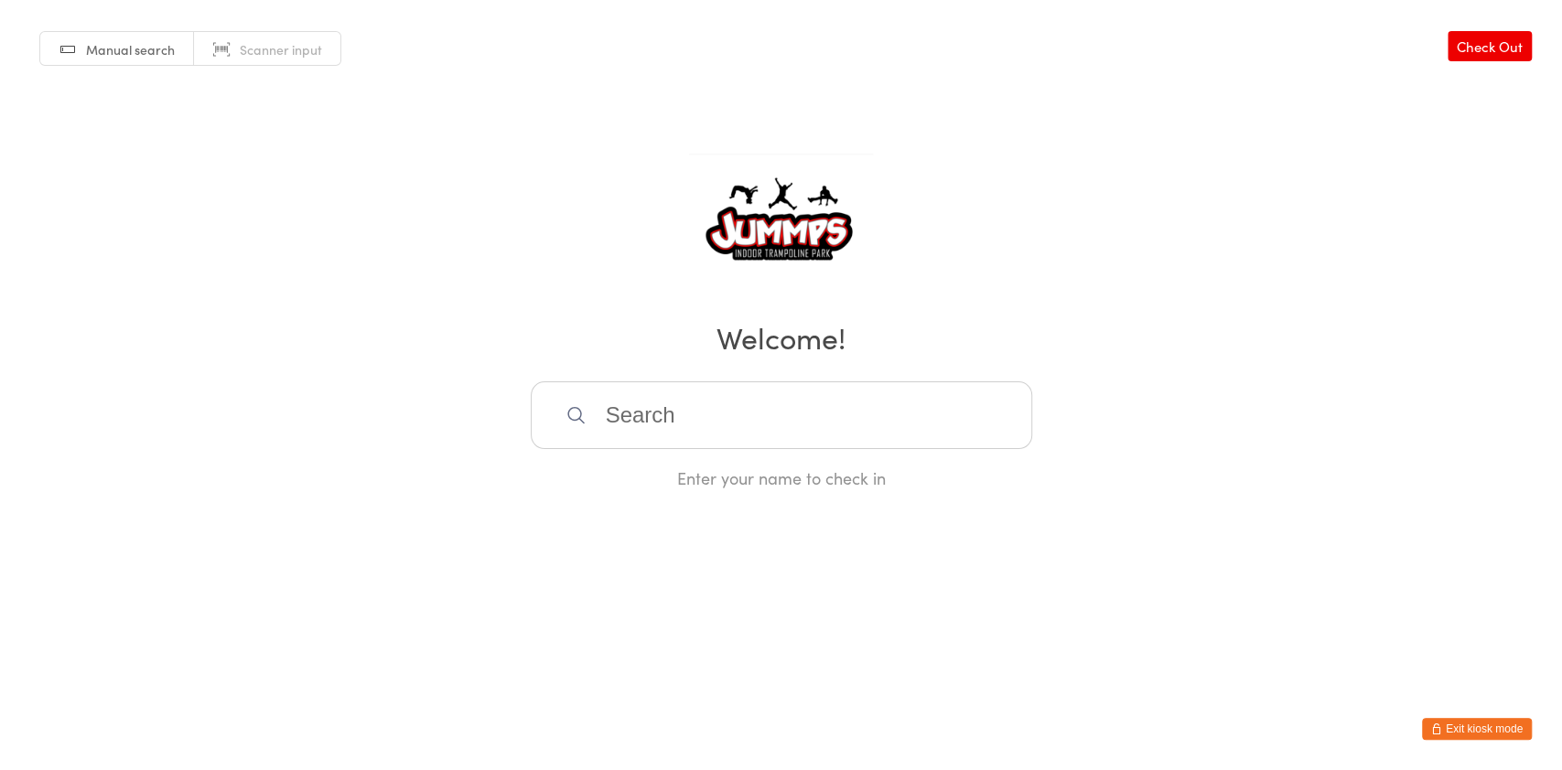
click at [838, 398] on input "search" at bounding box center [781, 416] width 501 height 68
type input "i"
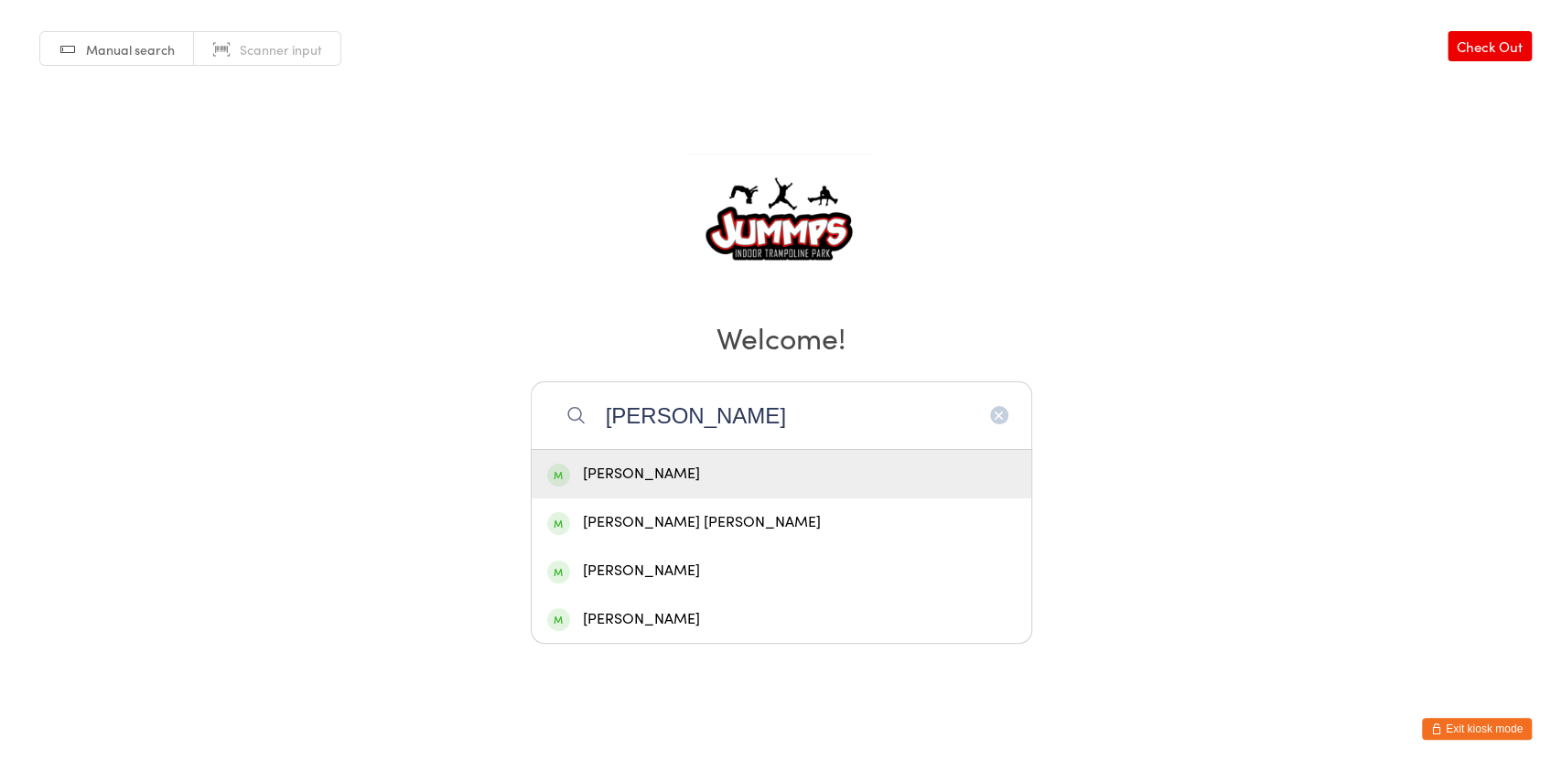
type input "roberts"
click at [768, 462] on div "Isaak Roberts" at bounding box center [781, 474] width 468 height 25
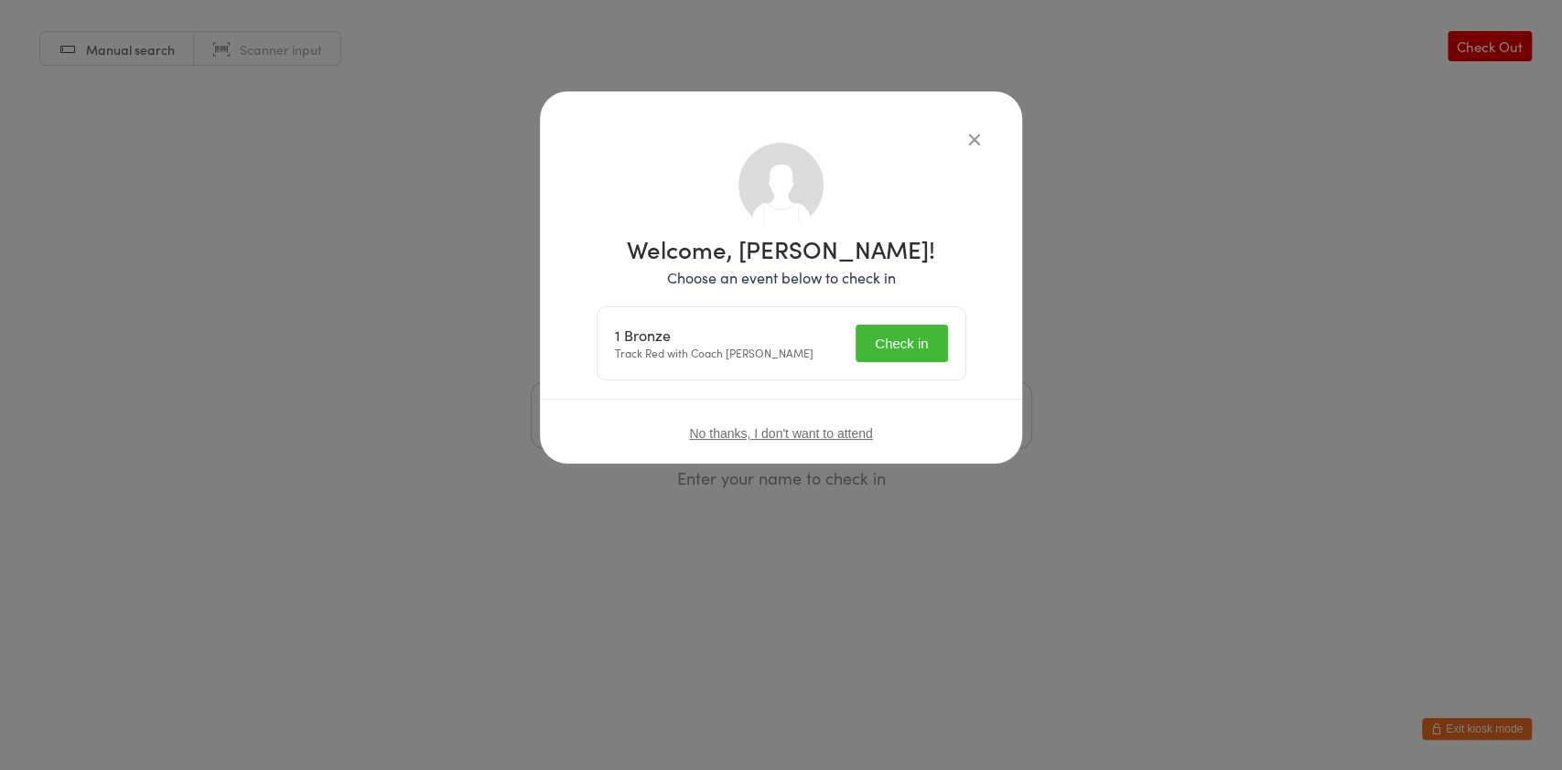
click at [897, 345] on button "Check in" at bounding box center [900, 344] width 91 height 38
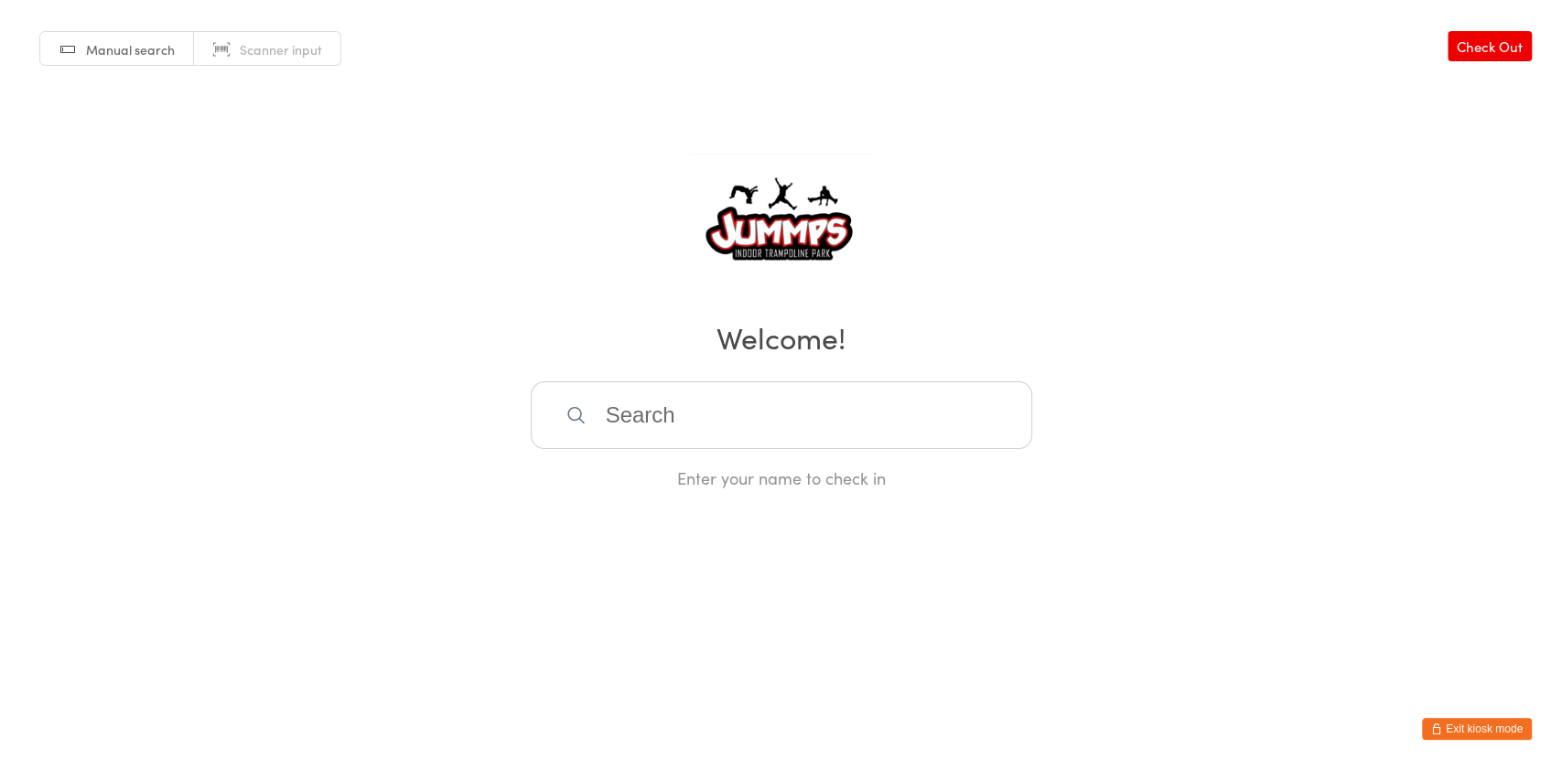
click at [858, 392] on input "search" at bounding box center [781, 416] width 501 height 68
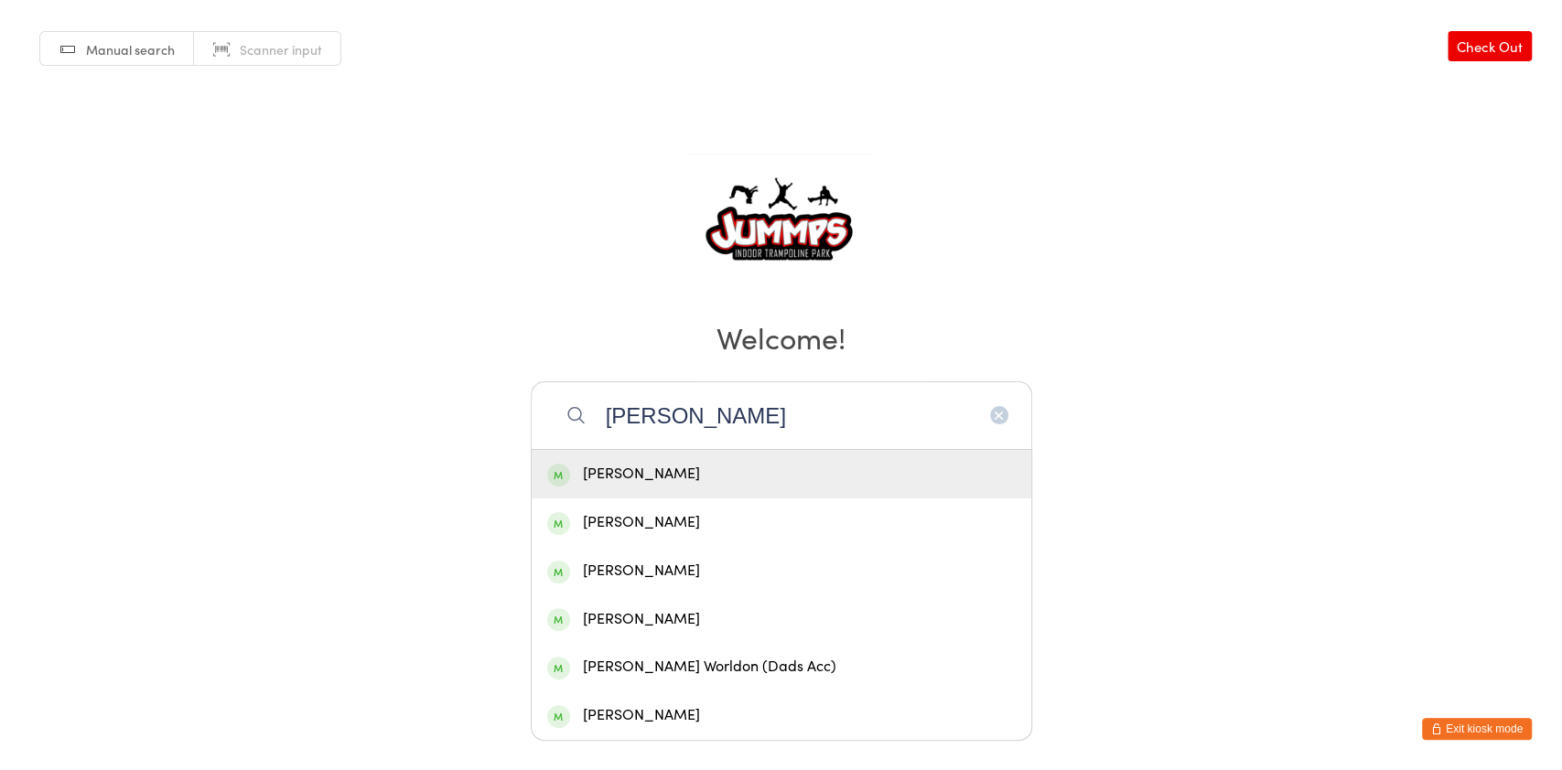
type input "olli"
click at [725, 466] on div "Ollie Long" at bounding box center [781, 474] width 468 height 25
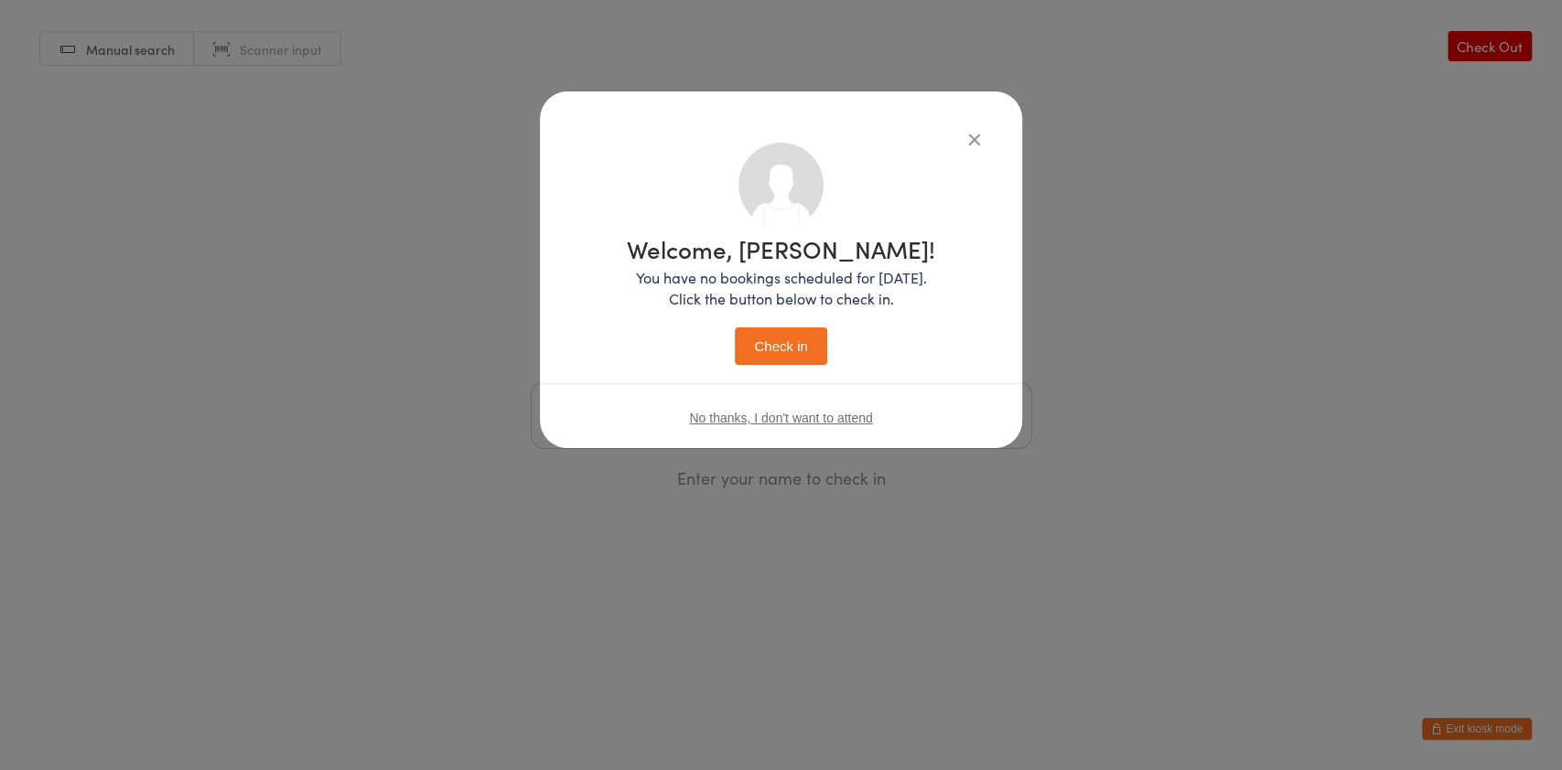
click at [976, 121] on div "Welcome, Ollie! You have no bookings scheduled for today. Click the button belo…" at bounding box center [781, 269] width 482 height 357
click at [974, 131] on icon "button" at bounding box center [974, 139] width 20 height 20
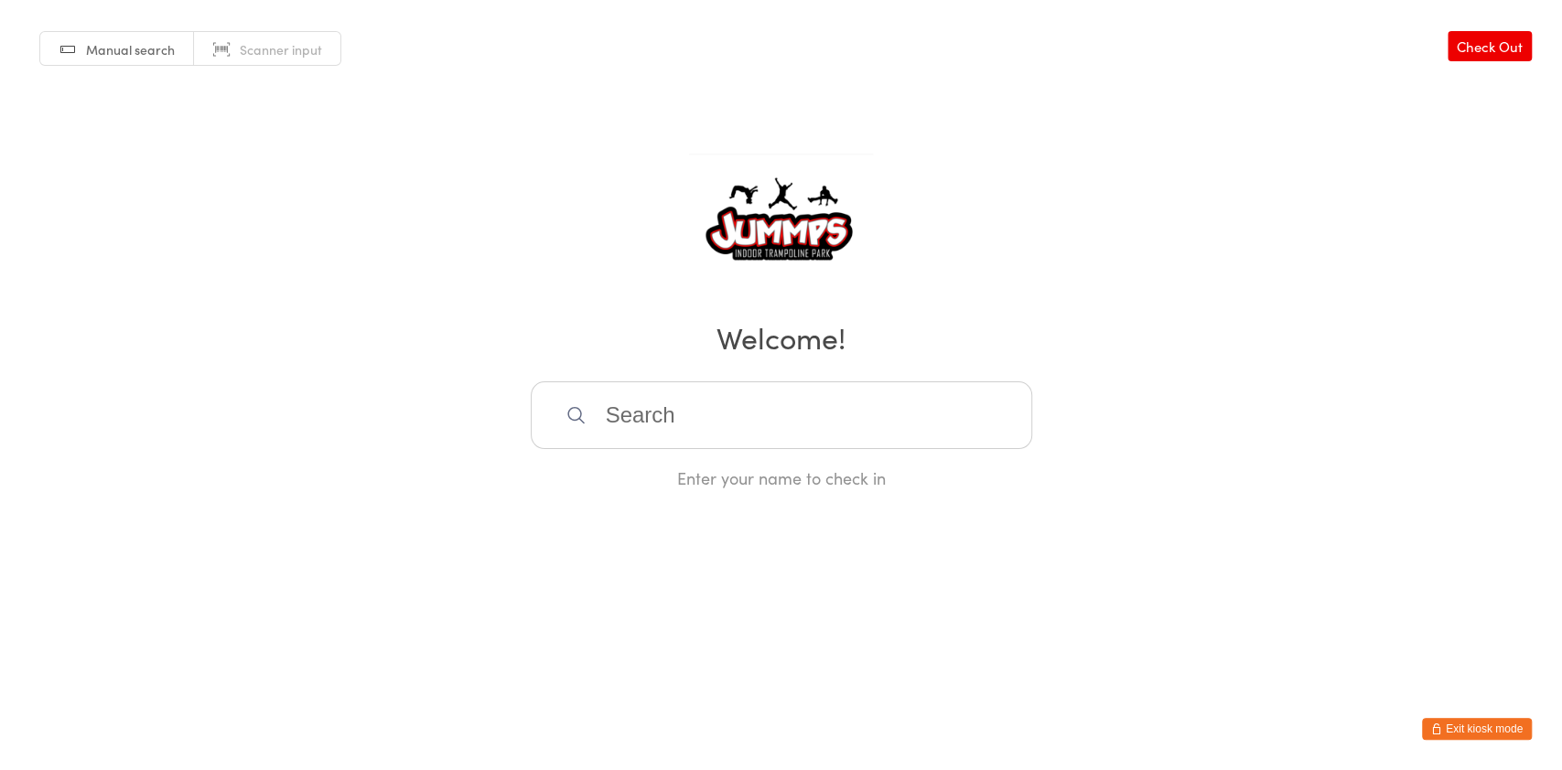
click at [754, 392] on input "search" at bounding box center [781, 416] width 501 height 68
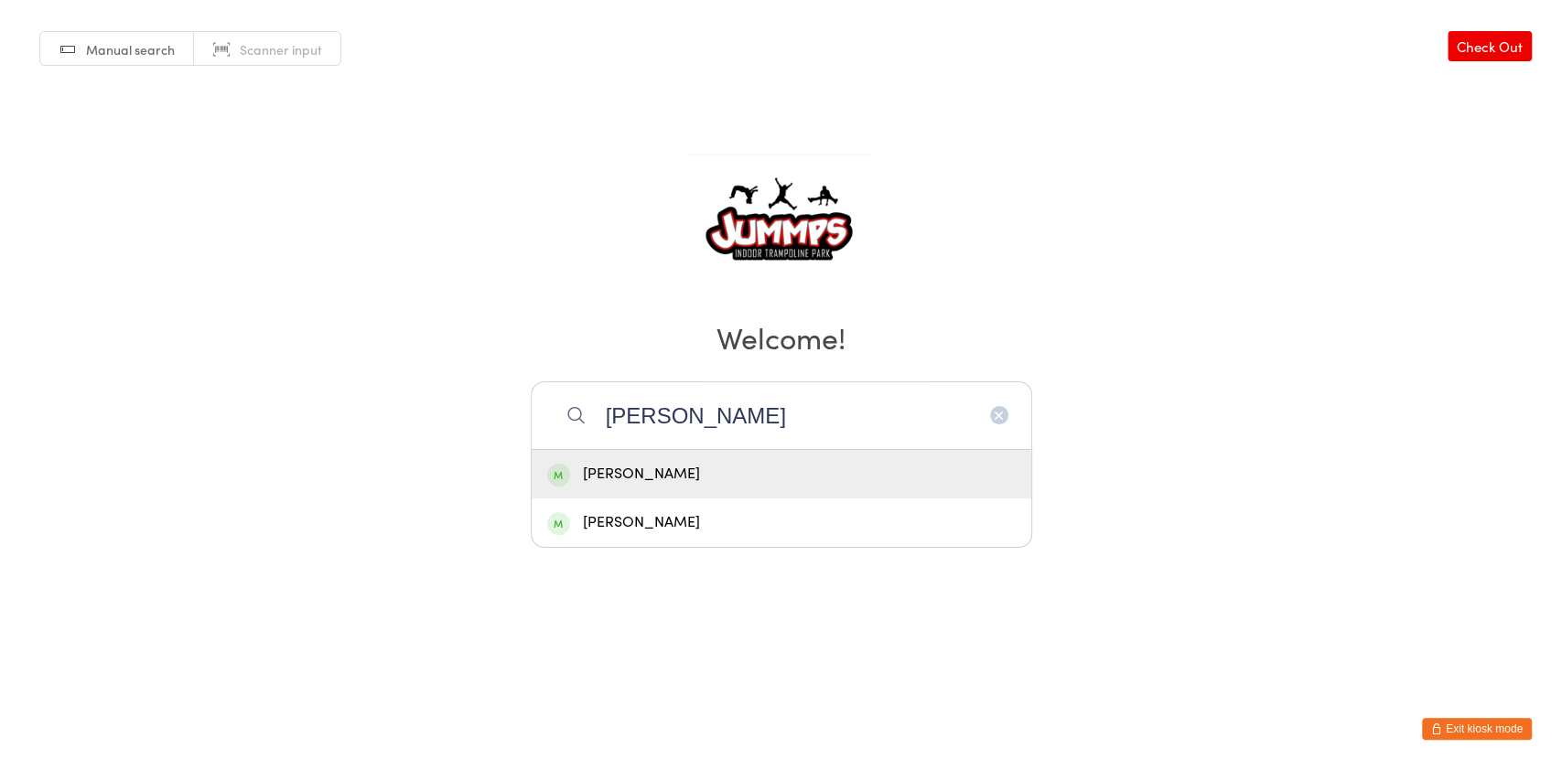
type input "jada"
click at [665, 462] on div "Jada Bennett" at bounding box center [781, 474] width 468 height 25
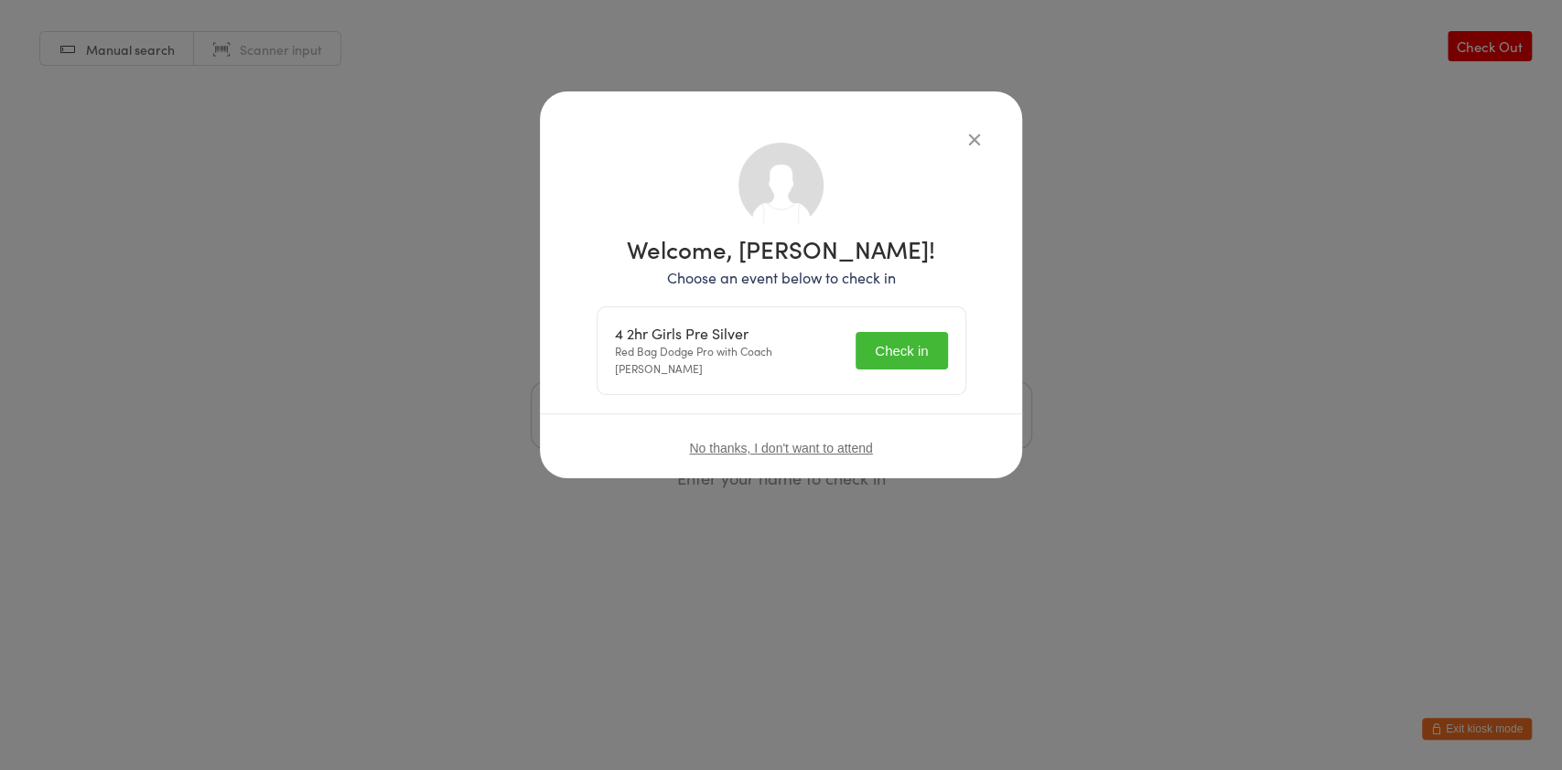
click at [910, 332] on button "Check in" at bounding box center [900, 351] width 91 height 38
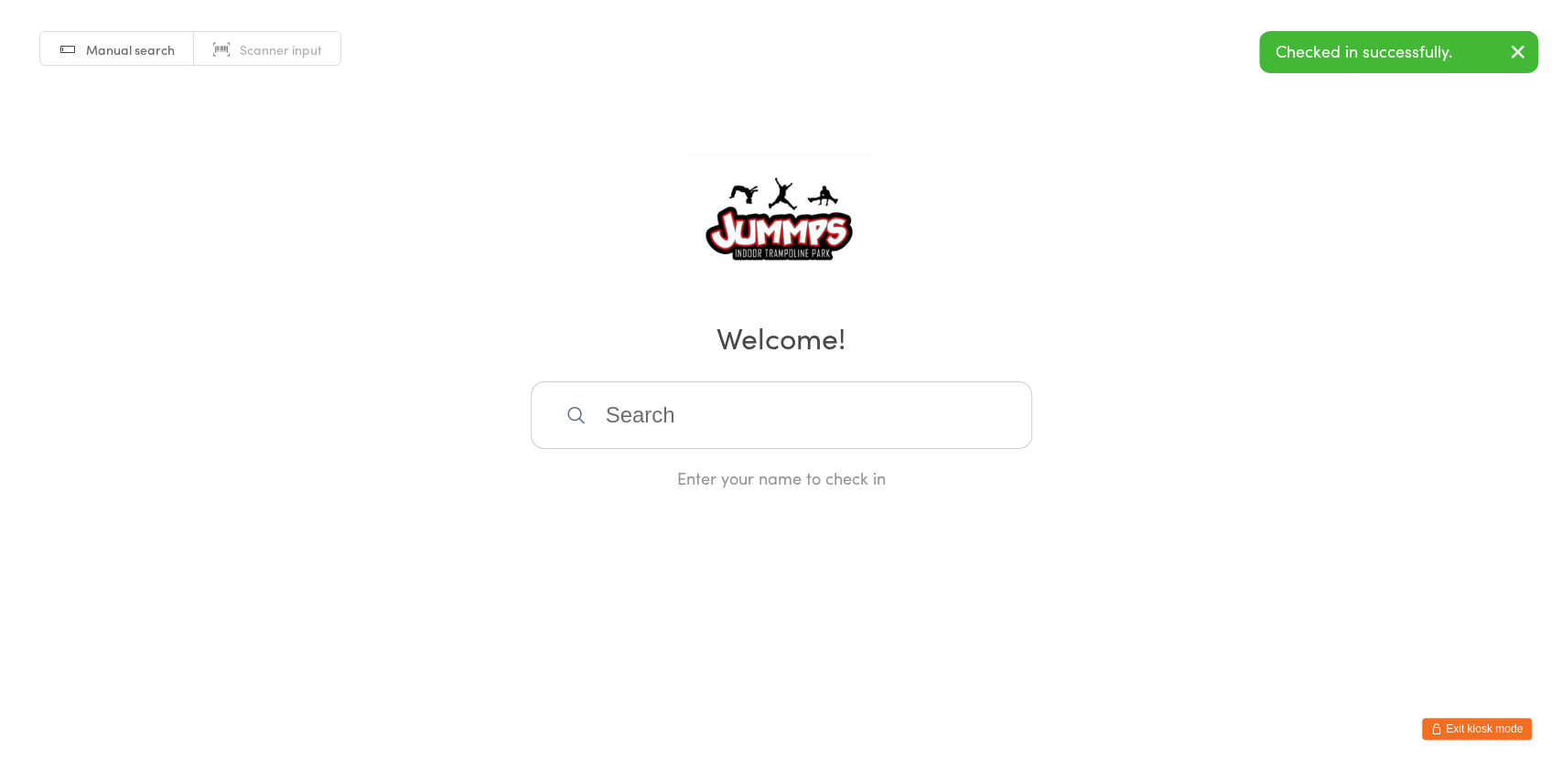
click at [806, 402] on input "search" at bounding box center [781, 416] width 501 height 68
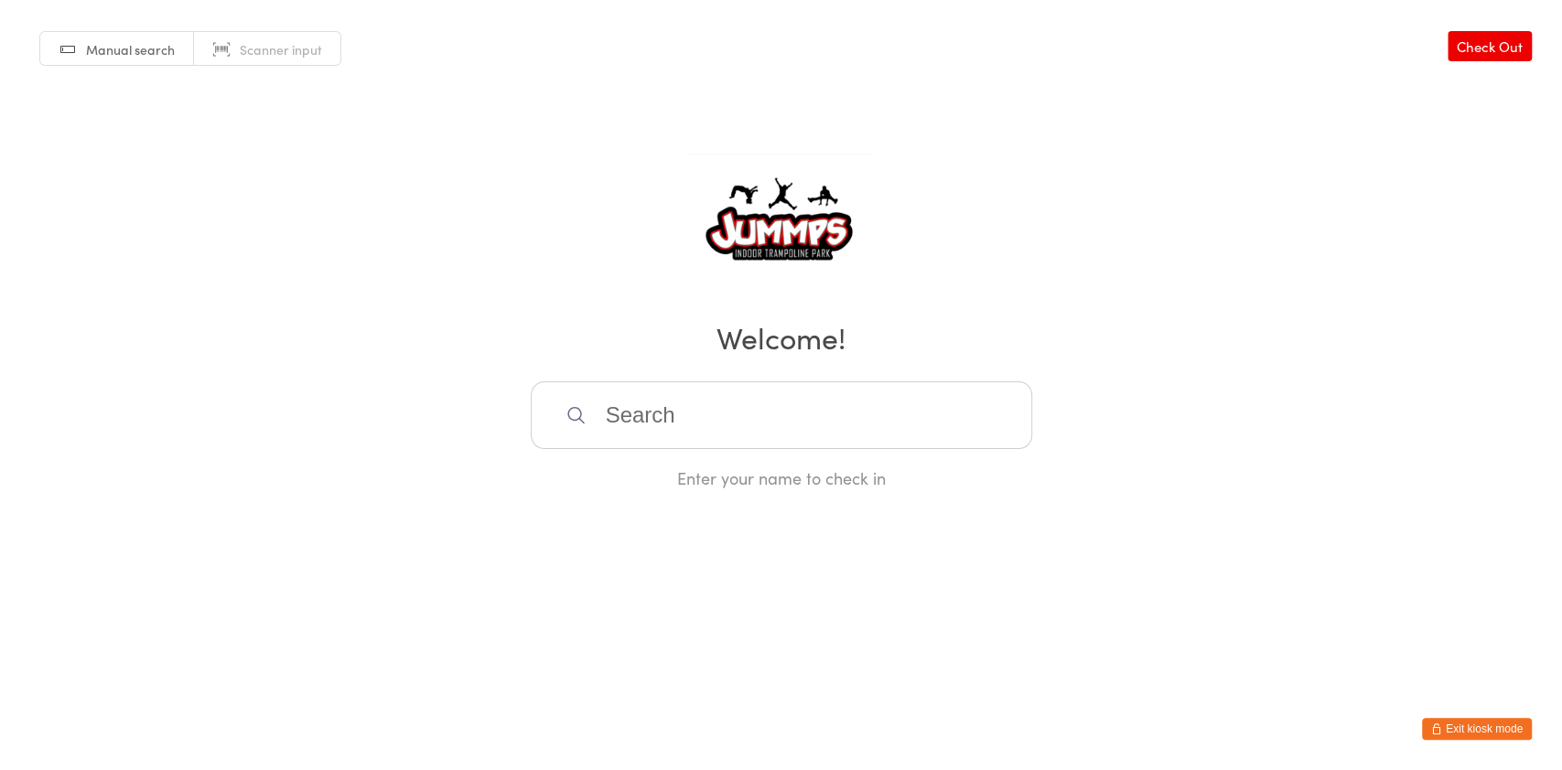
click at [806, 402] on input "search" at bounding box center [781, 416] width 501 height 68
type input "b"
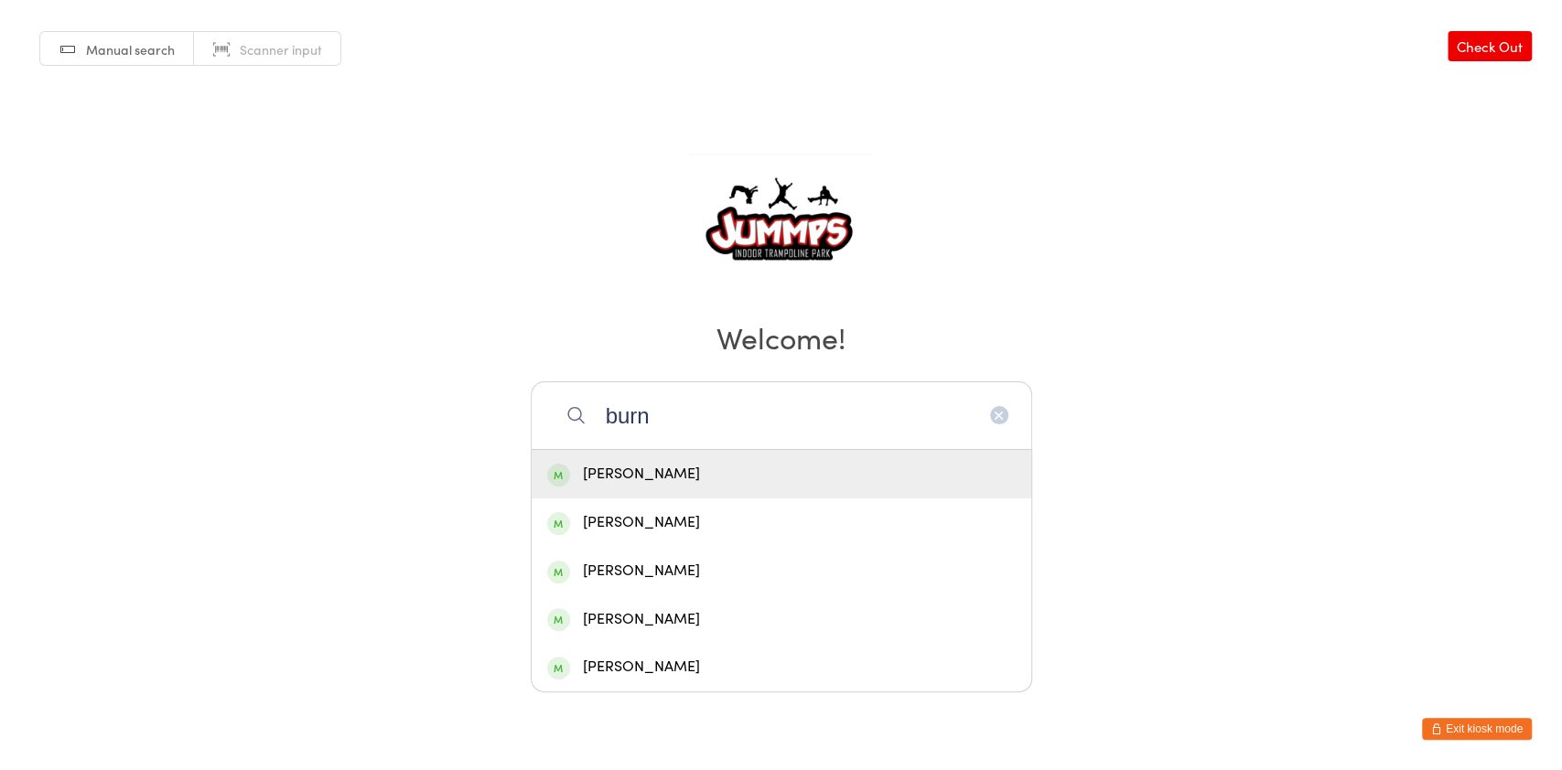
type input "burn"
click at [720, 462] on div "Gabriella Burnett" at bounding box center [781, 474] width 468 height 25
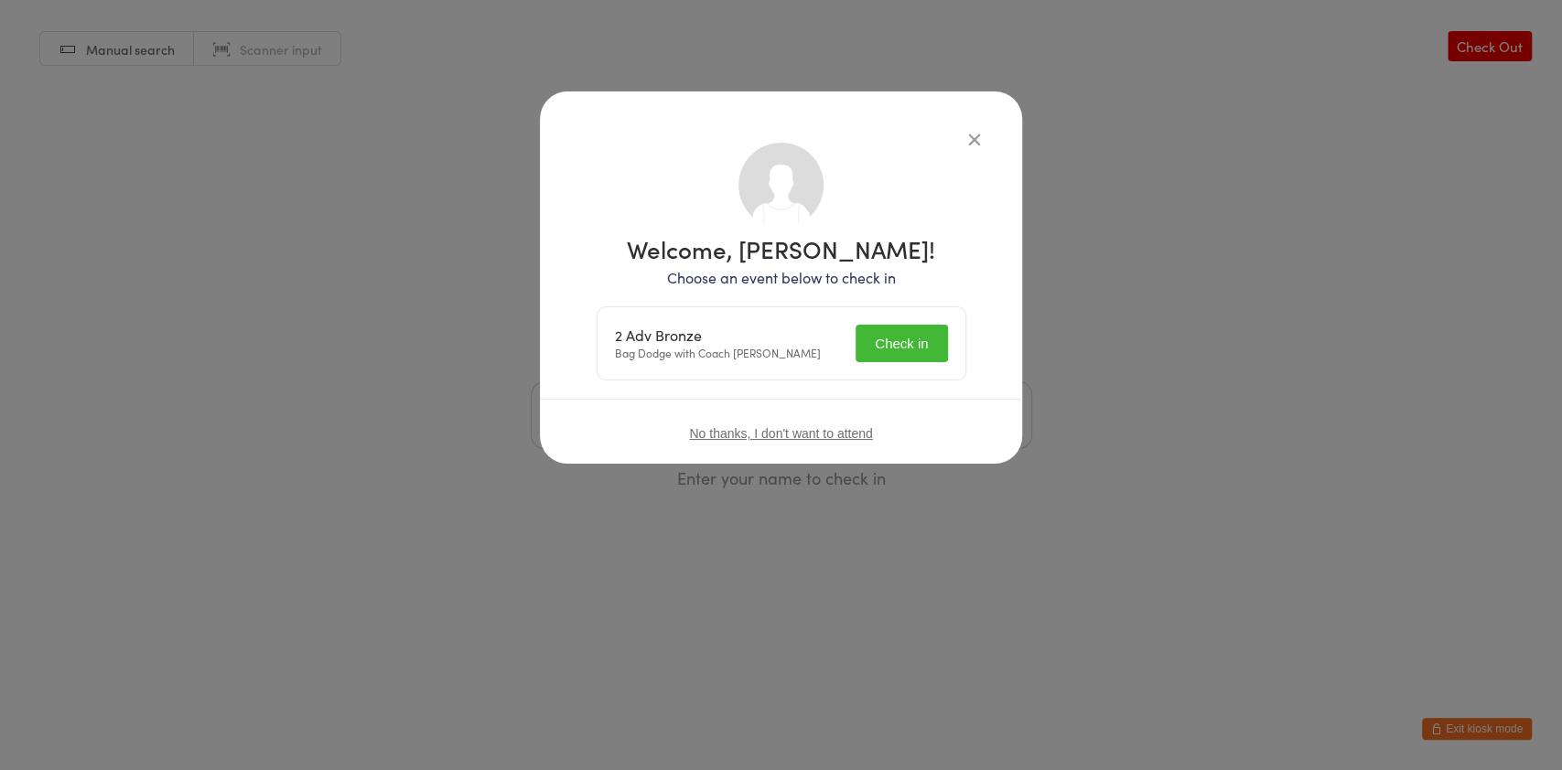
click at [901, 348] on button "Check in" at bounding box center [900, 344] width 91 height 38
